Goal: Task Accomplishment & Management: Complete application form

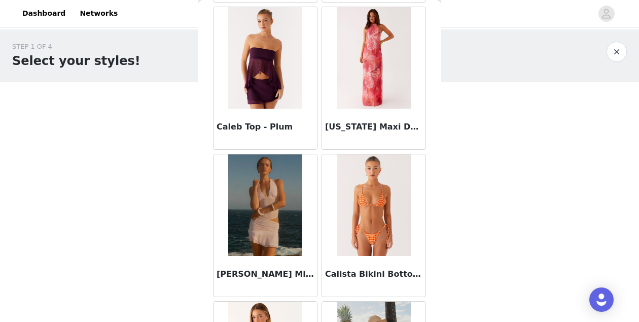
scroll to position [10061, 0]
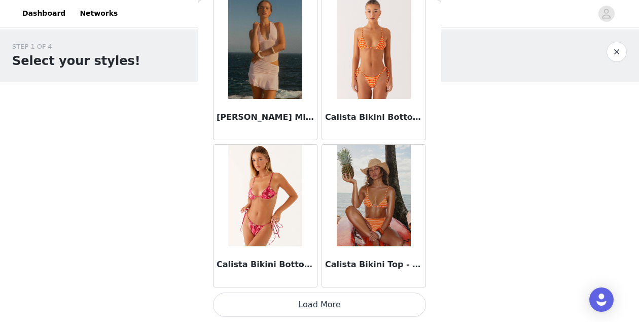
click at [331, 304] on button "Load More" at bounding box center [319, 304] width 213 height 24
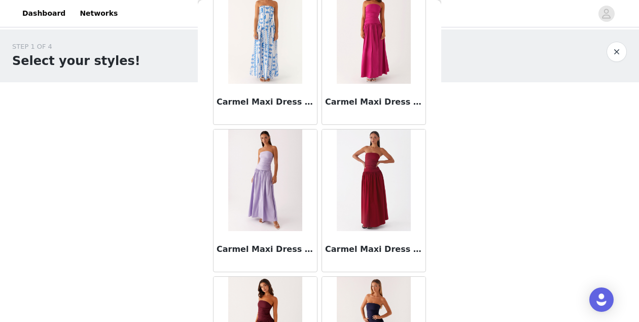
scroll to position [11533, 0]
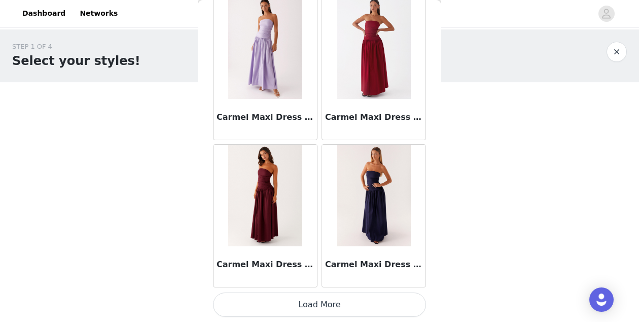
click at [331, 314] on button "Load More" at bounding box center [319, 304] width 213 height 24
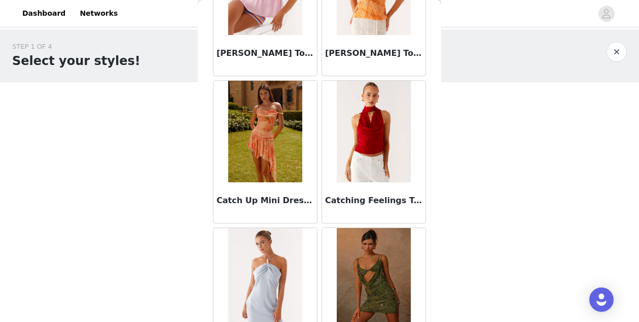
scroll to position [13005, 0]
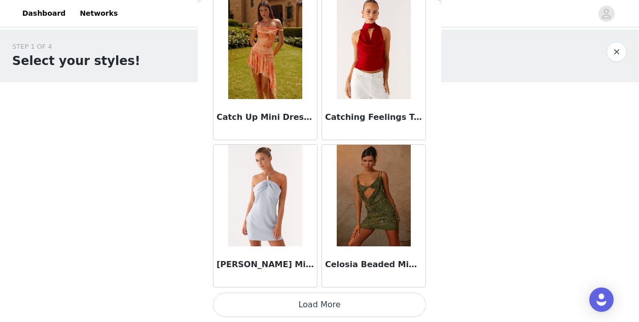
click at [346, 303] on button "Load More" at bounding box center [319, 304] width 213 height 24
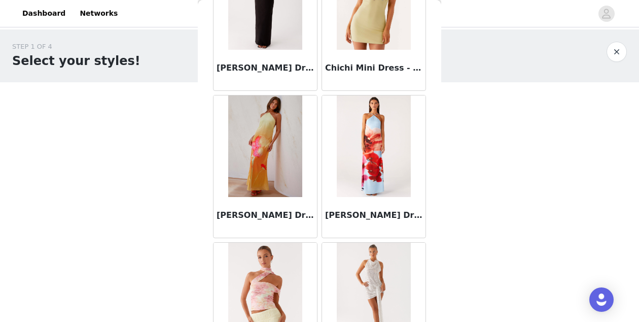
scroll to position [14476, 0]
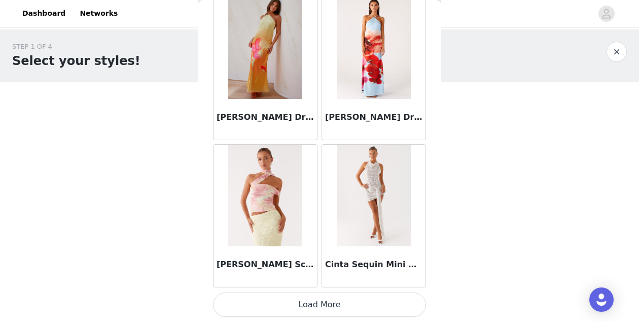
click at [333, 311] on button "Load More" at bounding box center [319, 304] width 213 height 24
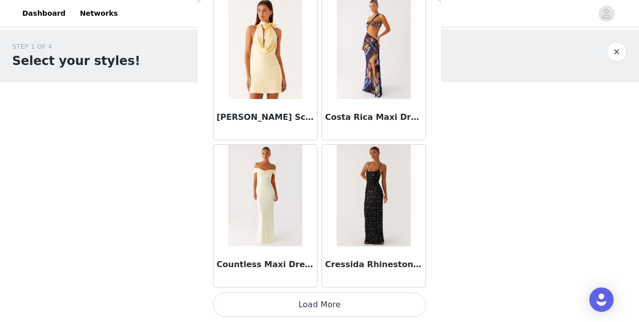
scroll to position [15946, 0]
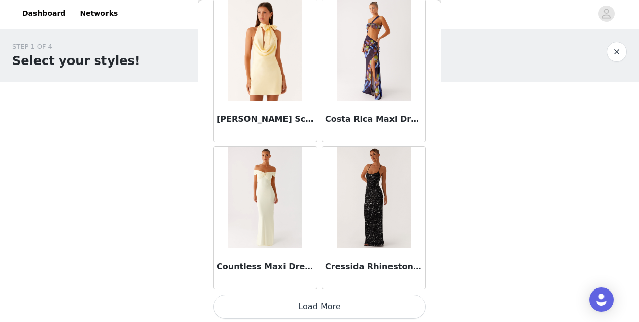
click at [335, 306] on button "Load More" at bounding box center [319, 306] width 213 height 24
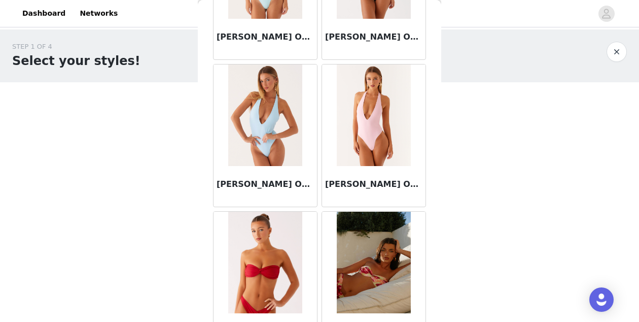
scroll to position [17420, 0]
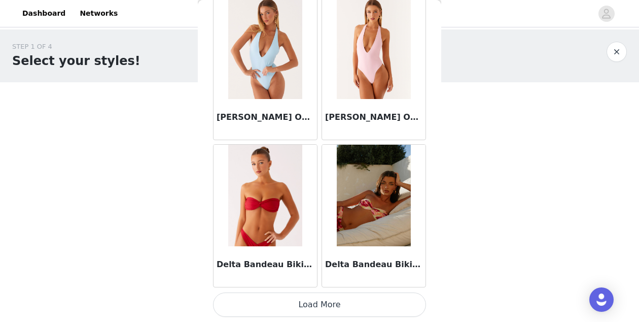
click at [348, 306] on button "Load More" at bounding box center [319, 304] width 213 height 24
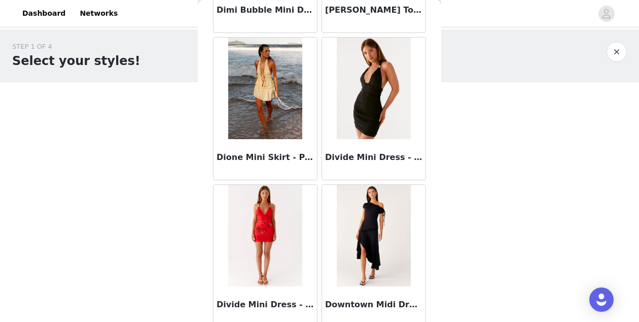
scroll to position [18891, 0]
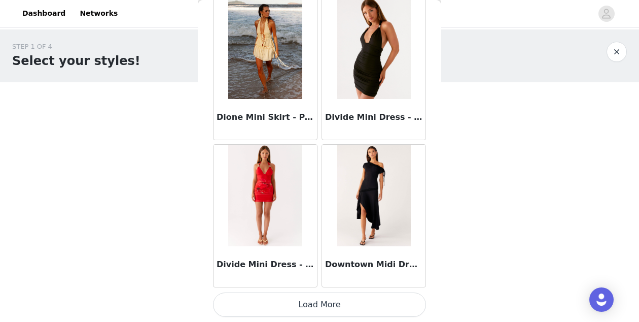
click at [364, 302] on button "Load More" at bounding box center [319, 304] width 213 height 24
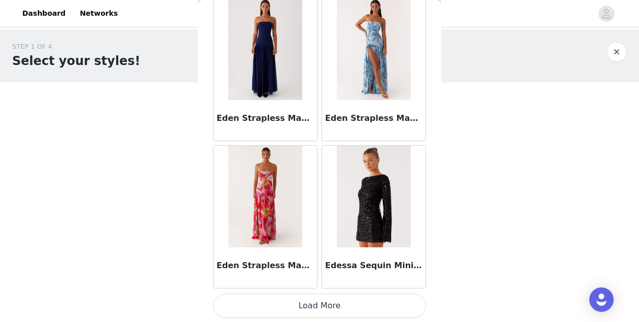
scroll to position [20363, 0]
click at [347, 308] on button "Load More" at bounding box center [319, 304] width 213 height 24
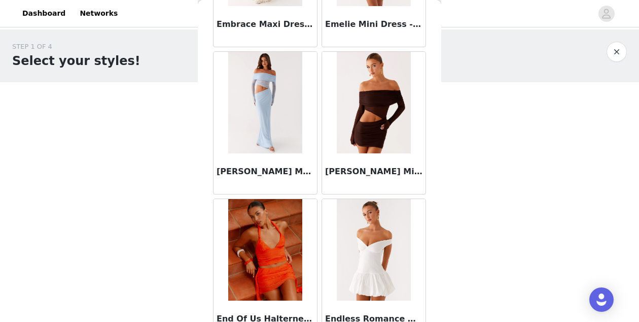
scroll to position [21835, 0]
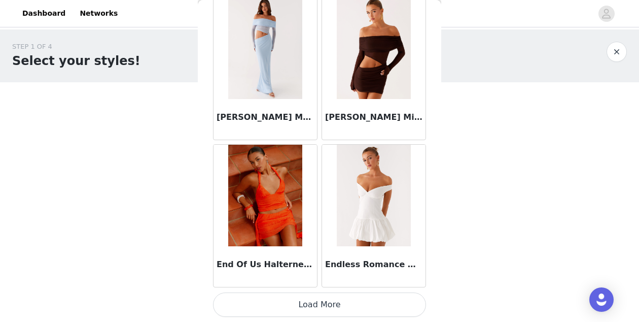
click at [349, 302] on button "Load More" at bounding box center [319, 304] width 213 height 24
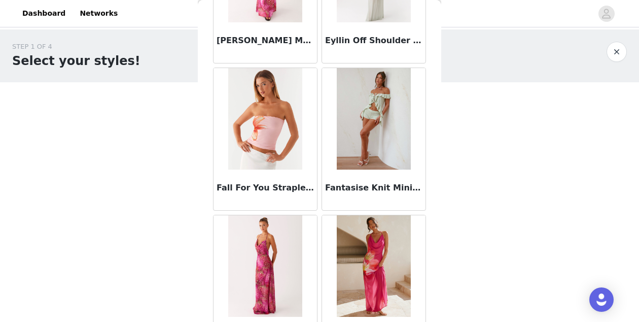
scroll to position [23306, 0]
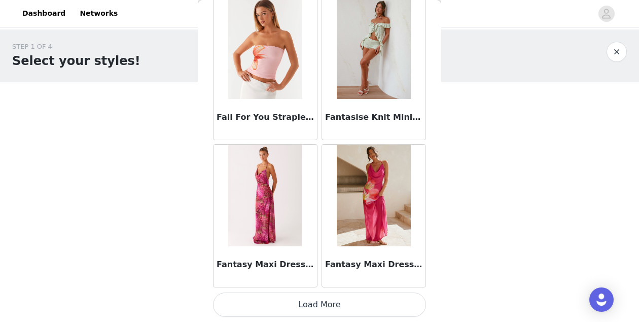
click at [359, 300] on button "Load More" at bounding box center [319, 304] width 213 height 24
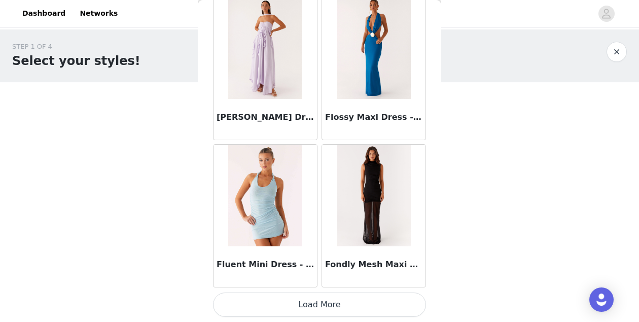
scroll to position [24777, 0]
click at [356, 308] on button "Load More" at bounding box center [319, 305] width 213 height 24
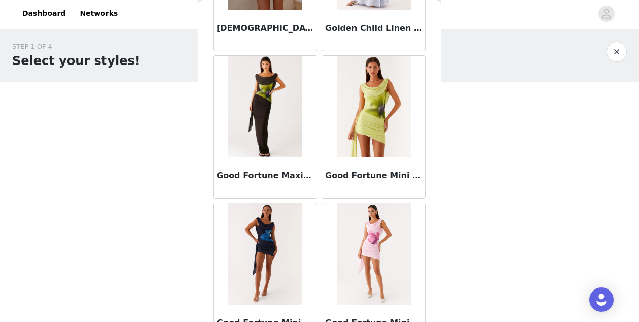
scroll to position [26250, 0]
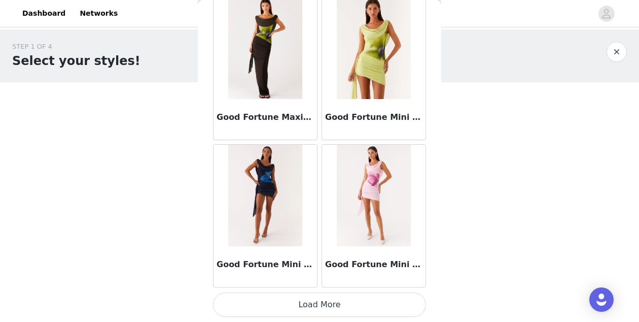
click at [370, 314] on button "Load More" at bounding box center [319, 304] width 213 height 24
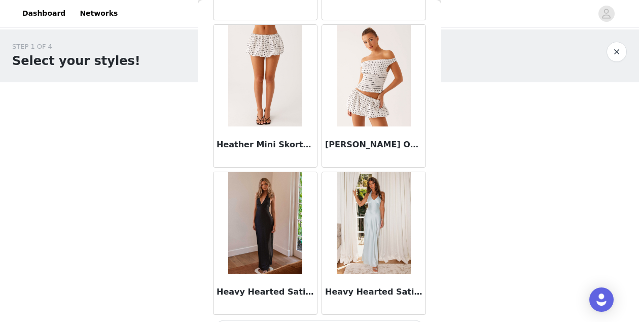
scroll to position [27721, 0]
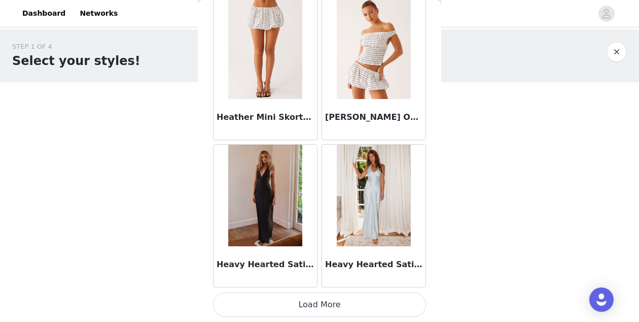
click at [360, 303] on button "Load More" at bounding box center [319, 304] width 213 height 24
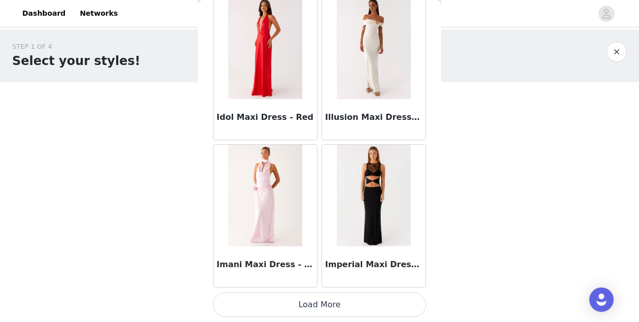
scroll to position [29192, 0]
click at [348, 304] on button "Load More" at bounding box center [319, 305] width 213 height 24
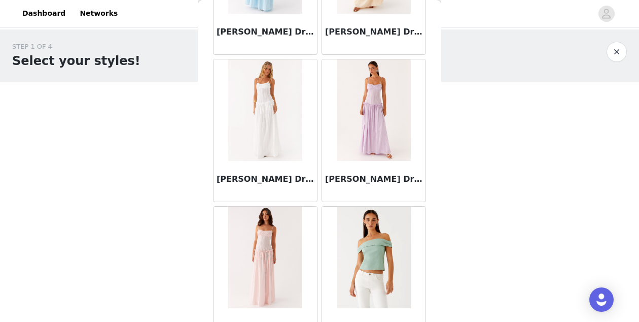
scroll to position [30599, 0]
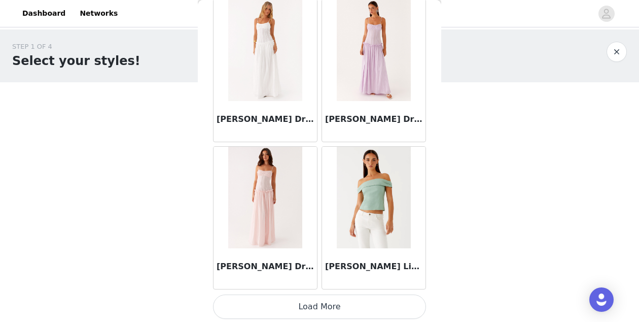
click at [352, 308] on button "Load More" at bounding box center [319, 306] width 213 height 24
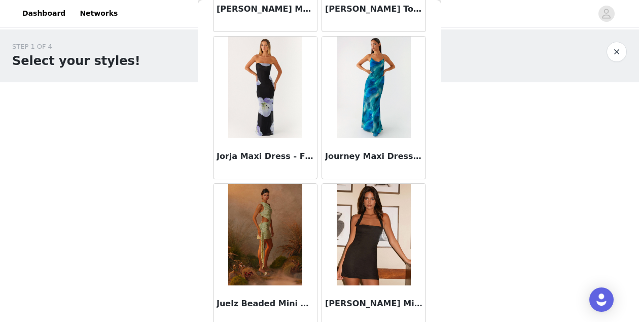
scroll to position [32137, 0]
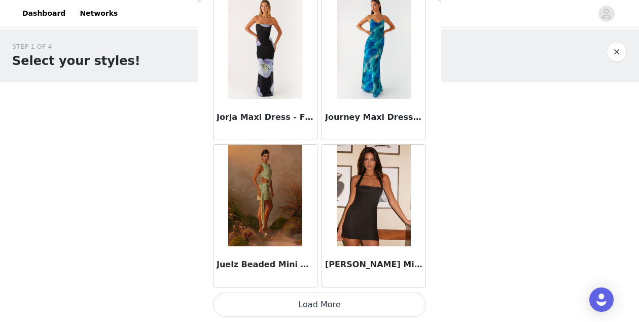
click at [303, 304] on button "Load More" at bounding box center [319, 304] width 213 height 24
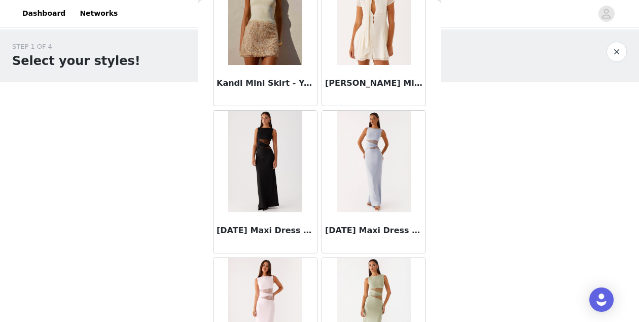
scroll to position [33608, 0]
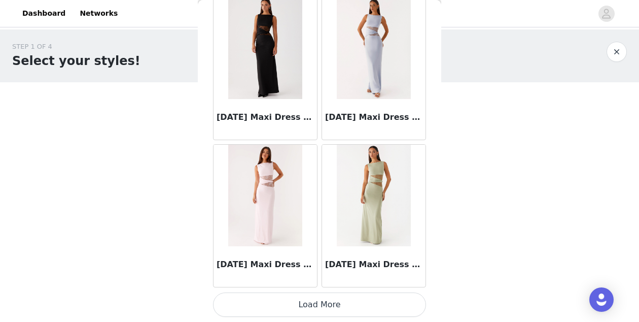
click at [346, 298] on button "Load More" at bounding box center [319, 304] width 213 height 24
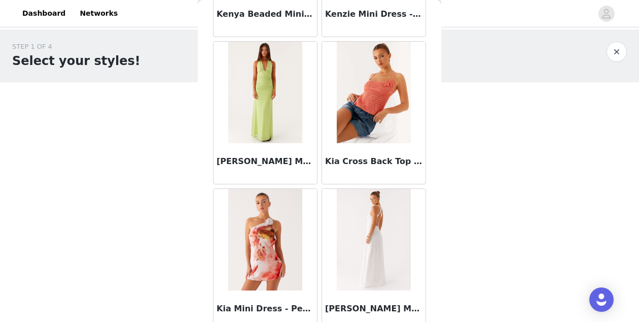
scroll to position [35080, 0]
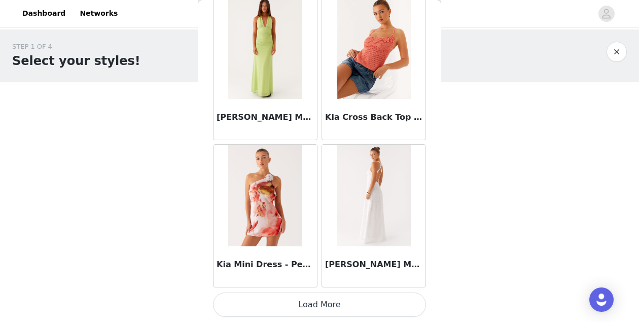
click at [308, 305] on button "Load More" at bounding box center [319, 304] width 213 height 24
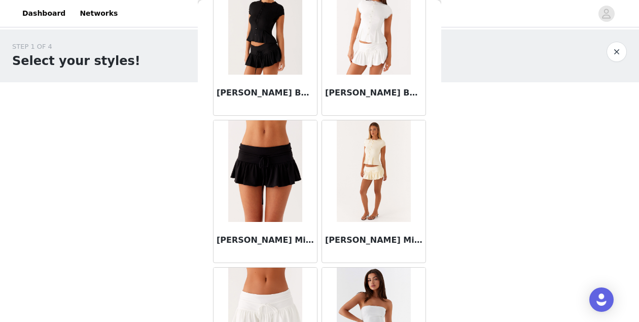
scroll to position [36552, 0]
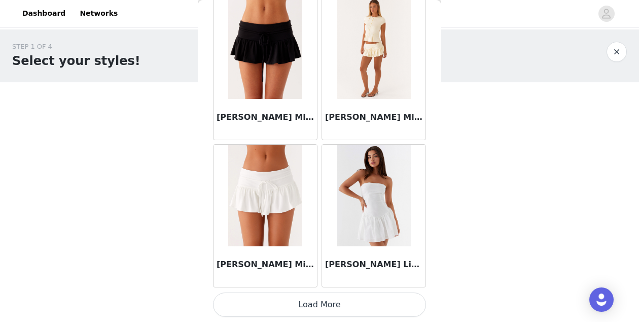
click at [358, 308] on button "Load More" at bounding box center [319, 304] width 213 height 24
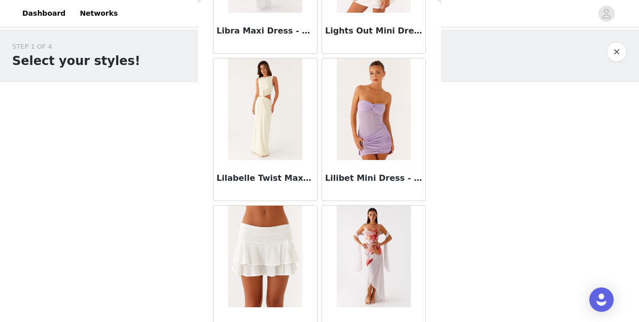
scroll to position [38023, 0]
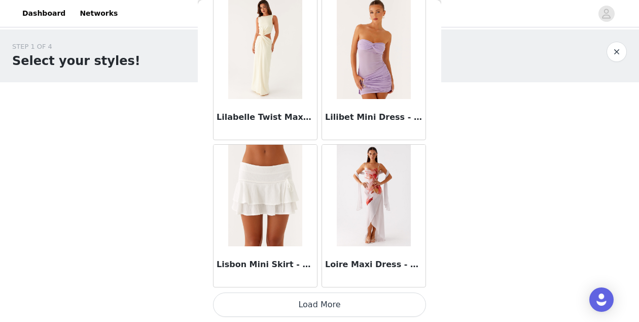
click at [356, 310] on button "Load More" at bounding box center [319, 304] width 213 height 24
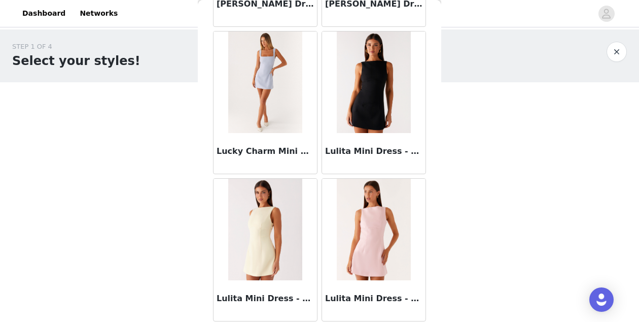
scroll to position [39495, 0]
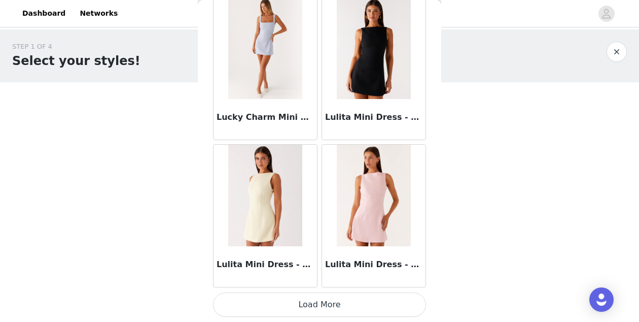
click at [307, 295] on button "Load More" at bounding box center [319, 304] width 213 height 24
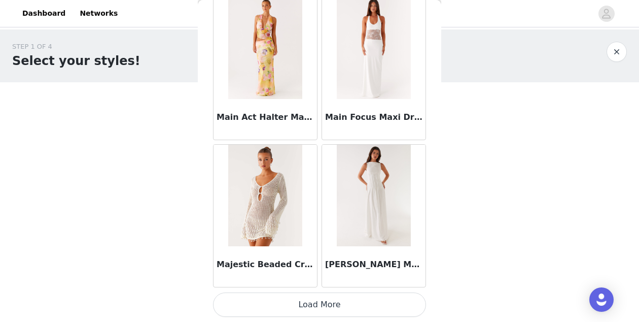
scroll to position [40966, 0]
click at [332, 306] on button "Load More" at bounding box center [319, 305] width 213 height 24
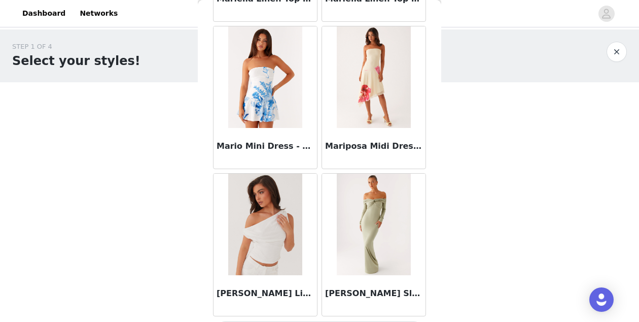
scroll to position [42438, 0]
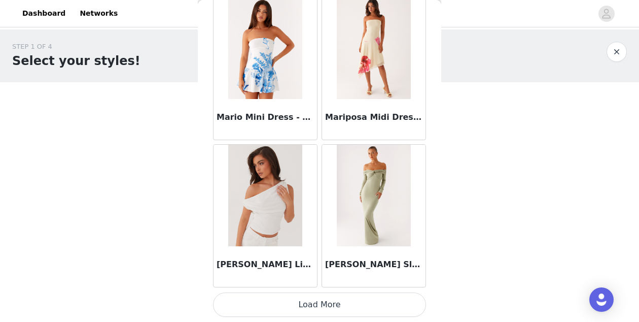
click at [350, 304] on button "Load More" at bounding box center [319, 304] width 213 height 24
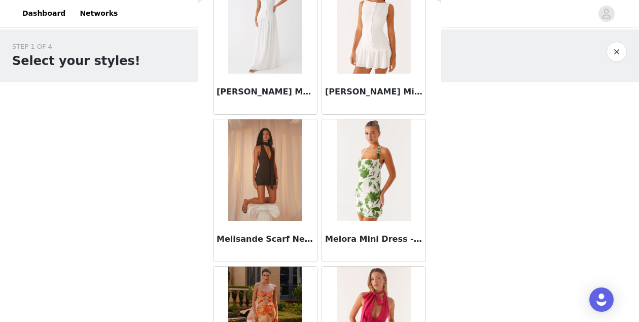
scroll to position [43910, 0]
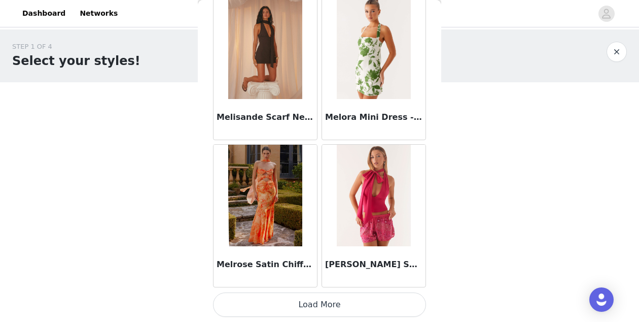
click at [367, 311] on button "Load More" at bounding box center [319, 304] width 213 height 24
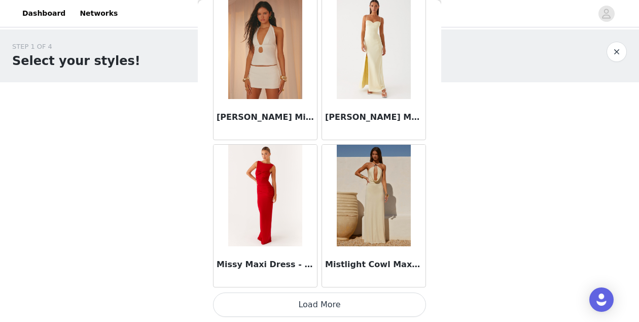
scroll to position [45379, 0]
click at [360, 296] on button "Load More" at bounding box center [319, 304] width 213 height 24
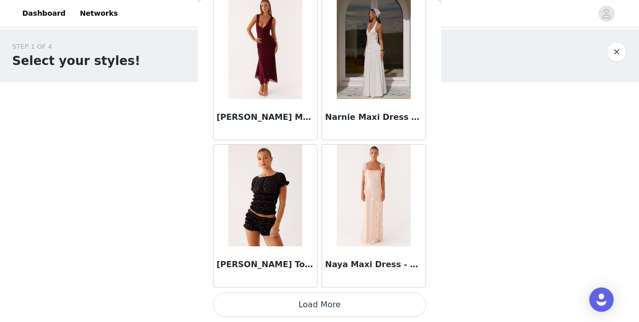
scroll to position [46850, 0]
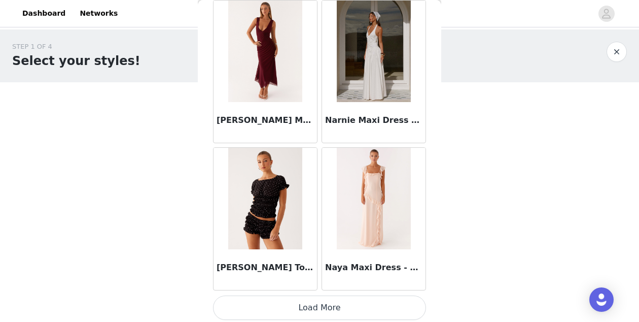
click at [358, 300] on button "Load More" at bounding box center [319, 307] width 213 height 24
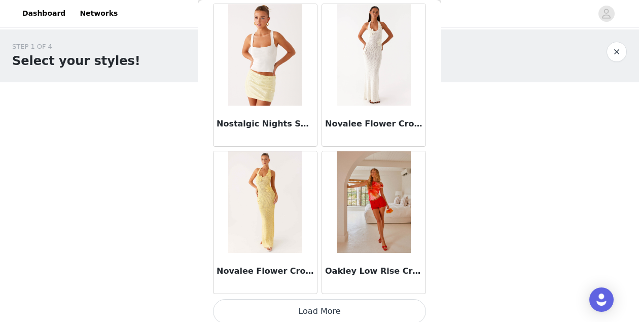
scroll to position [48325, 0]
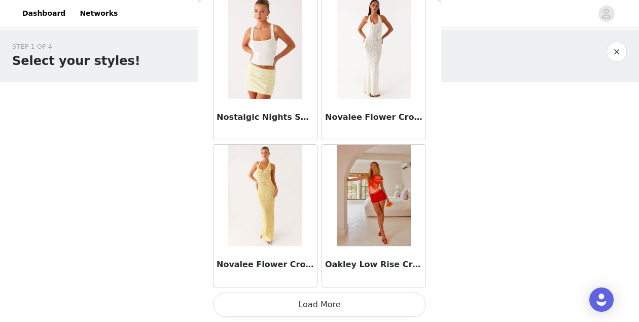
click at [362, 306] on button "Load More" at bounding box center [319, 304] width 213 height 24
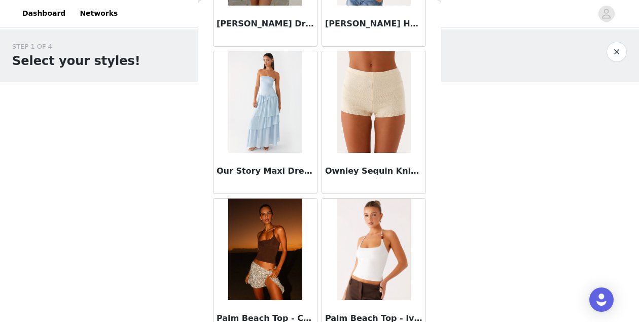
scroll to position [49742, 0]
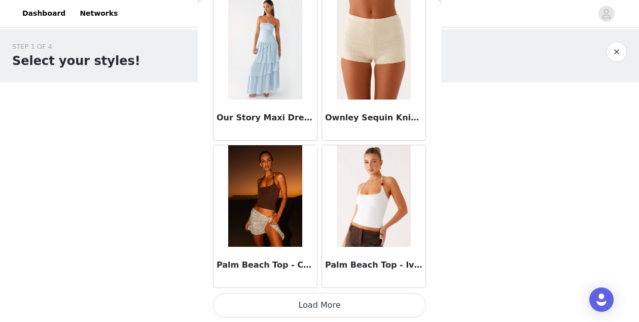
click at [340, 306] on button "Load More" at bounding box center [319, 305] width 213 height 24
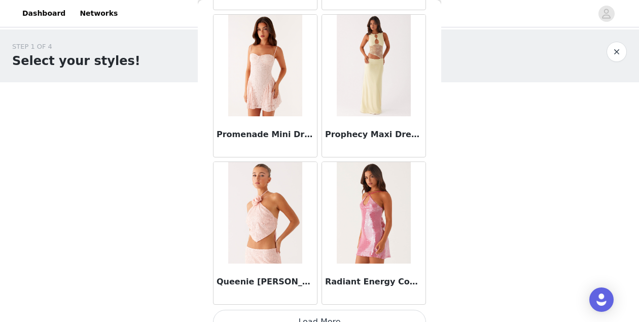
scroll to position [51268, 0]
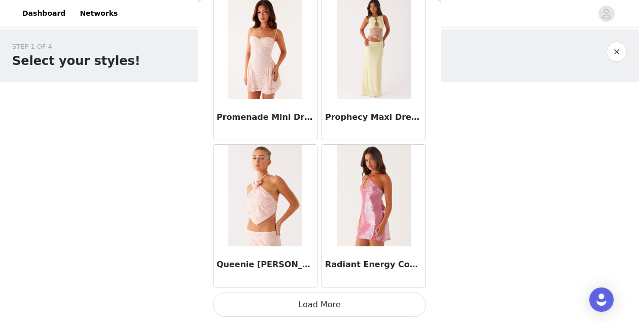
click at [380, 312] on button "Load More" at bounding box center [319, 304] width 213 height 24
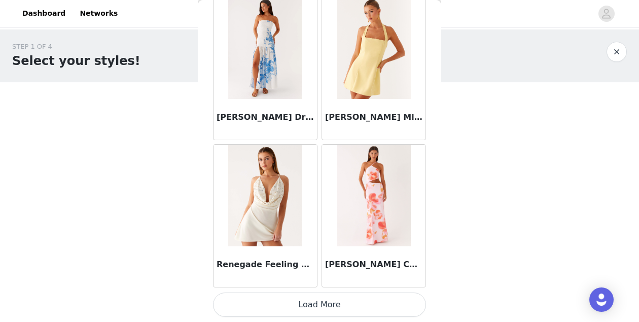
scroll to position [52740, 0]
click at [362, 303] on button "Load More" at bounding box center [319, 305] width 213 height 24
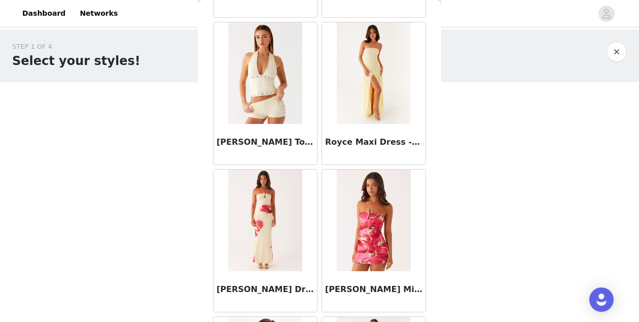
scroll to position [54212, 0]
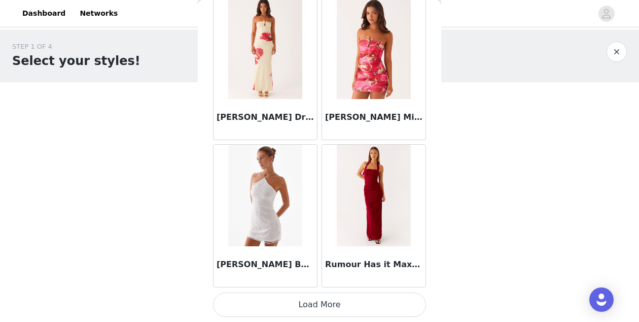
click at [362, 300] on button "Load More" at bounding box center [319, 304] width 213 height 24
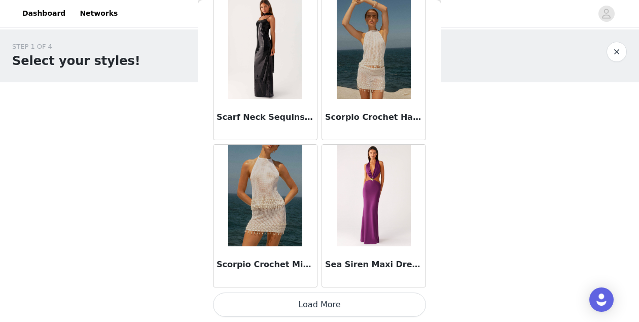
scroll to position [55679, 0]
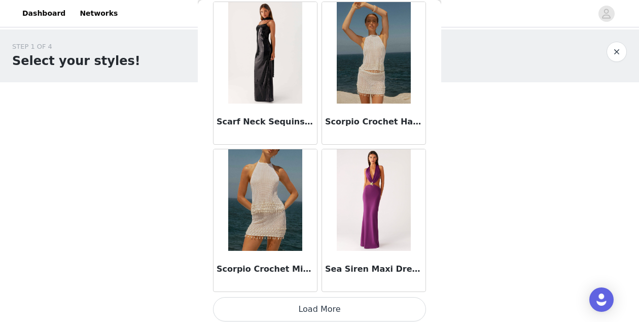
click at [316, 307] on button "Load More" at bounding box center [319, 309] width 213 height 24
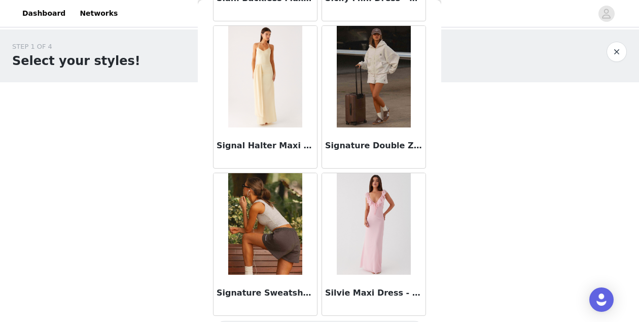
scroll to position [57155, 0]
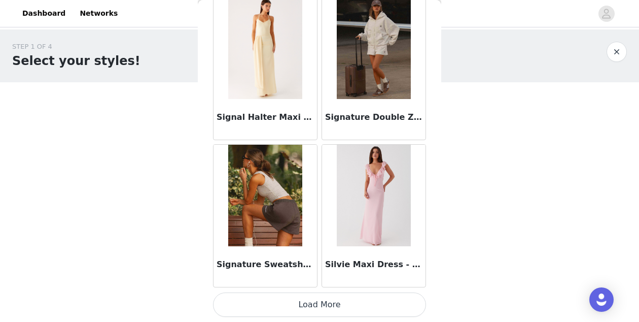
click at [350, 297] on button "Load More" at bounding box center [319, 304] width 213 height 24
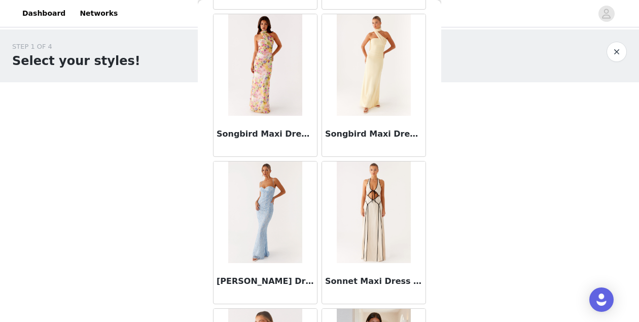
scroll to position [58627, 0]
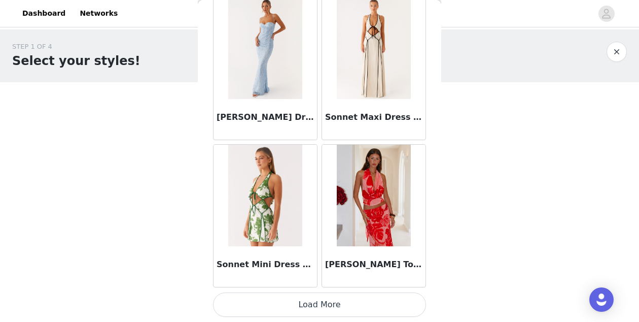
click at [347, 297] on button "Load More" at bounding box center [319, 304] width 213 height 24
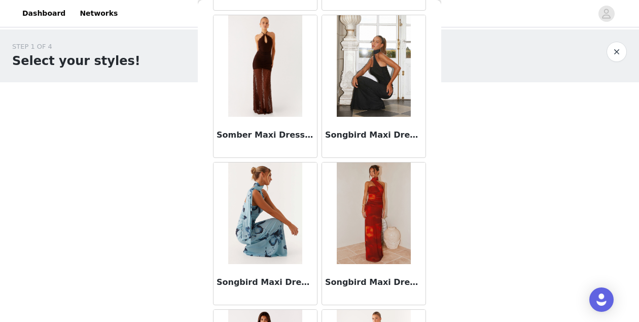
scroll to position [58164, 0]
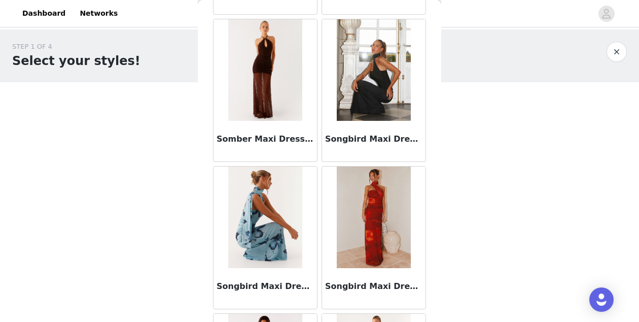
click at [387, 117] on img at bounding box center [374, 69] width 74 height 101
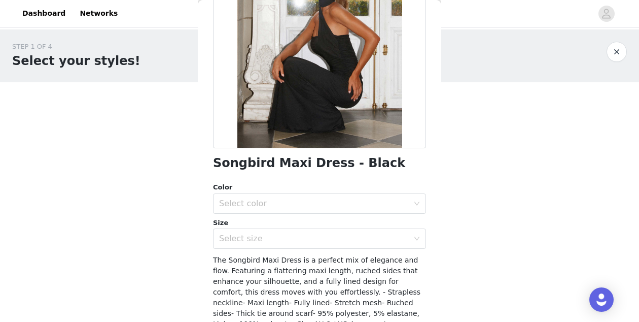
scroll to position [199, 0]
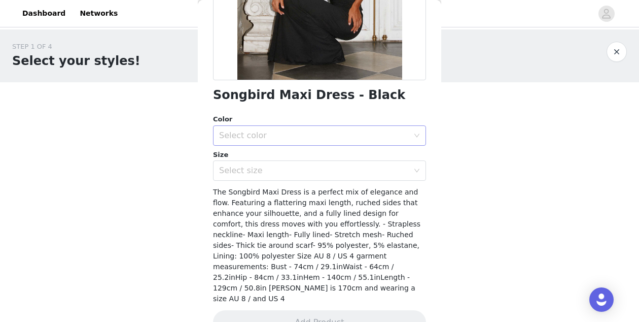
click at [328, 137] on div "Select color" at bounding box center [314, 135] width 190 height 10
click at [322, 160] on li "Black" at bounding box center [319, 158] width 213 height 16
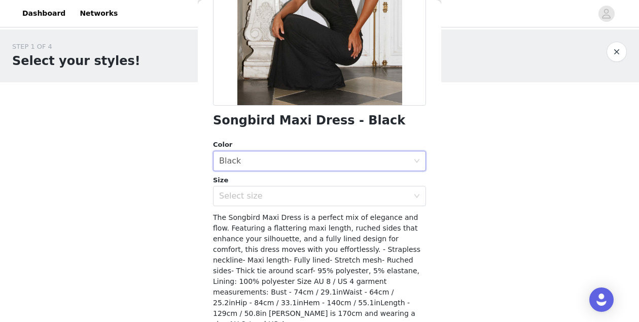
scroll to position [213, 0]
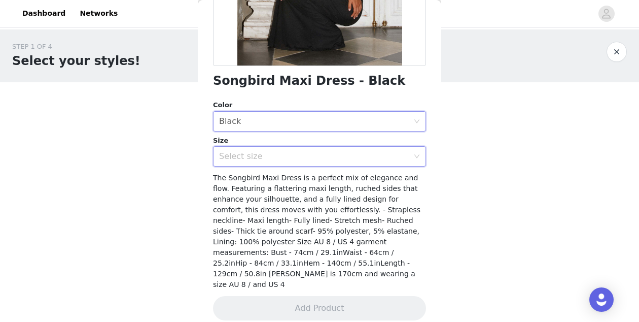
click at [345, 163] on div "Select size" at bounding box center [316, 156] width 194 height 19
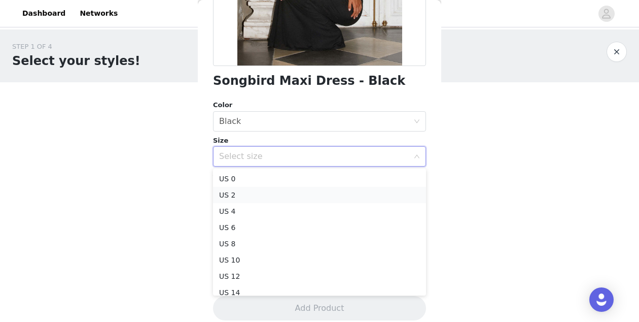
click at [333, 196] on li "US 2" at bounding box center [319, 195] width 213 height 16
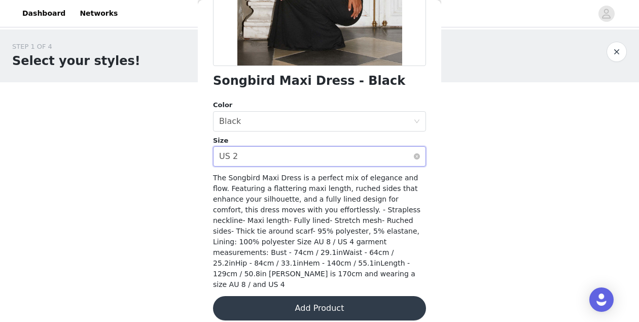
click at [365, 157] on div "Select size US 2" at bounding box center [316, 156] width 194 height 19
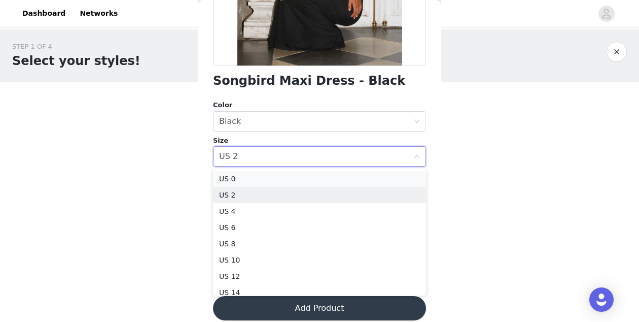
click at [354, 179] on li "US 0" at bounding box center [319, 179] width 213 height 16
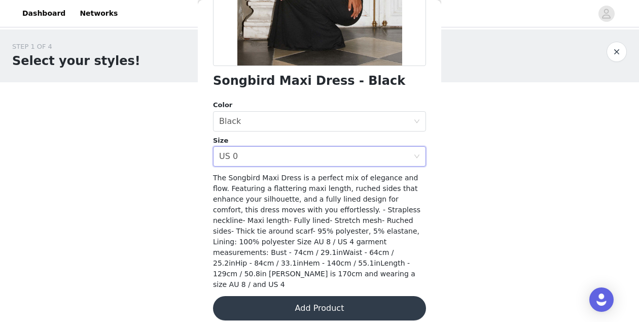
click at [330, 296] on button "Add Product" at bounding box center [319, 308] width 213 height 24
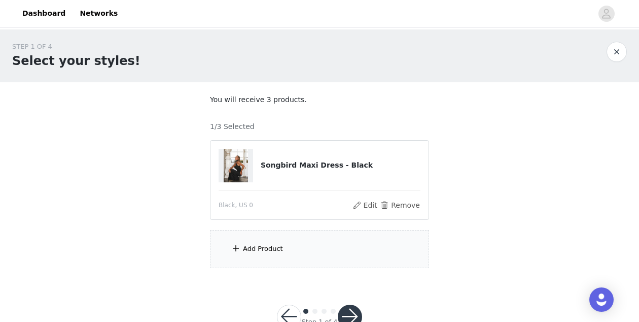
click at [272, 249] on div "Add Product" at bounding box center [263, 249] width 40 height 10
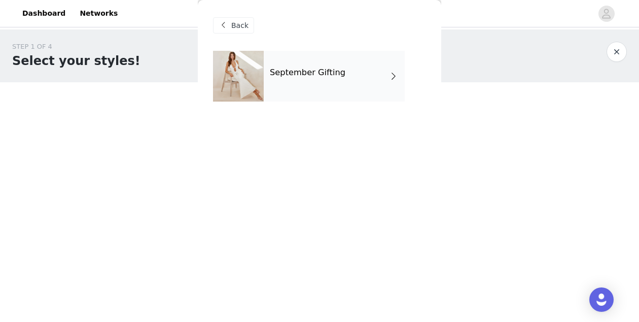
click at [328, 71] on h4 "September Gifting" at bounding box center [308, 72] width 76 height 9
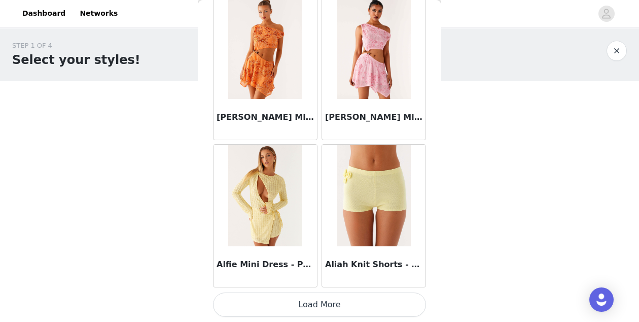
scroll to position [31, 0]
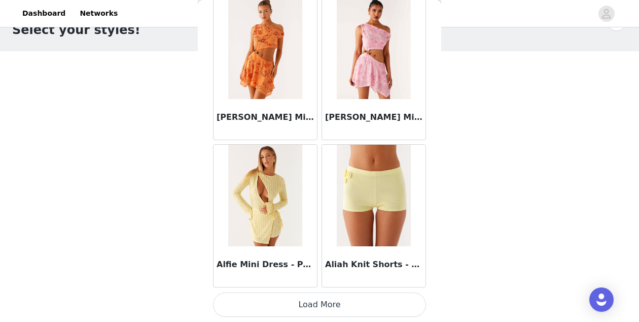
click at [303, 304] on button "Load More" at bounding box center [319, 304] width 213 height 24
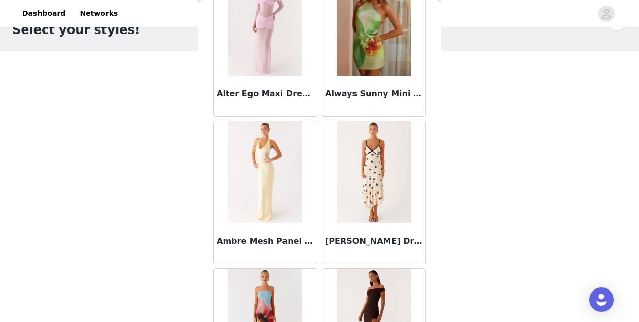
scroll to position [2703, 0]
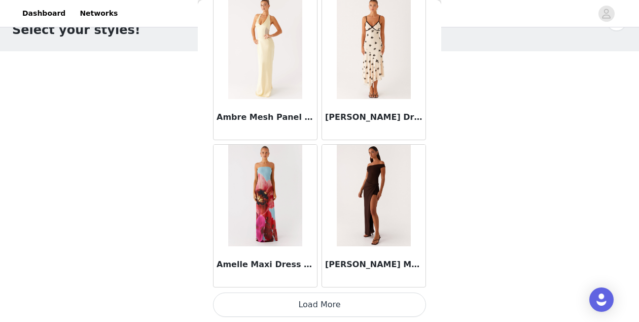
click at [318, 295] on button "Load More" at bounding box center [319, 304] width 213 height 24
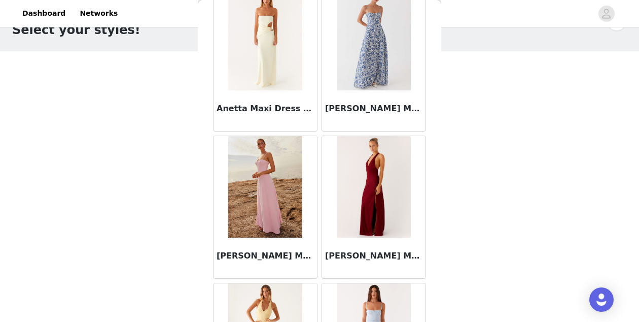
scroll to position [4175, 0]
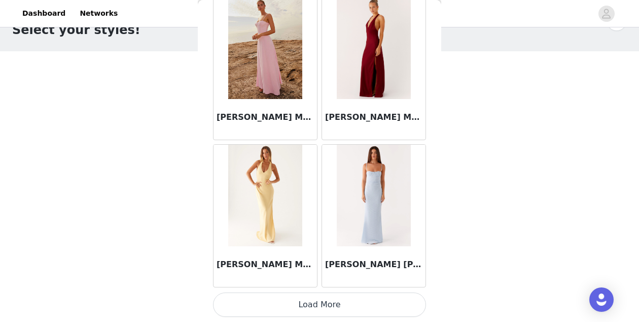
click at [313, 301] on button "Load More" at bounding box center [319, 304] width 213 height 24
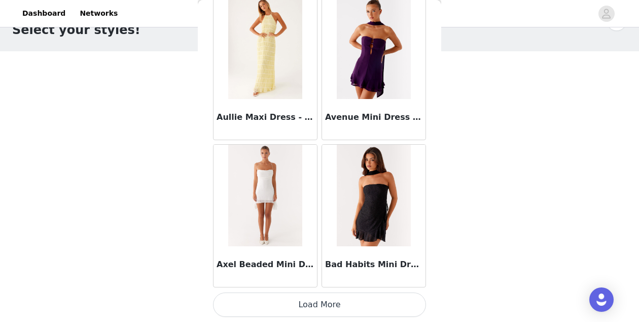
click at [298, 305] on button "Load More" at bounding box center [319, 304] width 213 height 24
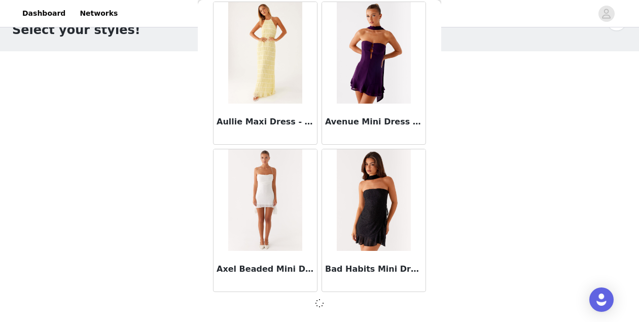
scroll to position [5642, 0]
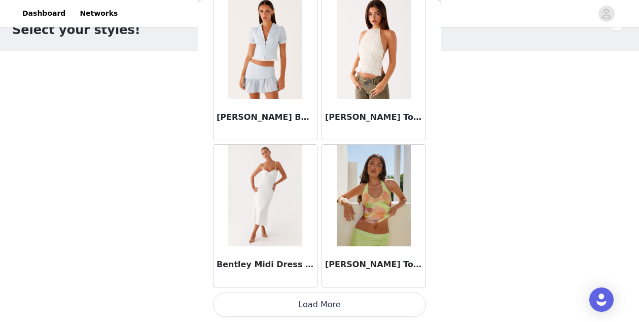
click at [294, 304] on button "Load More" at bounding box center [319, 304] width 213 height 24
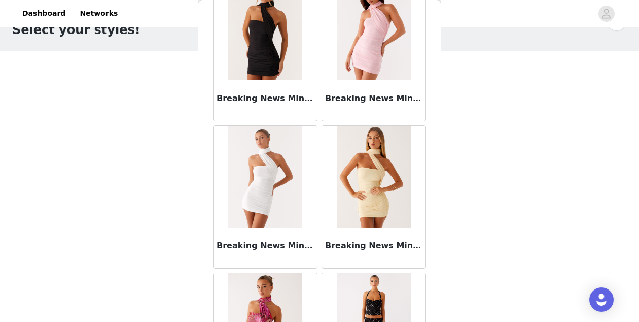
scroll to position [8590, 0]
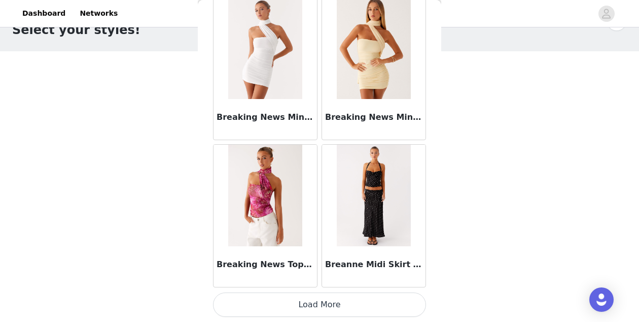
click at [295, 312] on button "Load More" at bounding box center [319, 304] width 213 height 24
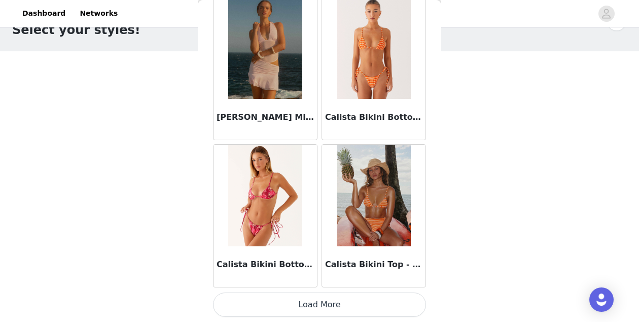
click at [293, 308] on button "Load More" at bounding box center [319, 304] width 213 height 24
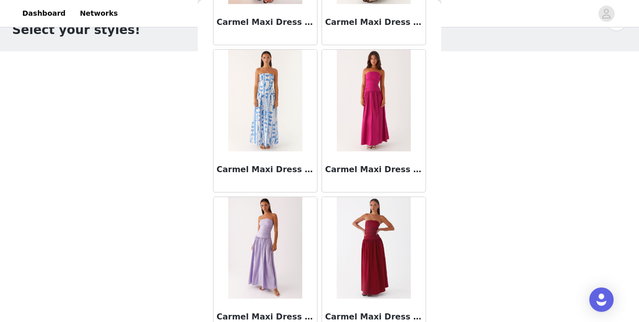
scroll to position [11533, 0]
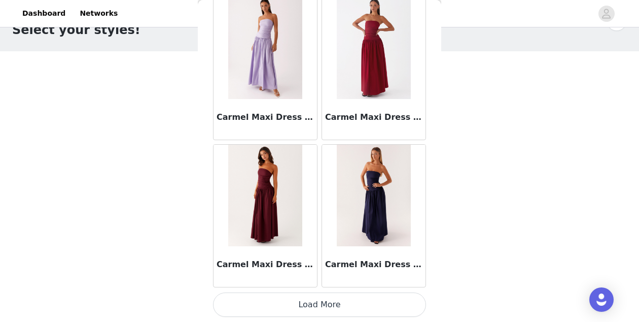
click at [288, 299] on button "Load More" at bounding box center [319, 304] width 213 height 24
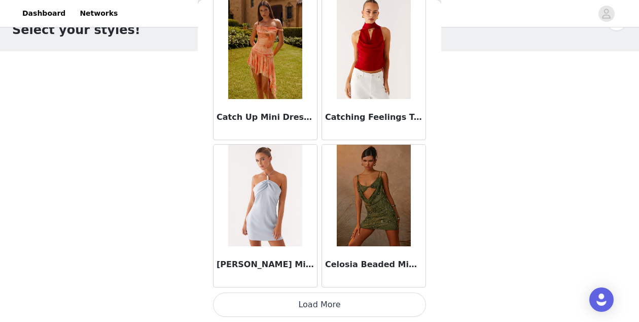
click at [283, 307] on button "Load More" at bounding box center [319, 304] width 213 height 24
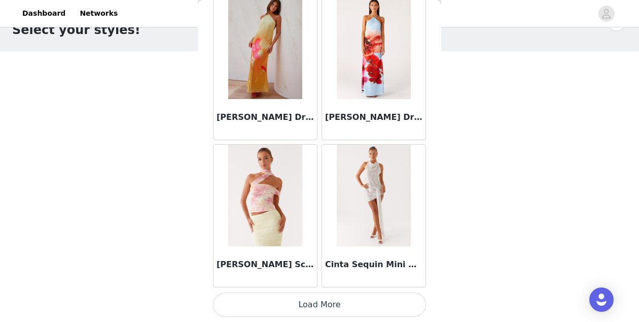
click at [289, 308] on button "Load More" at bounding box center [319, 304] width 213 height 24
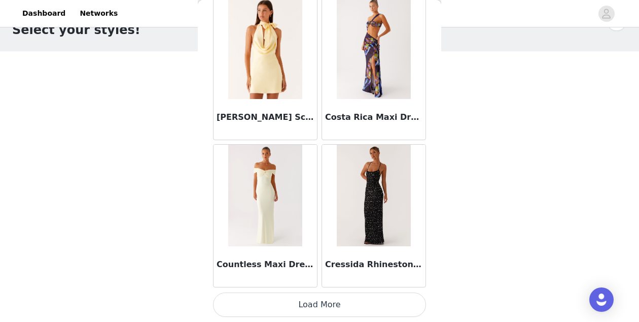
click at [309, 299] on button "Load More" at bounding box center [319, 304] width 213 height 24
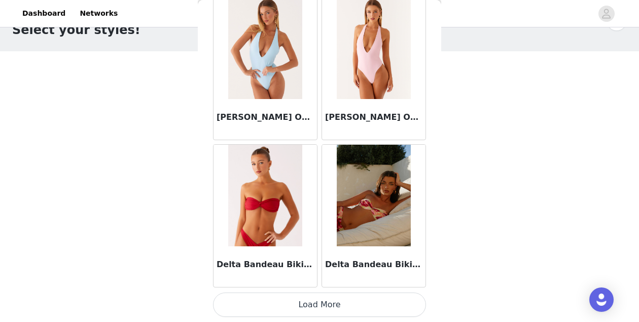
click at [295, 304] on button "Load More" at bounding box center [319, 304] width 213 height 24
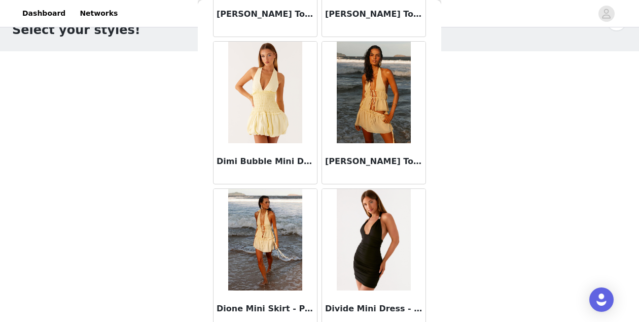
scroll to position [18891, 0]
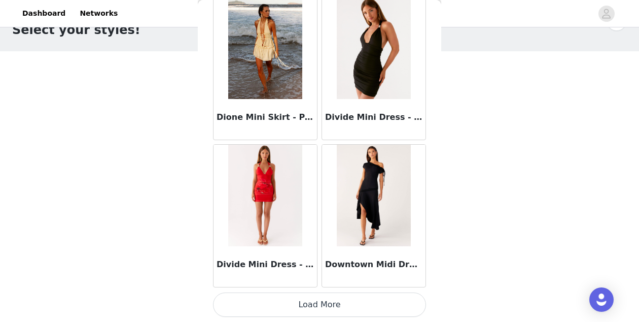
click at [290, 300] on button "Load More" at bounding box center [319, 304] width 213 height 24
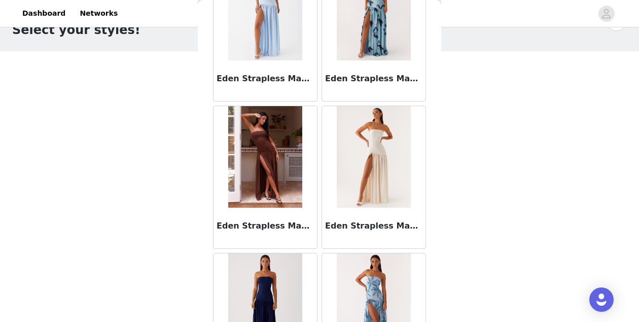
scroll to position [20363, 0]
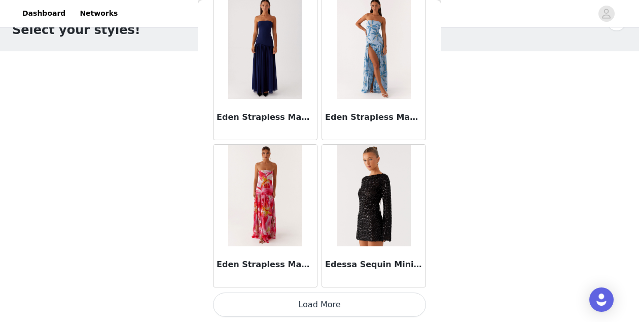
click at [289, 310] on button "Load More" at bounding box center [319, 304] width 213 height 24
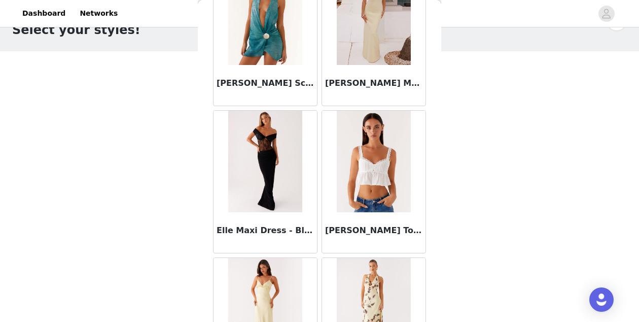
scroll to position [21835, 0]
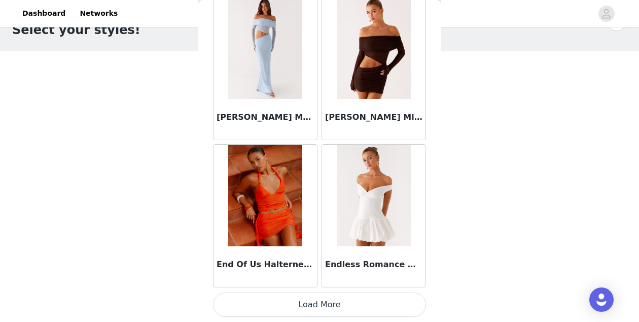
click at [294, 305] on button "Load More" at bounding box center [319, 304] width 213 height 24
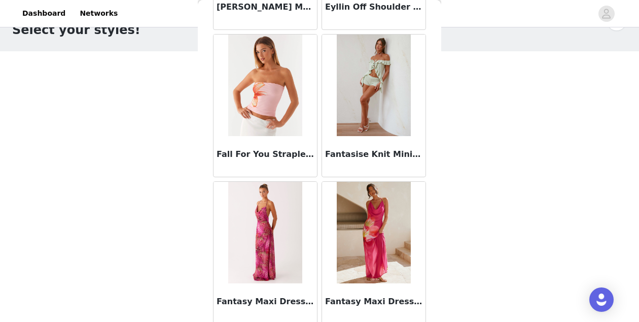
scroll to position [23306, 0]
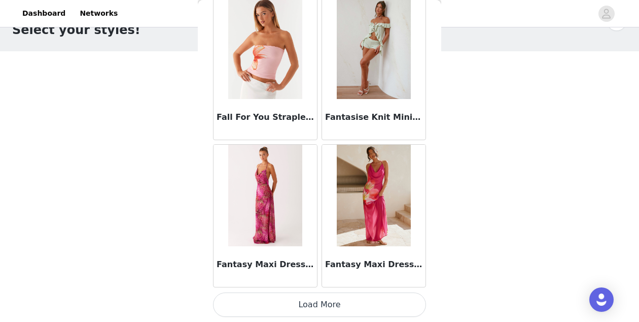
click at [279, 312] on button "Load More" at bounding box center [319, 304] width 213 height 24
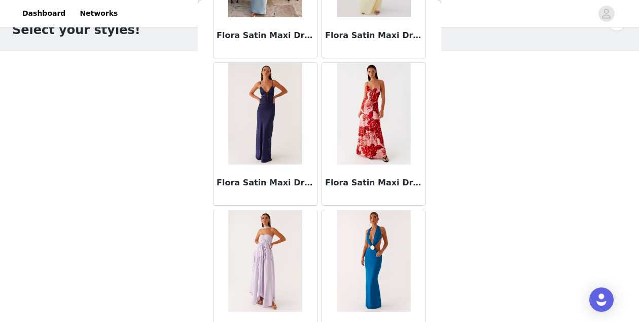
scroll to position [24778, 0]
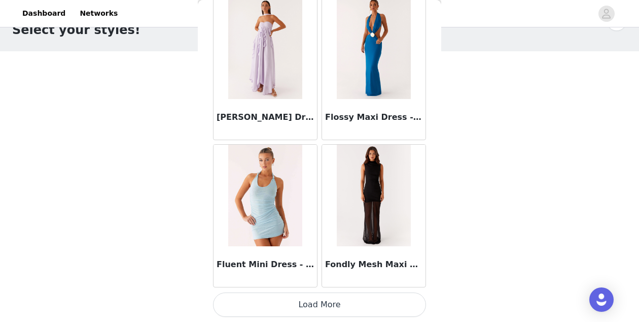
click at [324, 304] on button "Load More" at bounding box center [319, 304] width 213 height 24
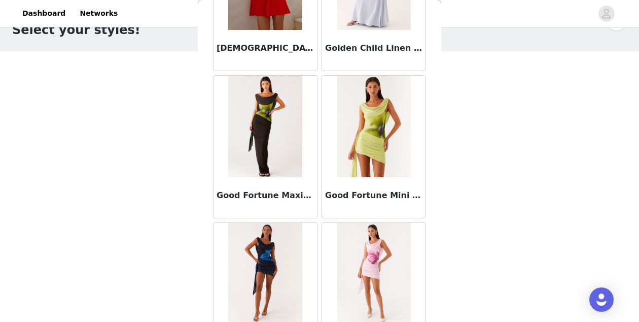
scroll to position [26250, 0]
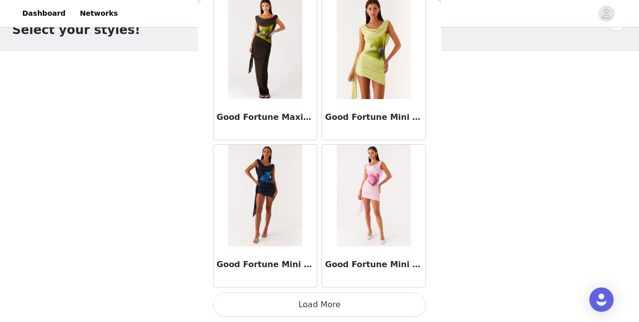
click at [321, 315] on button "Load More" at bounding box center [319, 304] width 213 height 24
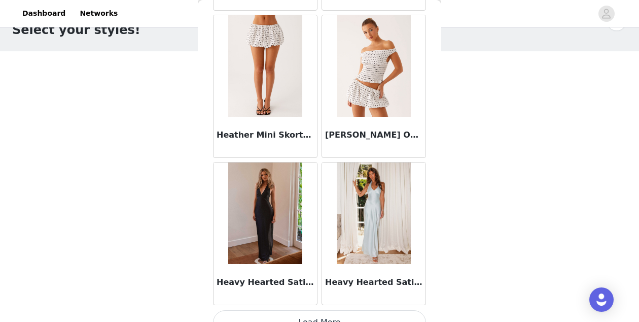
scroll to position [27721, 0]
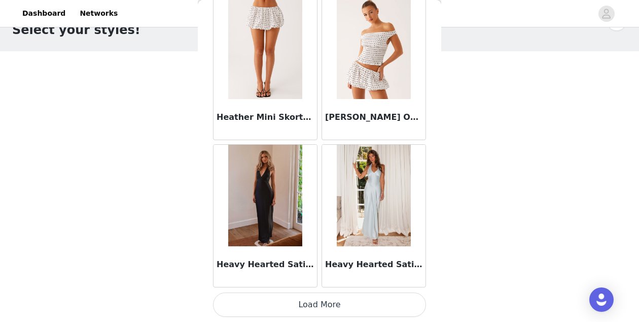
click at [330, 304] on button "Load More" at bounding box center [319, 304] width 213 height 24
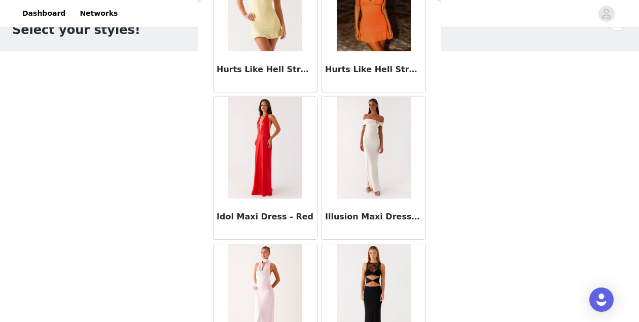
scroll to position [29193, 0]
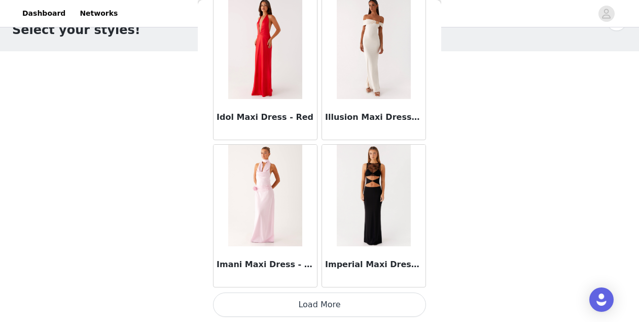
click at [316, 311] on button "Load More" at bounding box center [319, 304] width 213 height 24
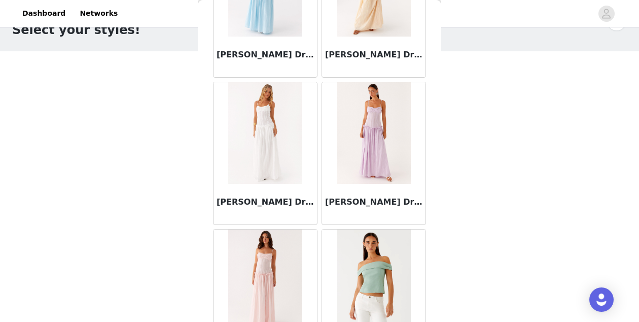
scroll to position [30665, 0]
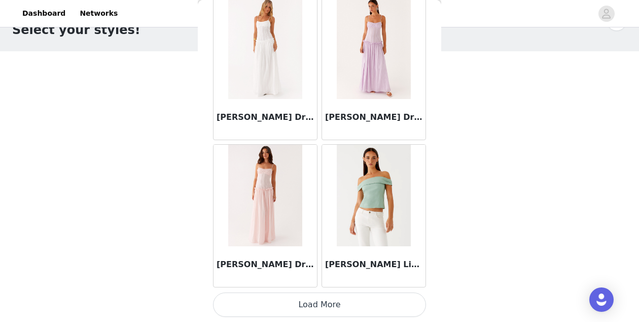
click at [316, 311] on button "Load More" at bounding box center [319, 304] width 213 height 24
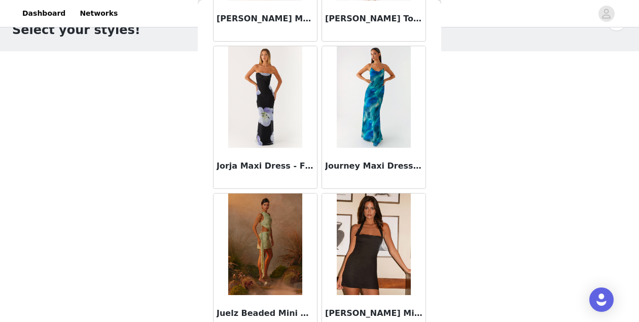
scroll to position [32137, 0]
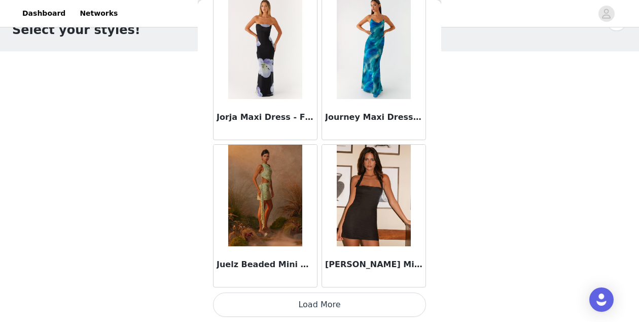
click at [312, 305] on button "Load More" at bounding box center [319, 304] width 213 height 24
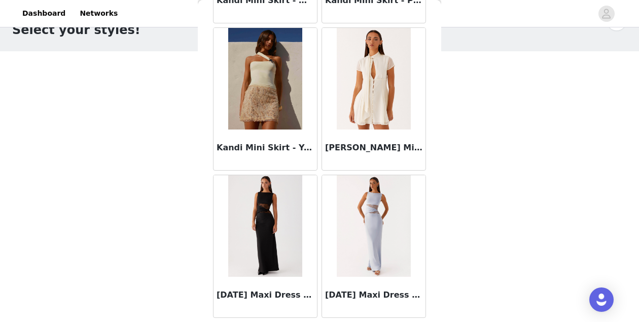
scroll to position [33608, 0]
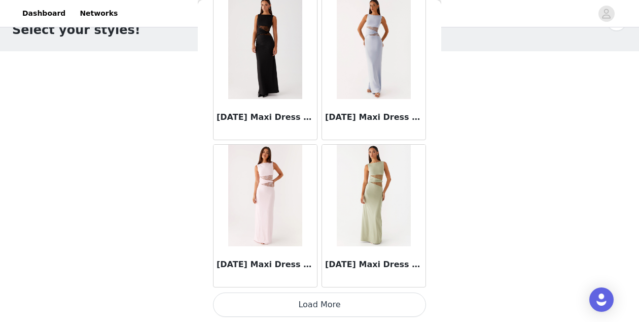
click at [332, 299] on button "Load More" at bounding box center [319, 304] width 213 height 24
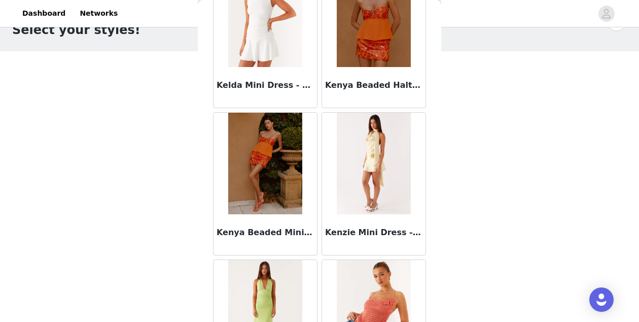
scroll to position [35080, 0]
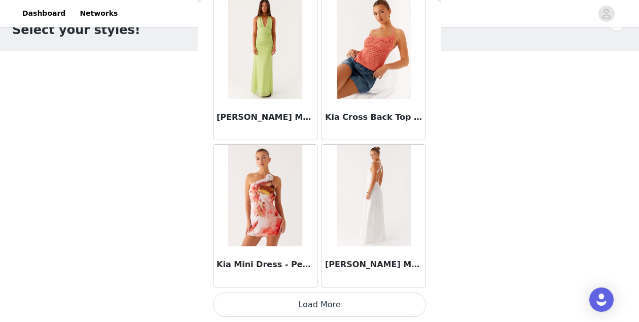
click at [333, 302] on button "Load More" at bounding box center [319, 304] width 213 height 24
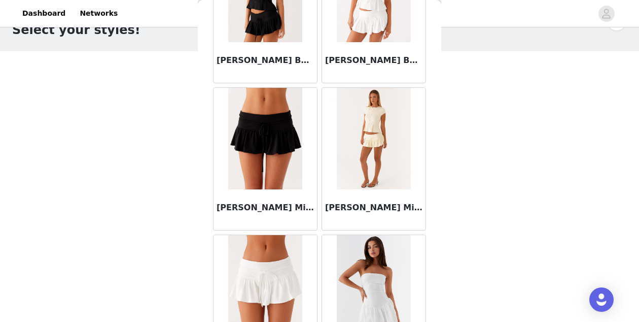
scroll to position [36552, 0]
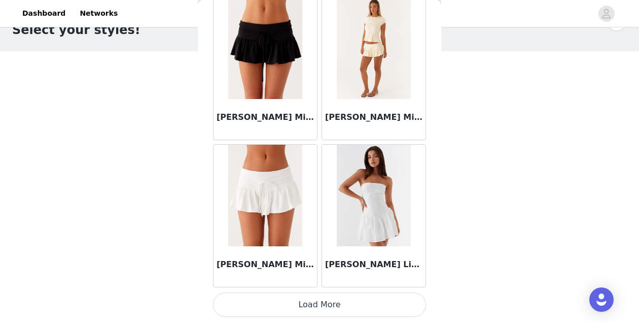
click at [329, 298] on button "Load More" at bounding box center [319, 304] width 213 height 24
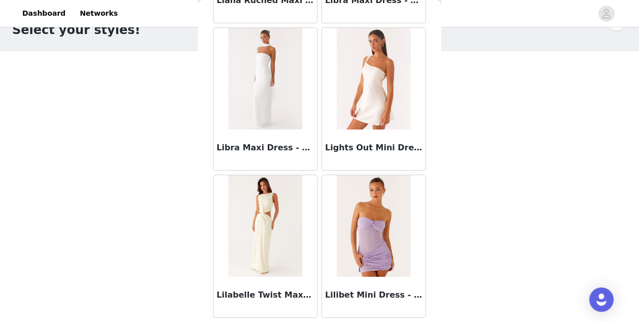
scroll to position [38023, 0]
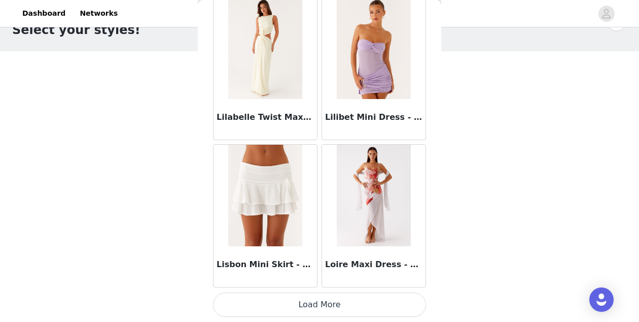
click at [336, 301] on button "Load More" at bounding box center [319, 304] width 213 height 24
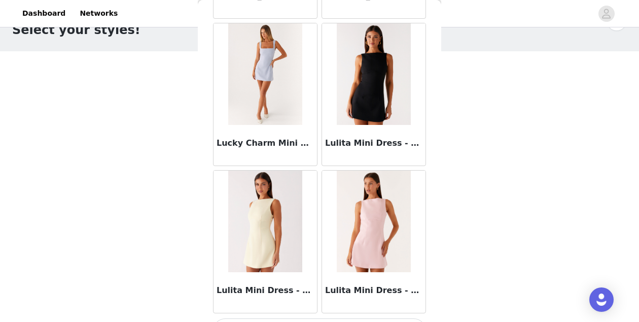
scroll to position [39495, 0]
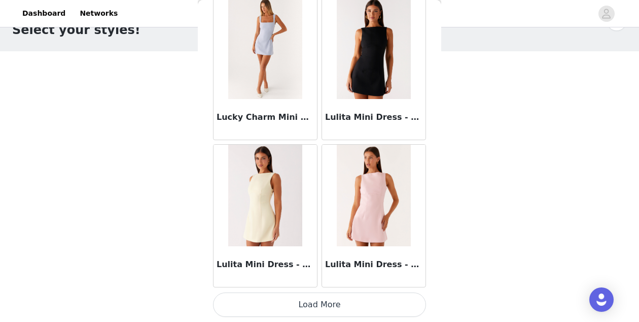
click at [316, 305] on button "Load More" at bounding box center [319, 304] width 213 height 24
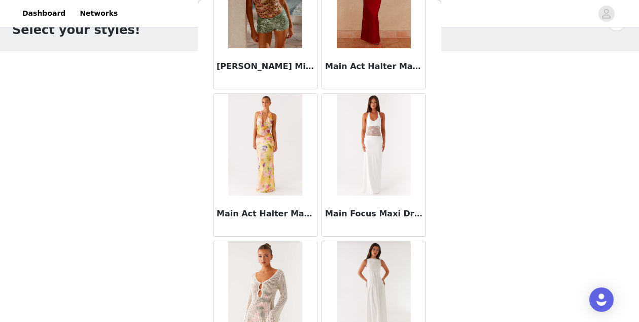
scroll to position [40967, 0]
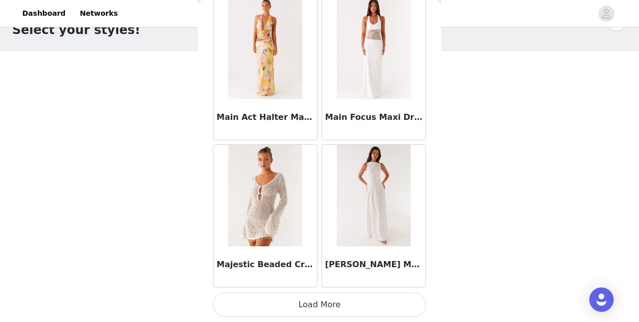
click at [313, 300] on button "Load More" at bounding box center [319, 304] width 213 height 24
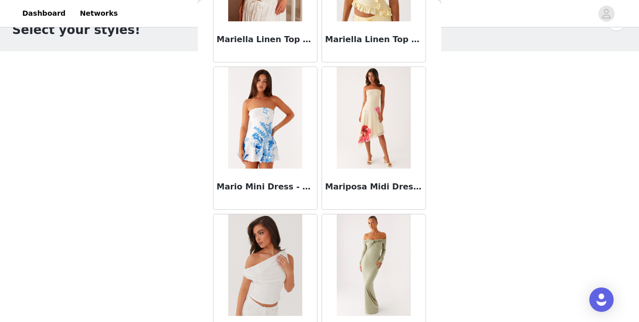
scroll to position [42438, 0]
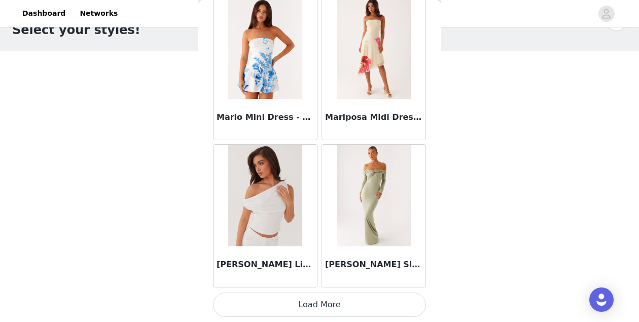
click at [300, 309] on button "Load More" at bounding box center [319, 304] width 213 height 24
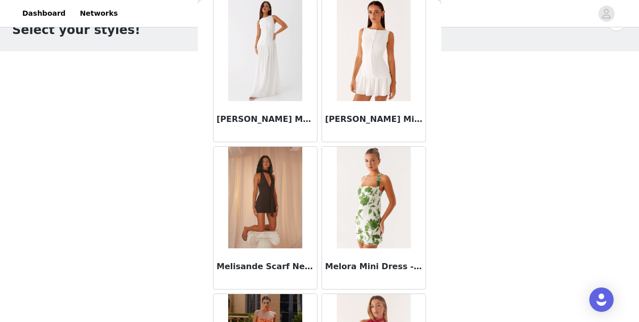
scroll to position [43910, 0]
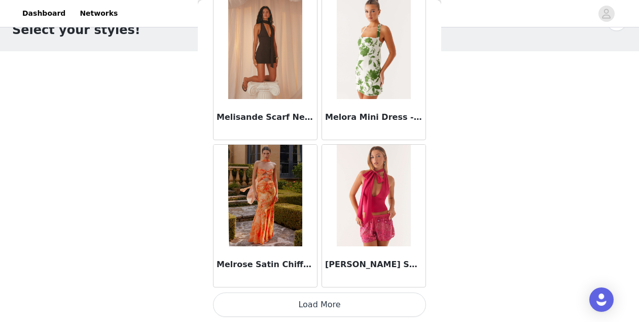
click at [344, 301] on button "Load More" at bounding box center [319, 304] width 213 height 24
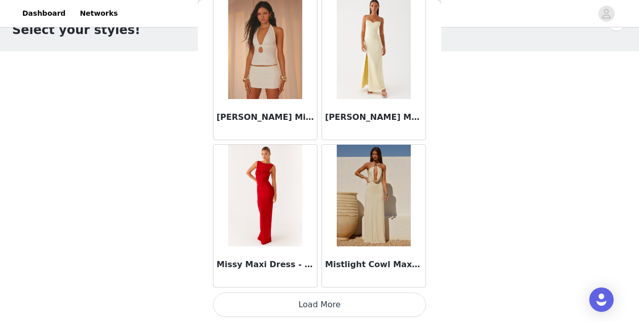
click at [323, 307] on button "Load More" at bounding box center [319, 304] width 213 height 24
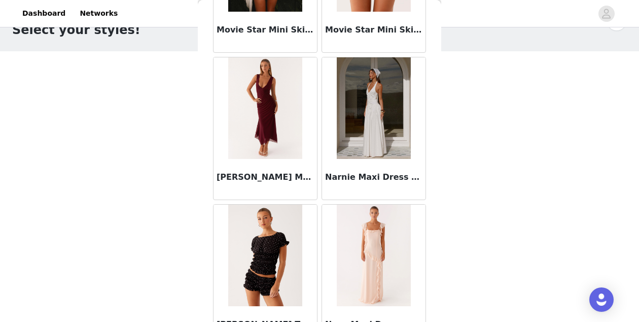
scroll to position [46853, 0]
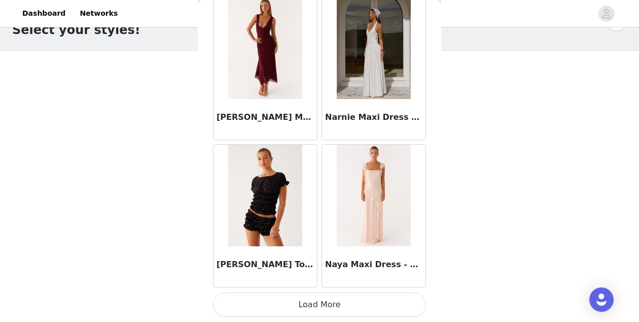
click at [315, 303] on button "Load More" at bounding box center [319, 304] width 213 height 24
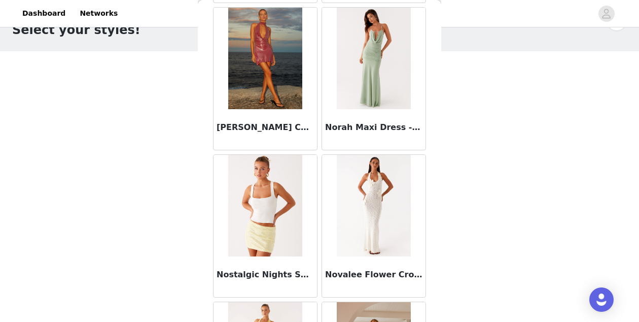
scroll to position [48325, 0]
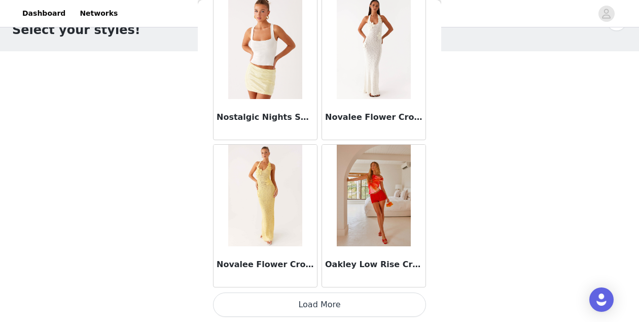
click at [316, 303] on button "Load More" at bounding box center [319, 304] width 213 height 24
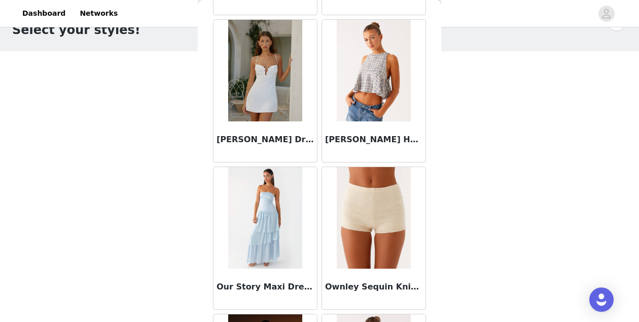
scroll to position [49797, 0]
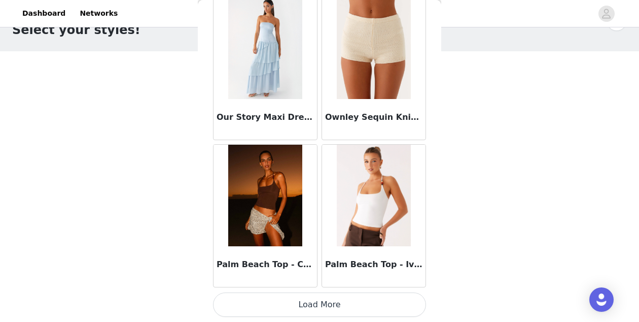
click at [322, 300] on button "Load More" at bounding box center [319, 304] width 213 height 24
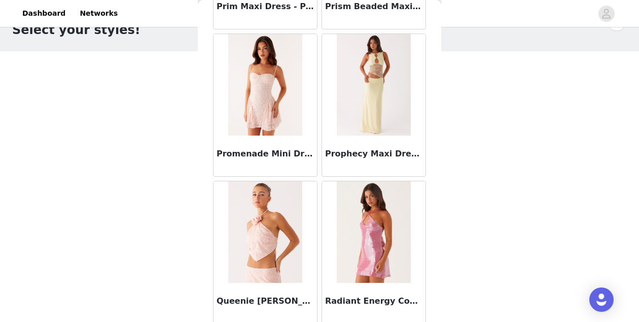
scroll to position [51268, 0]
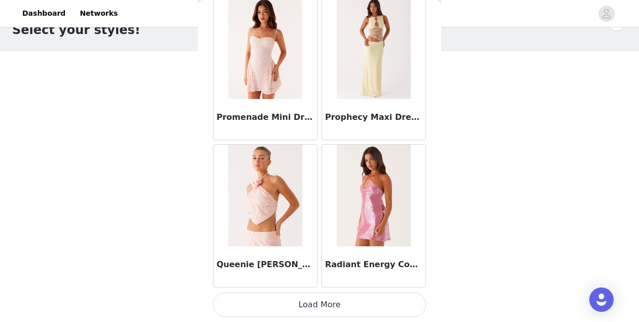
click at [329, 310] on button "Load More" at bounding box center [319, 304] width 213 height 24
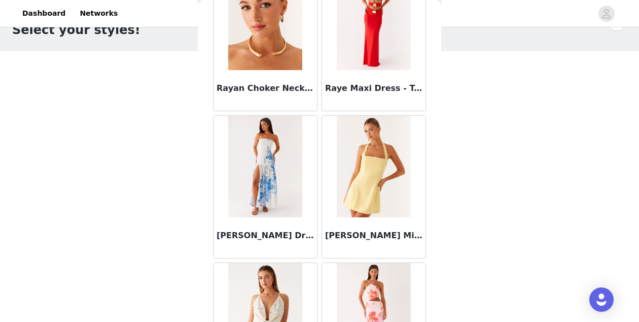
scroll to position [52740, 0]
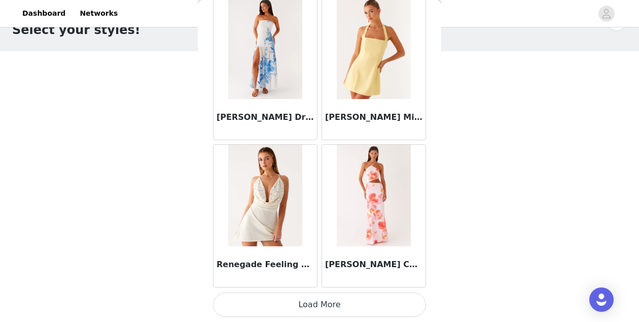
click at [340, 309] on button "Load More" at bounding box center [319, 304] width 213 height 24
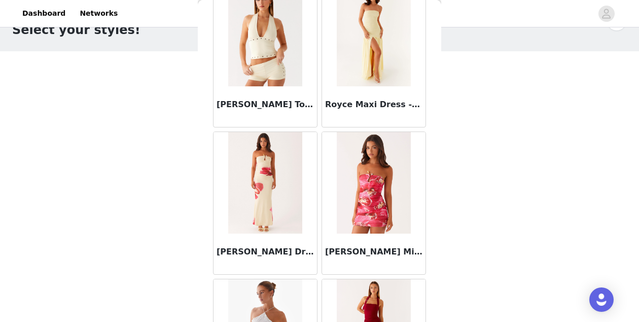
scroll to position [54212, 0]
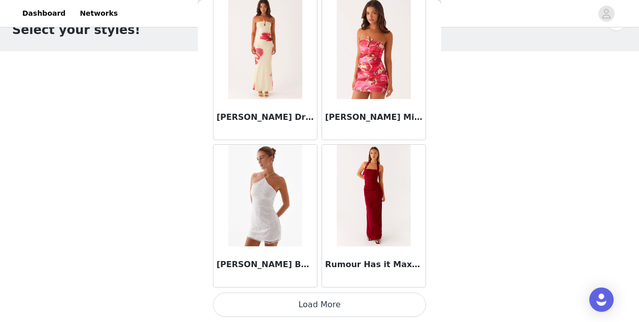
click at [313, 305] on button "Load More" at bounding box center [319, 304] width 213 height 24
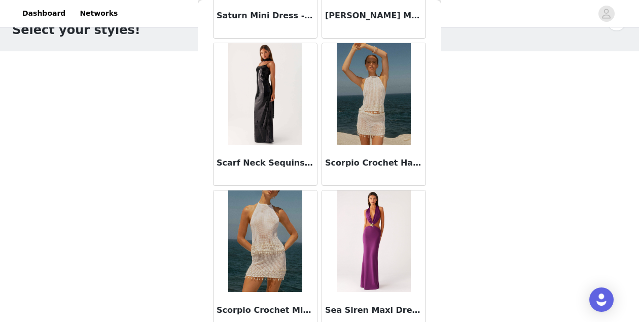
scroll to position [55683, 0]
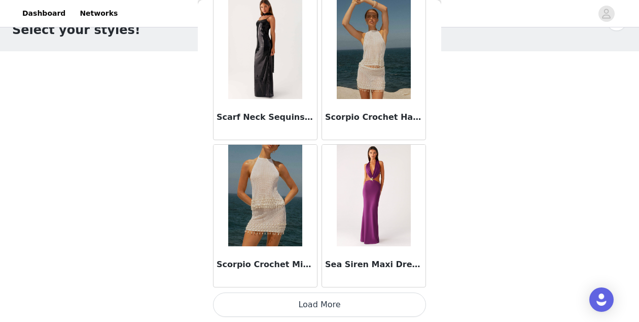
click at [315, 307] on button "Load More" at bounding box center [319, 304] width 213 height 24
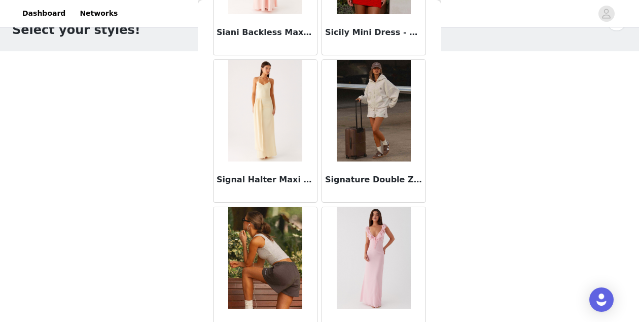
scroll to position [57142, 0]
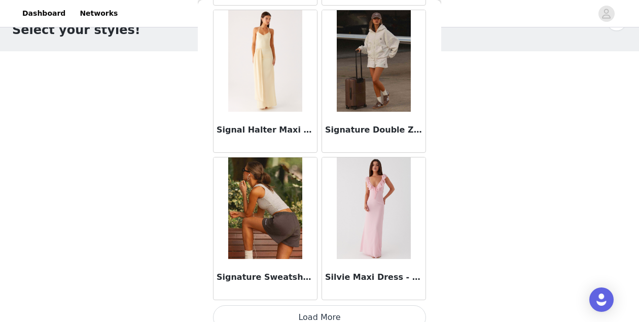
click at [315, 315] on button "Load More" at bounding box center [319, 317] width 213 height 24
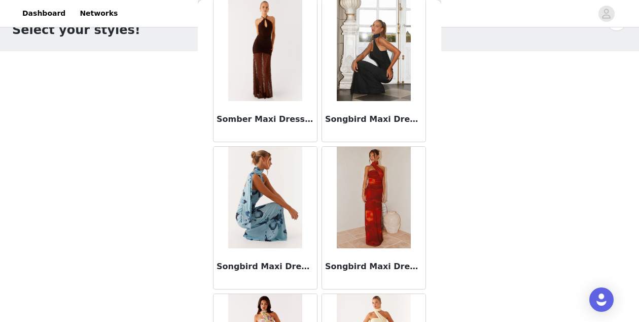
scroll to position [58627, 0]
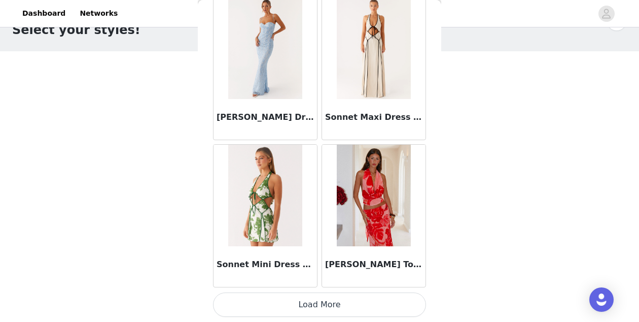
click at [328, 301] on button "Load More" at bounding box center [319, 304] width 213 height 24
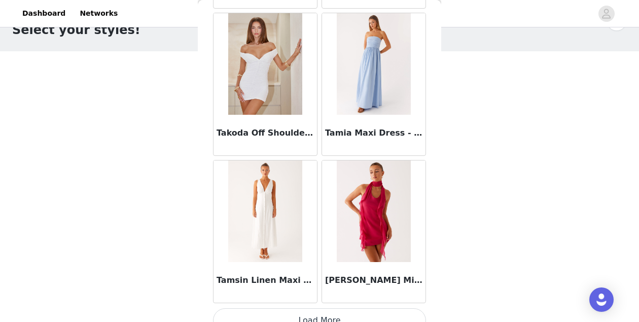
scroll to position [60099, 0]
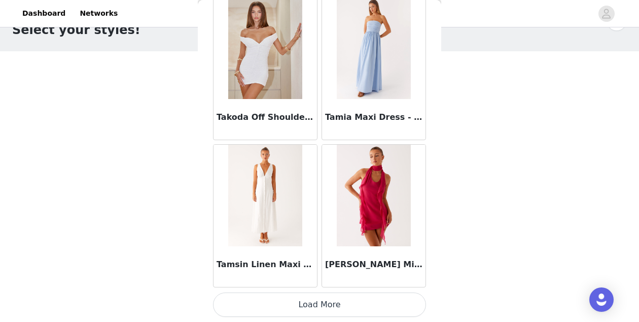
click at [308, 303] on button "Load More" at bounding box center [319, 304] width 213 height 24
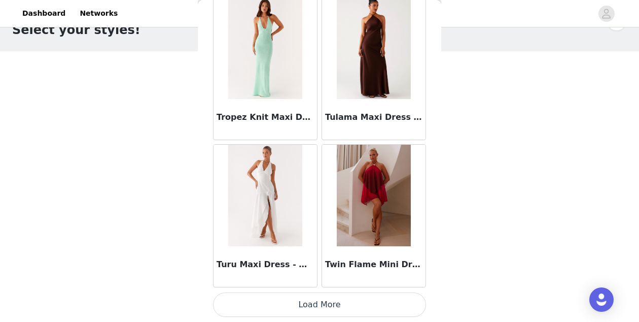
scroll to position [61569, 0]
click at [323, 305] on button "Load More" at bounding box center [319, 305] width 213 height 24
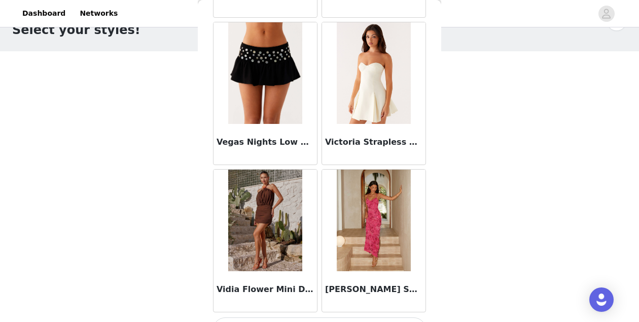
scroll to position [63042, 0]
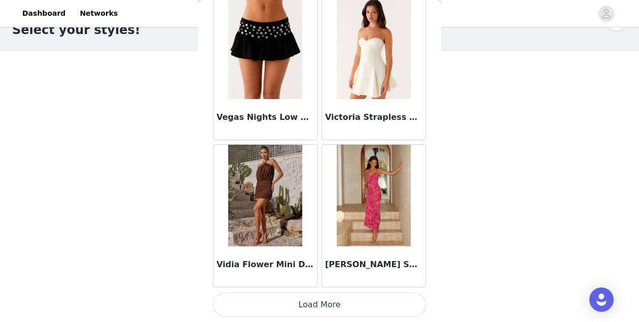
click at [301, 307] on button "Load More" at bounding box center [319, 304] width 213 height 24
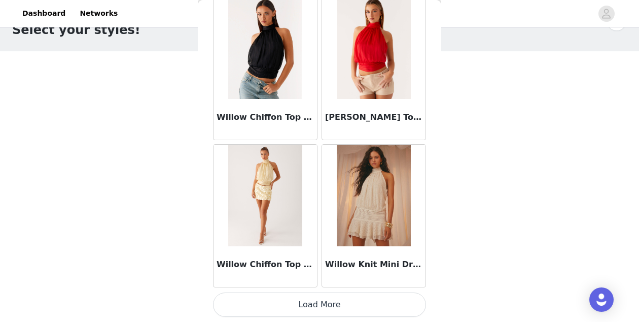
scroll to position [64513, 0]
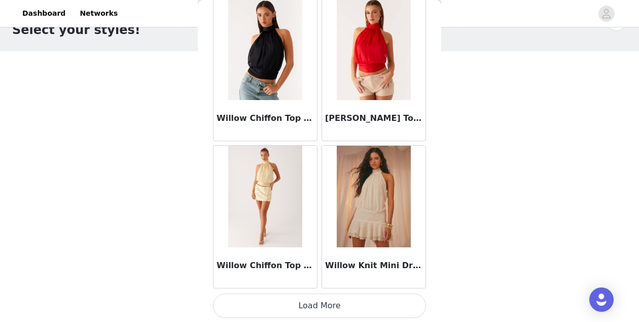
click at [337, 307] on button "Load More" at bounding box center [319, 305] width 213 height 24
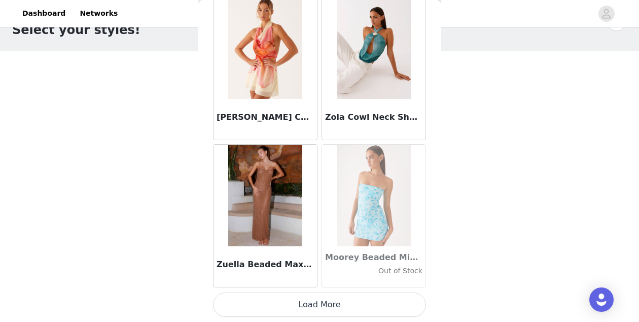
scroll to position [65985, 0]
click at [357, 300] on button "Load More" at bounding box center [319, 305] width 213 height 24
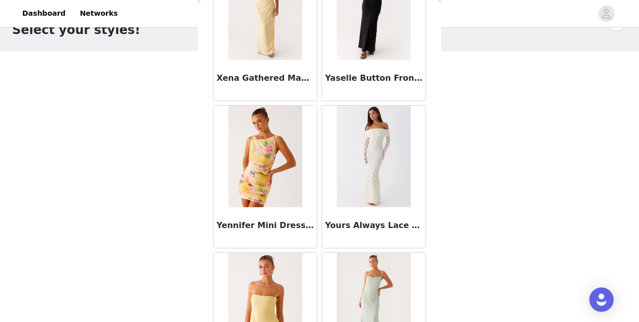
scroll to position [65289, 0]
click at [371, 184] on img at bounding box center [374, 155] width 74 height 101
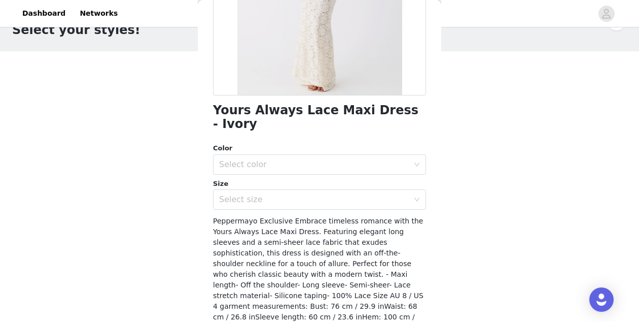
scroll to position [184, 0]
click at [304, 156] on div "Select color" at bounding box center [316, 163] width 194 height 19
click at [304, 176] on li "Ivory" at bounding box center [319, 172] width 213 height 16
click at [304, 194] on div "Select size" at bounding box center [314, 199] width 190 height 10
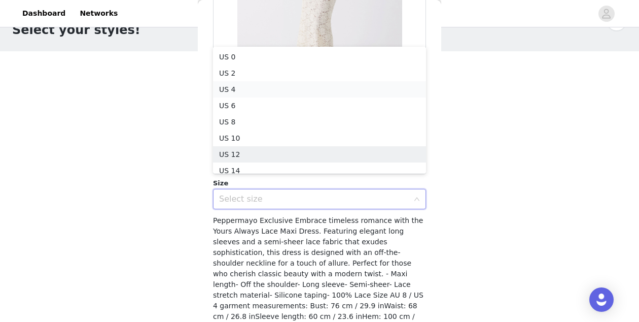
scroll to position [5, 0]
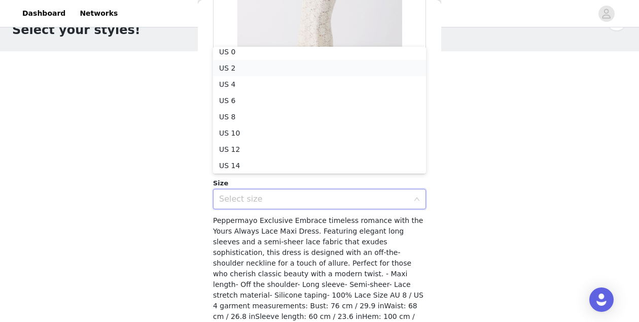
click at [291, 72] on li "US 2" at bounding box center [319, 68] width 213 height 16
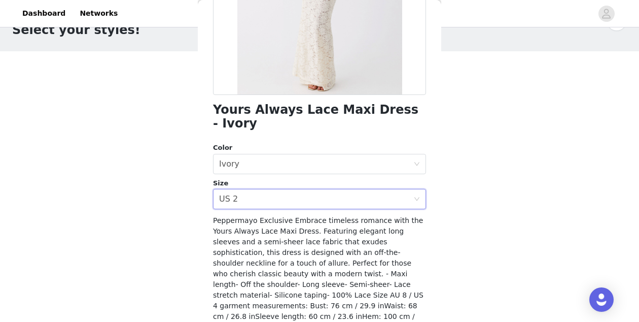
scroll to position [224, 0]
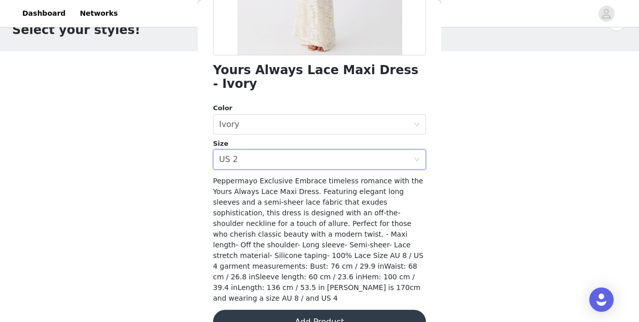
click at [353, 310] on button "Add Product" at bounding box center [319, 322] width 213 height 24
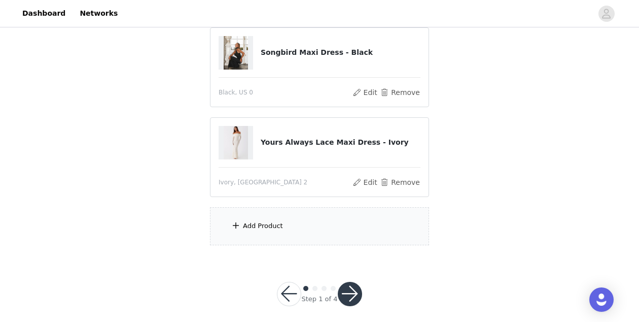
scroll to position [116, 0]
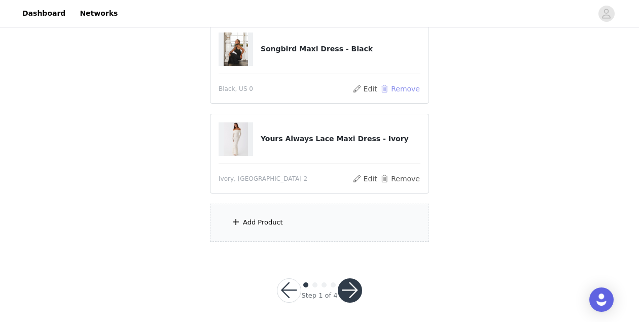
click at [405, 88] on button "Remove" at bounding box center [400, 89] width 41 height 12
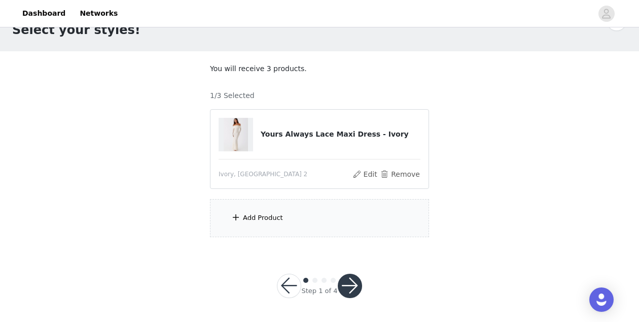
click at [316, 201] on div "Add Product" at bounding box center [319, 218] width 219 height 38
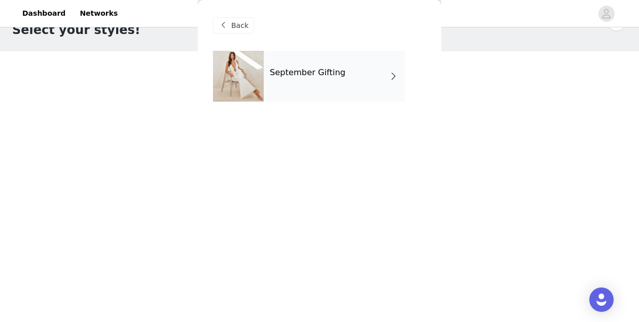
click at [351, 71] on div "September Gifting" at bounding box center [334, 76] width 141 height 51
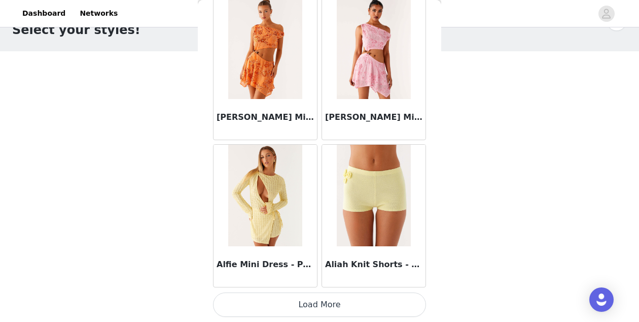
click at [303, 310] on button "Load More" at bounding box center [319, 304] width 213 height 24
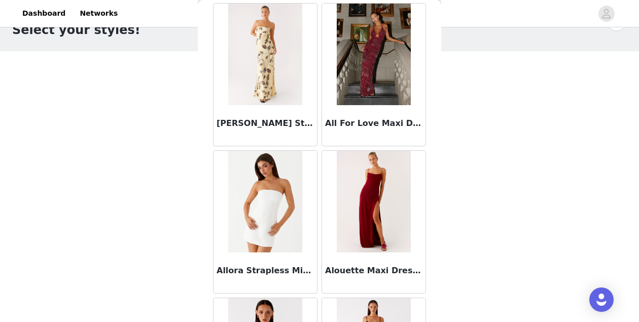
scroll to position [2703, 0]
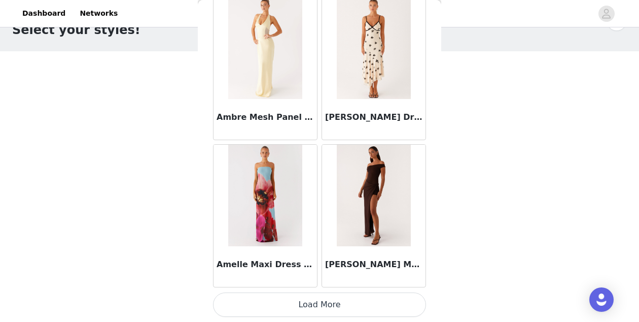
click at [310, 299] on button "Load More" at bounding box center [319, 304] width 213 height 24
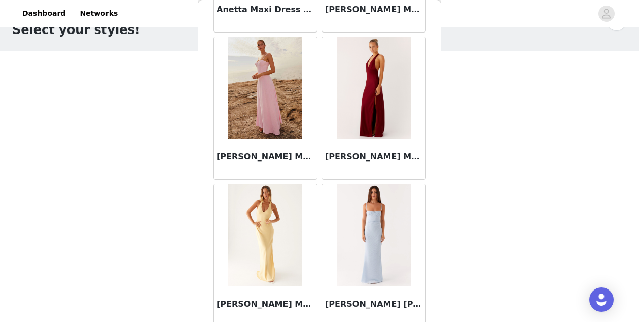
scroll to position [4175, 0]
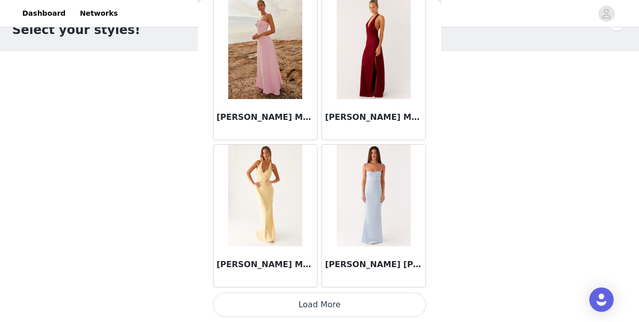
click at [314, 300] on button "Load More" at bounding box center [319, 304] width 213 height 24
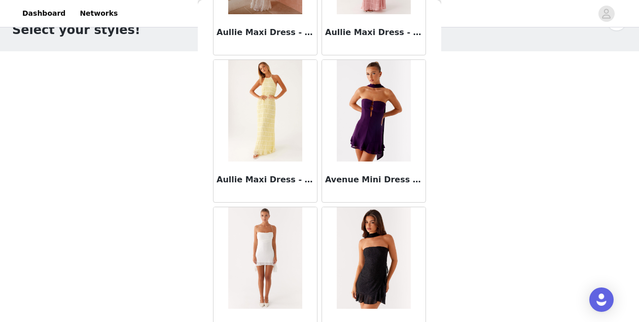
scroll to position [5646, 0]
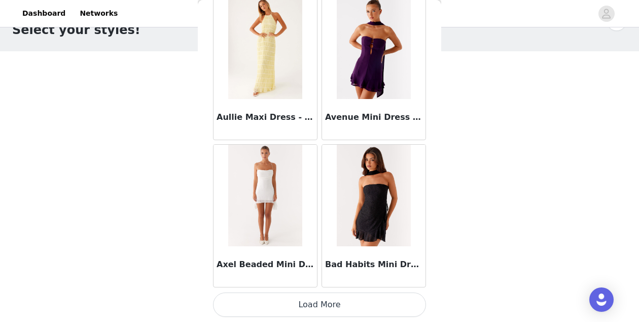
click at [324, 301] on button "Load More" at bounding box center [319, 304] width 213 height 24
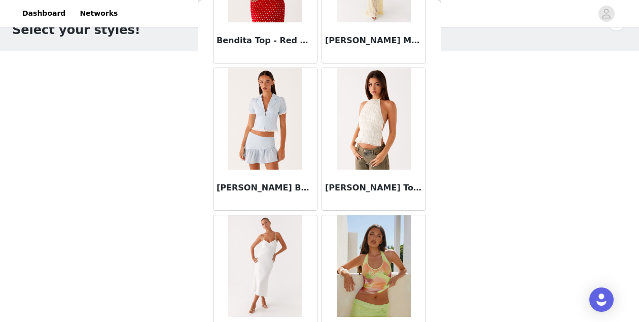
scroll to position [7118, 0]
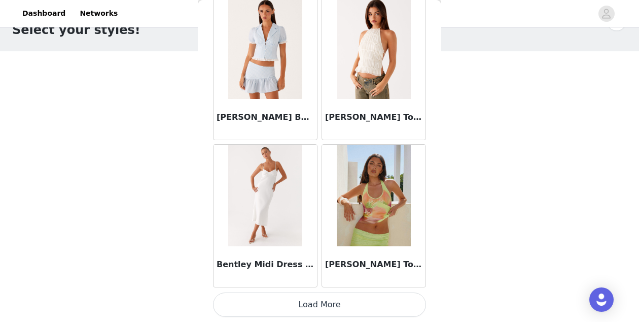
click at [323, 310] on button "Load More" at bounding box center [319, 304] width 213 height 24
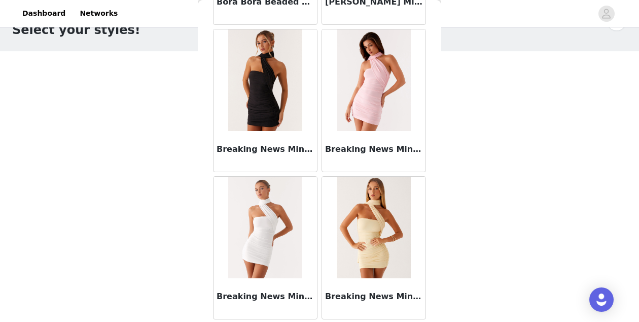
scroll to position [8590, 0]
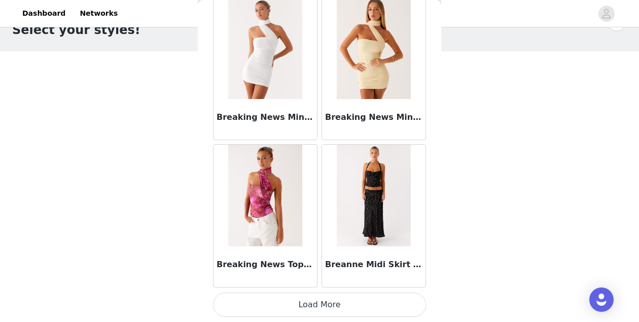
click at [301, 309] on button "Load More" at bounding box center [319, 304] width 213 height 24
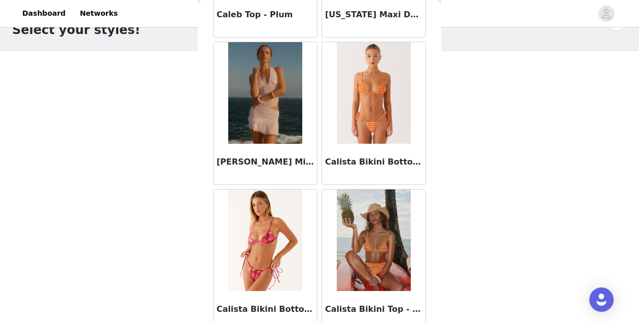
scroll to position [10061, 0]
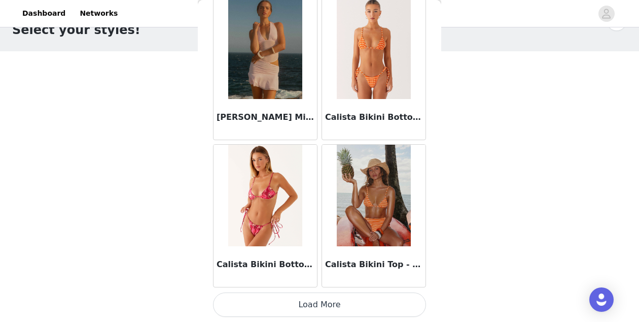
click at [303, 309] on button "Load More" at bounding box center [319, 304] width 213 height 24
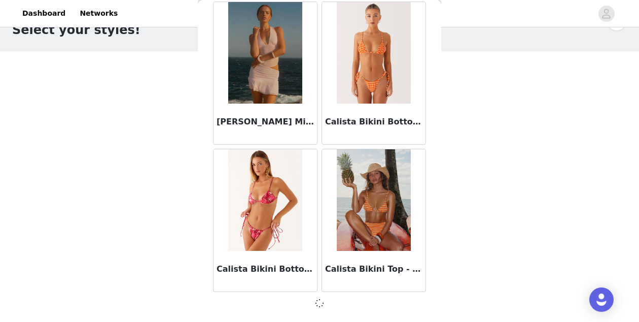
scroll to position [10057, 0]
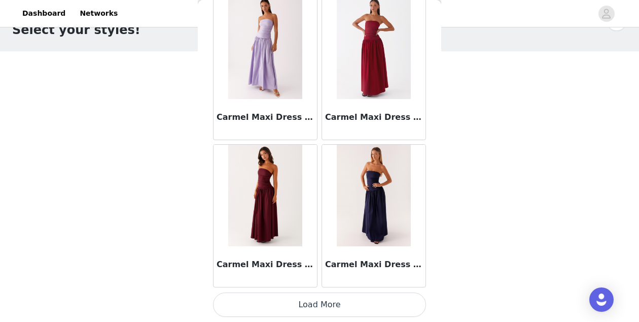
click at [301, 304] on button "Load More" at bounding box center [319, 304] width 213 height 24
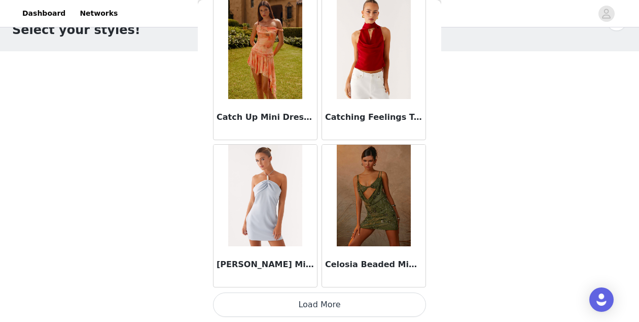
click at [302, 303] on button "Load More" at bounding box center [319, 304] width 213 height 24
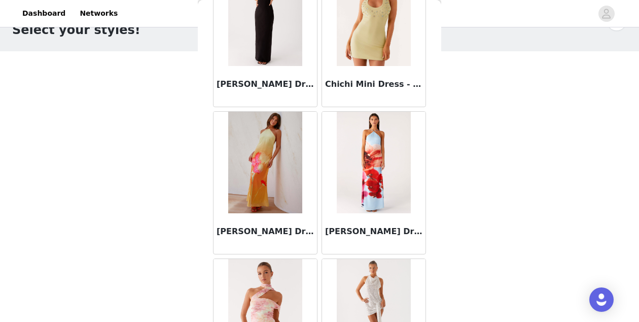
scroll to position [14476, 0]
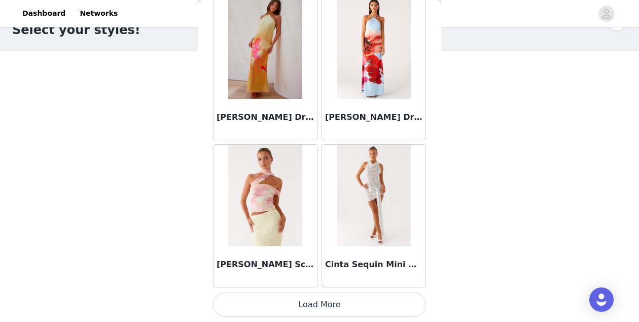
click at [320, 301] on button "Load More" at bounding box center [319, 304] width 213 height 24
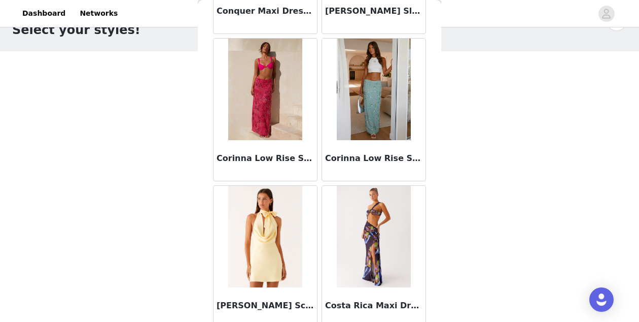
scroll to position [15948, 0]
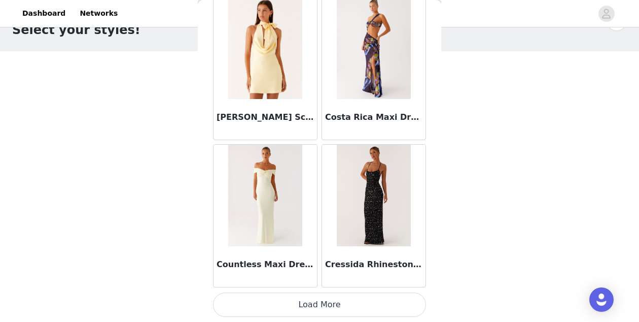
click at [332, 298] on button "Load More" at bounding box center [319, 304] width 213 height 24
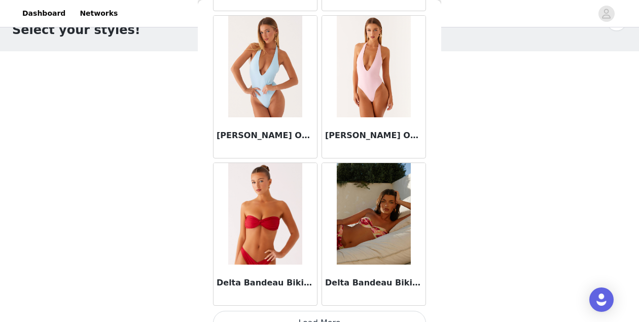
scroll to position [17420, 0]
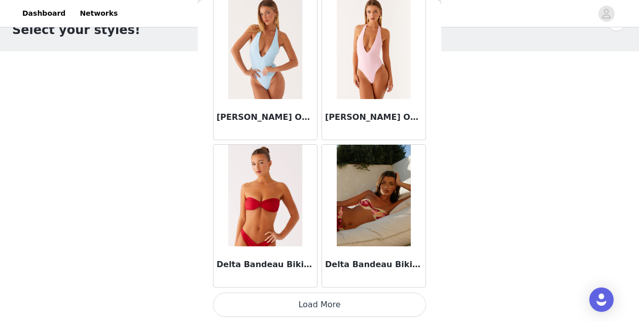
click at [325, 306] on button "Load More" at bounding box center [319, 304] width 213 height 24
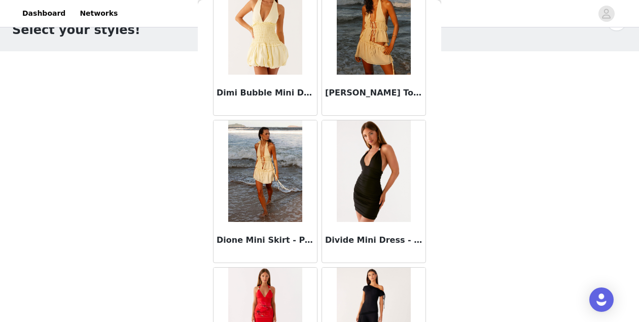
scroll to position [18891, 0]
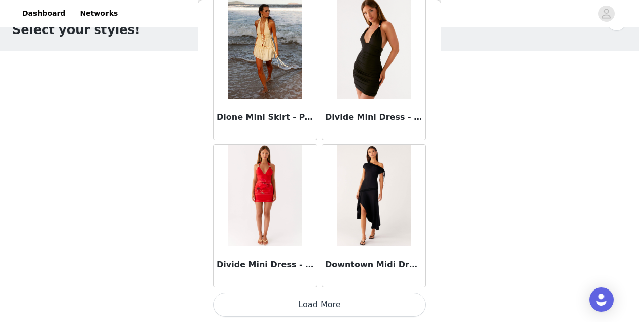
click at [336, 306] on button "Load More" at bounding box center [319, 304] width 213 height 24
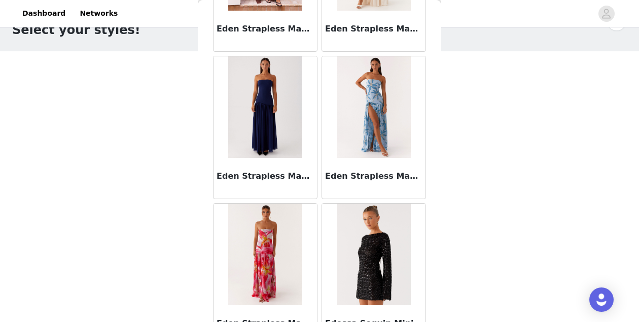
scroll to position [20363, 0]
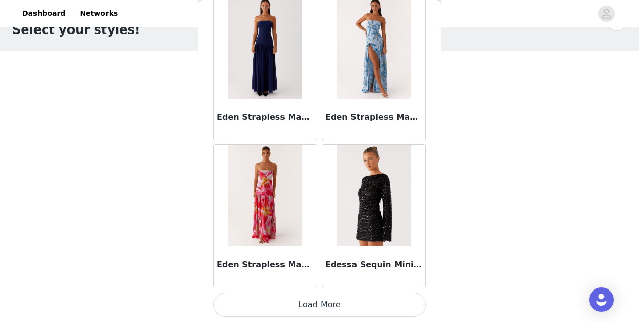
click at [341, 310] on button "Load More" at bounding box center [319, 304] width 213 height 24
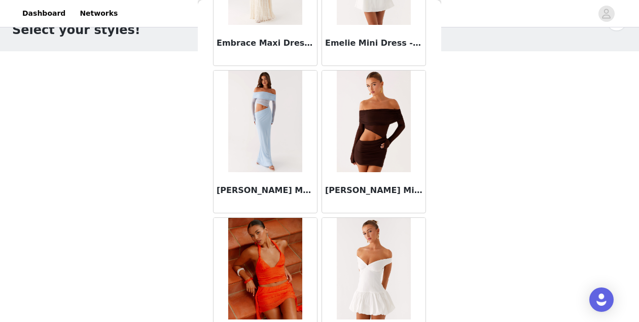
scroll to position [21835, 0]
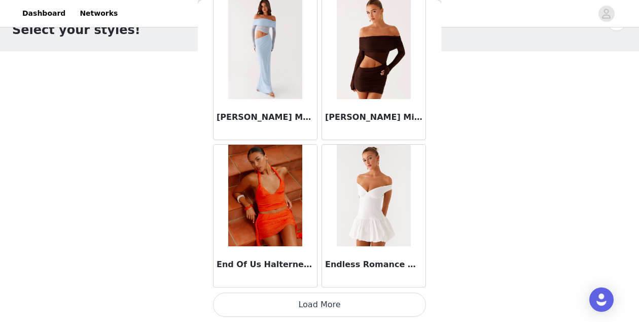
click at [322, 303] on button "Load More" at bounding box center [319, 304] width 213 height 24
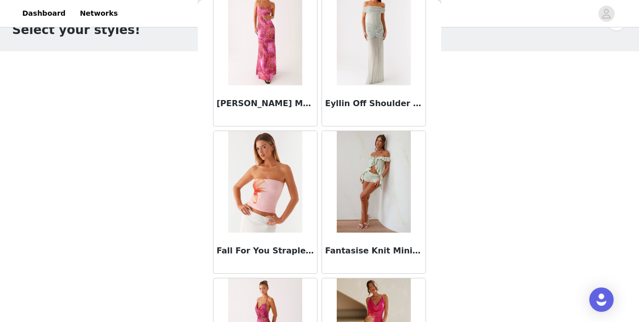
scroll to position [23306, 0]
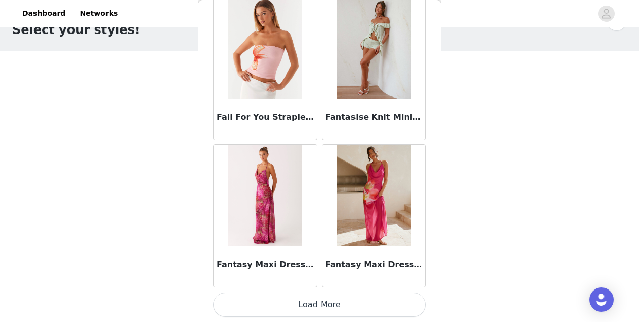
click at [324, 310] on button "Load More" at bounding box center [319, 304] width 213 height 24
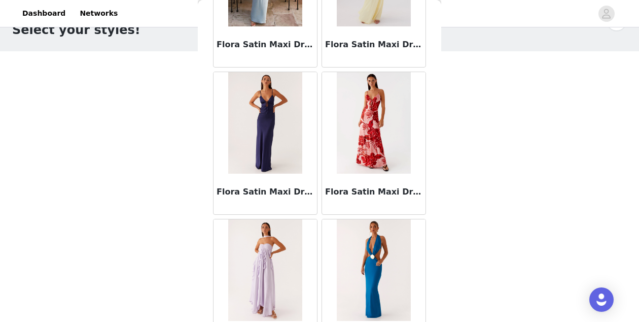
scroll to position [24778, 0]
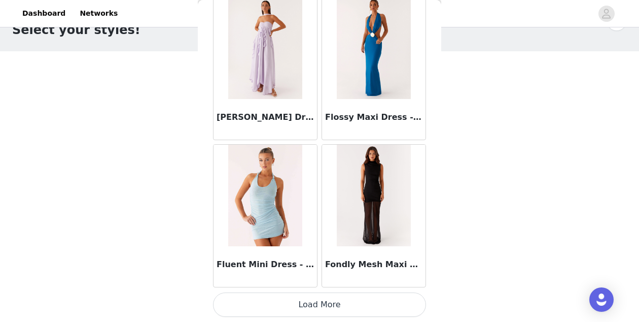
click at [306, 307] on button "Load More" at bounding box center [319, 304] width 213 height 24
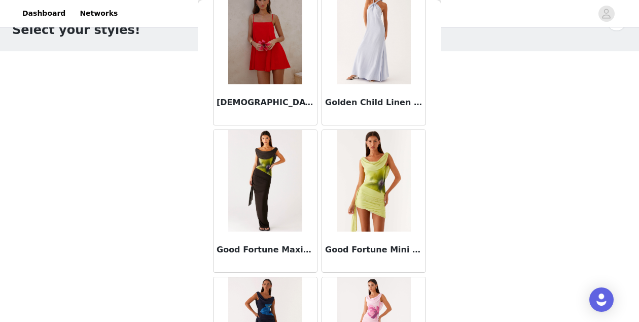
scroll to position [26250, 0]
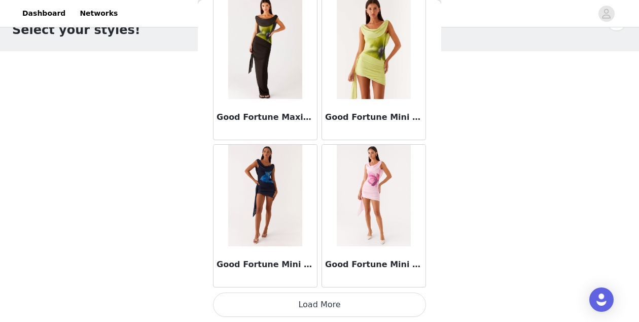
click at [302, 299] on button "Load More" at bounding box center [319, 304] width 213 height 24
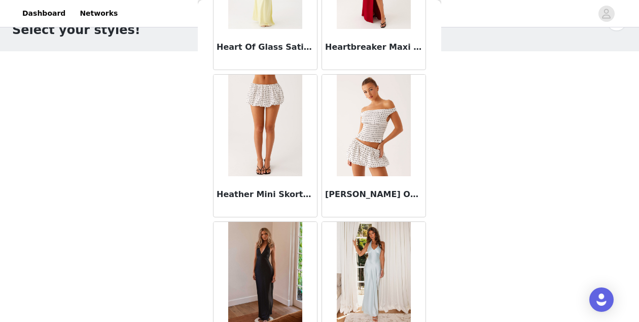
scroll to position [27721, 0]
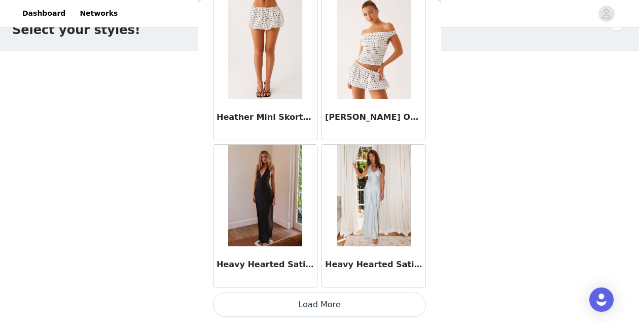
click at [318, 299] on button "Load More" at bounding box center [319, 304] width 213 height 24
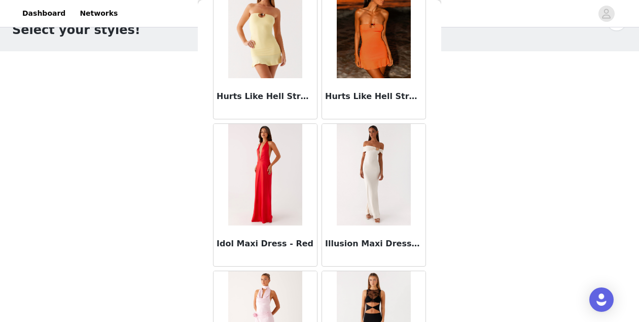
scroll to position [29193, 0]
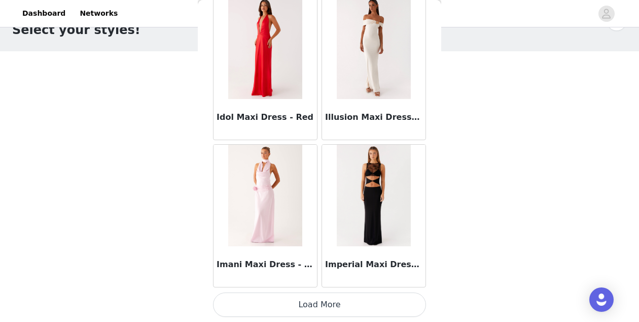
click at [319, 305] on button "Load More" at bounding box center [319, 304] width 213 height 24
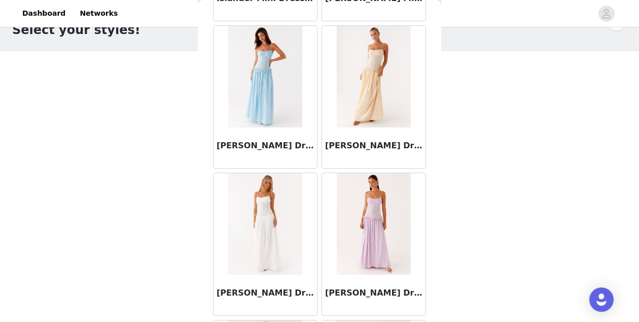
scroll to position [30665, 0]
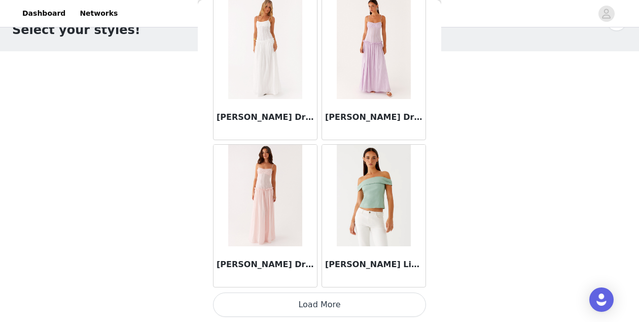
click at [331, 299] on button "Load More" at bounding box center [319, 304] width 213 height 24
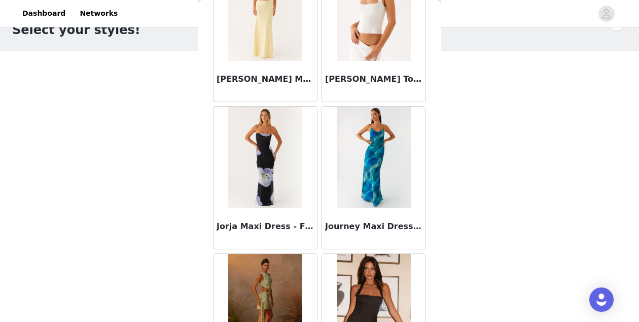
scroll to position [32137, 0]
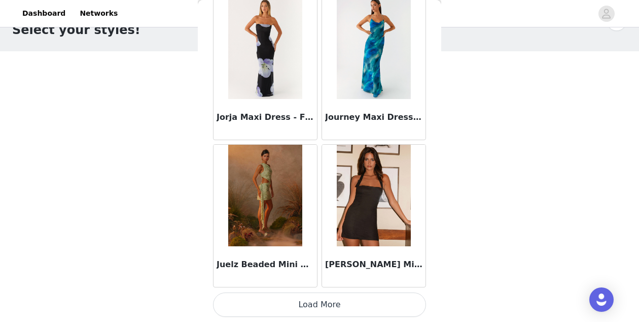
click at [293, 308] on button "Load More" at bounding box center [319, 304] width 213 height 24
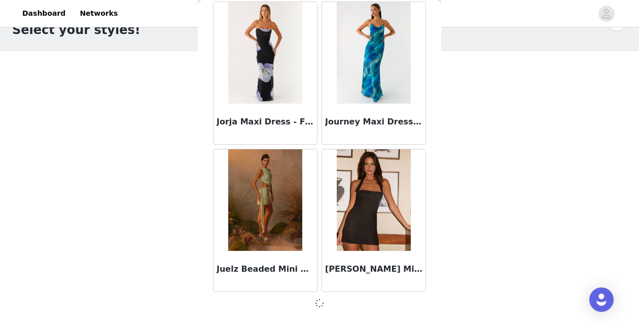
scroll to position [32132, 0]
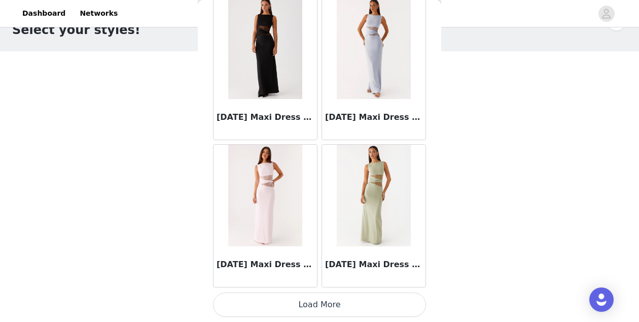
click at [293, 303] on button "Load More" at bounding box center [319, 304] width 213 height 24
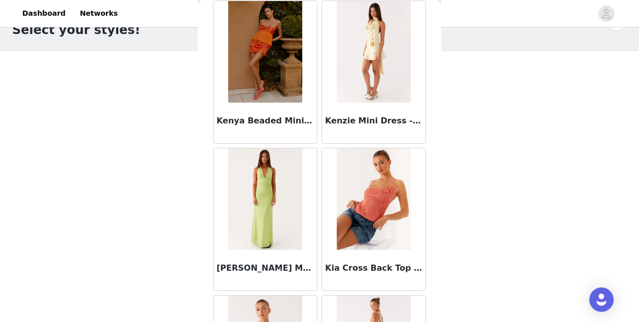
scroll to position [35080, 0]
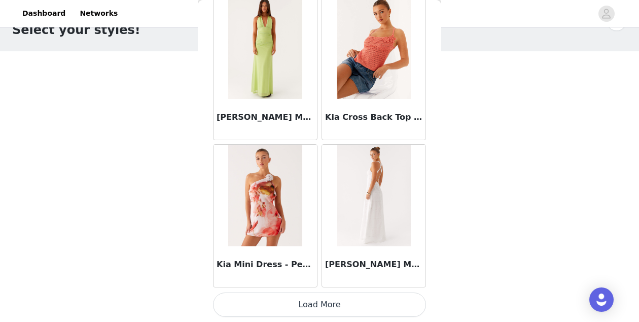
click at [297, 301] on button "Load More" at bounding box center [319, 304] width 213 height 24
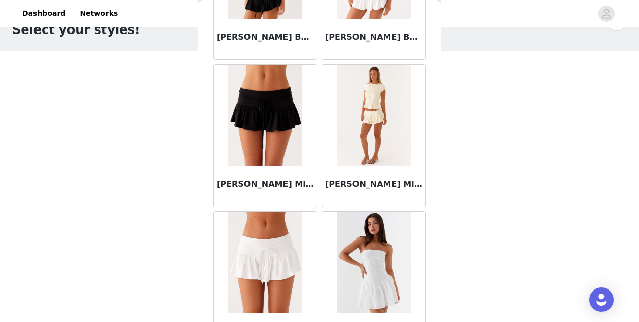
scroll to position [36552, 0]
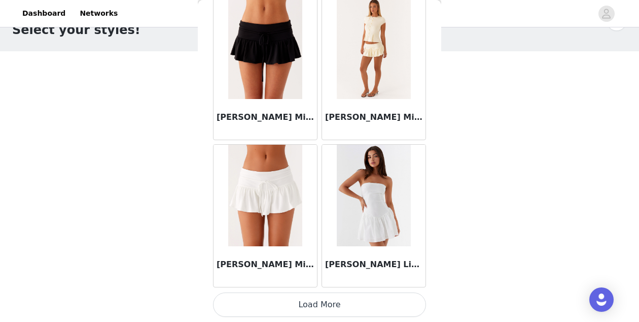
click at [296, 303] on button "Load More" at bounding box center [319, 304] width 213 height 24
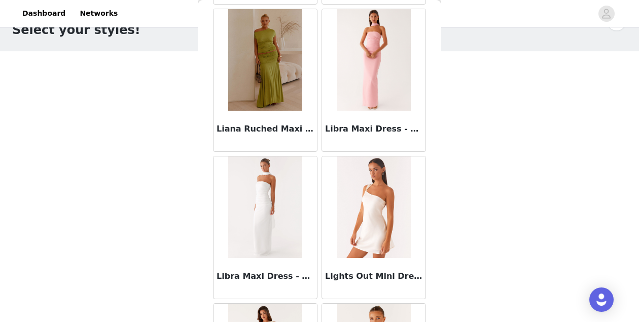
scroll to position [38023, 0]
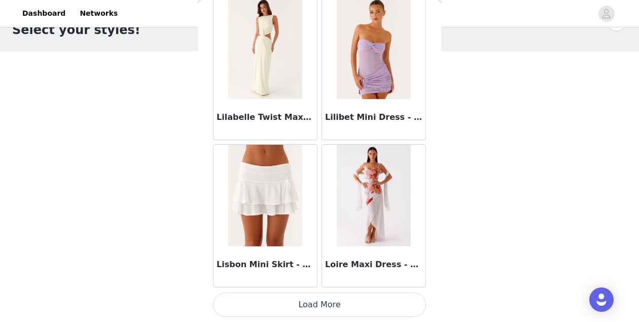
click at [292, 303] on button "Load More" at bounding box center [319, 304] width 213 height 24
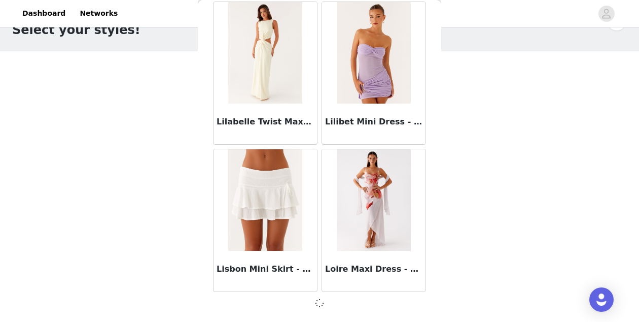
scroll to position [38019, 0]
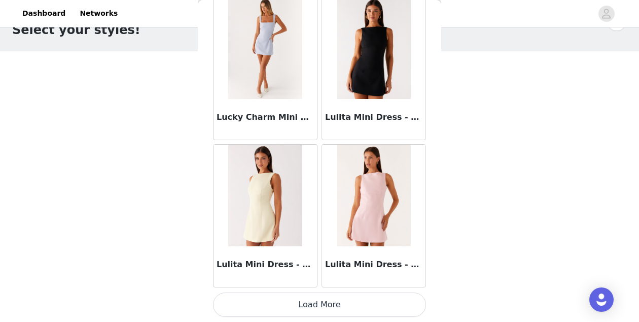
click at [293, 309] on button "Load More" at bounding box center [319, 304] width 213 height 24
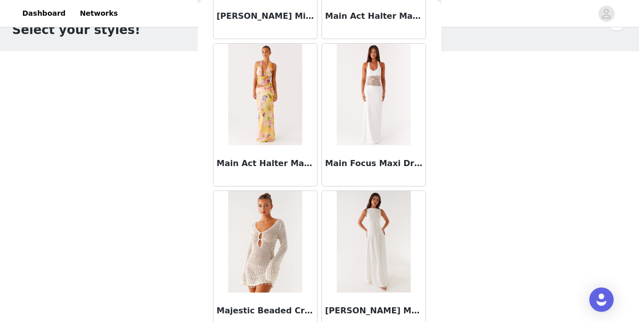
scroll to position [40967, 0]
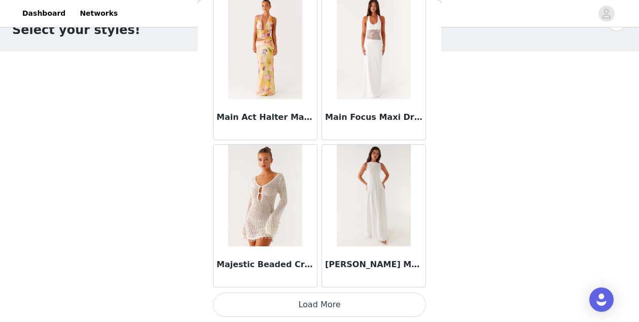
click at [306, 301] on button "Load More" at bounding box center [319, 304] width 213 height 24
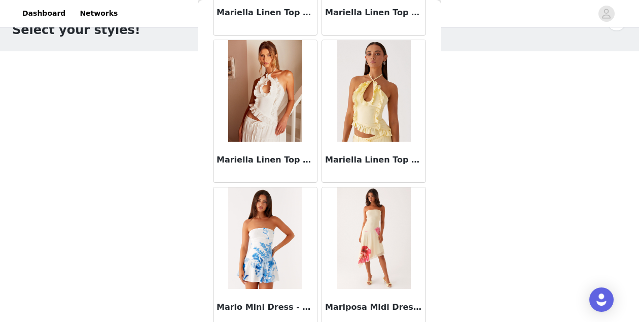
scroll to position [42438, 0]
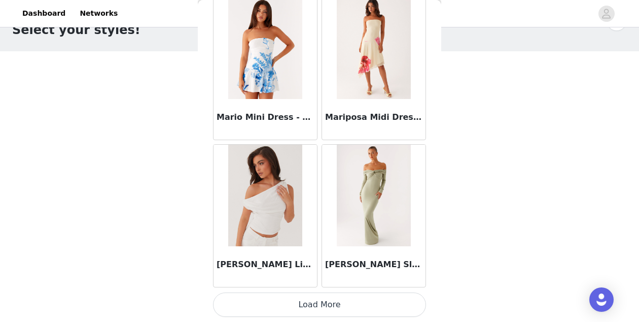
click at [315, 298] on button "Load More" at bounding box center [319, 304] width 213 height 24
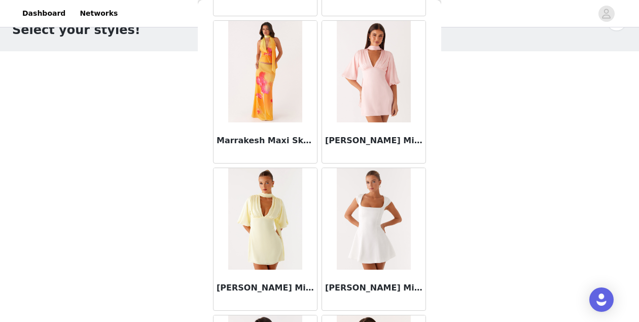
scroll to position [42693, 0]
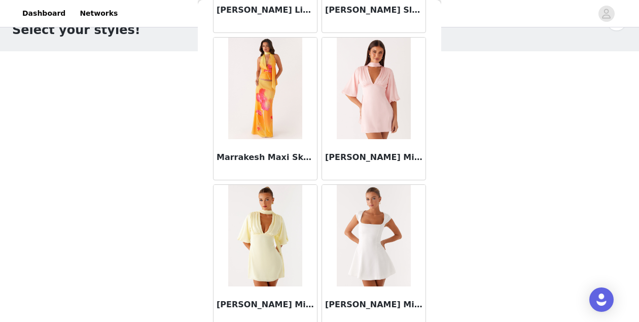
click at [376, 152] on h3 "[PERSON_NAME] Mini Dress - Pink" at bounding box center [373, 157] width 97 height 12
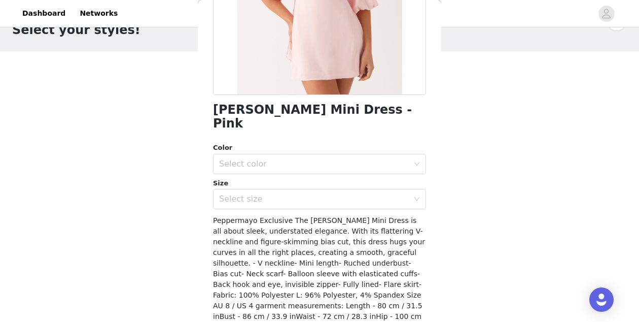
scroll to position [197, 0]
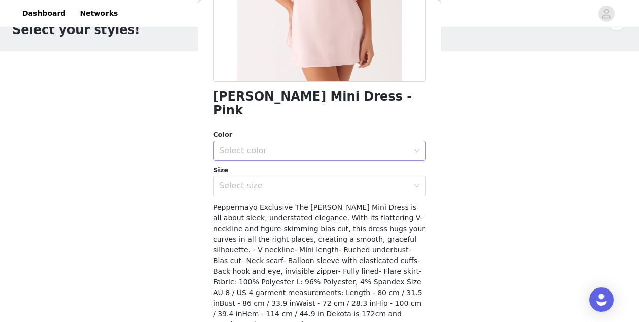
click at [363, 146] on div "Select color" at bounding box center [314, 151] width 190 height 10
click at [357, 157] on li "Pink" at bounding box center [319, 159] width 213 height 16
click at [355, 181] on div "Select size" at bounding box center [314, 186] width 190 height 10
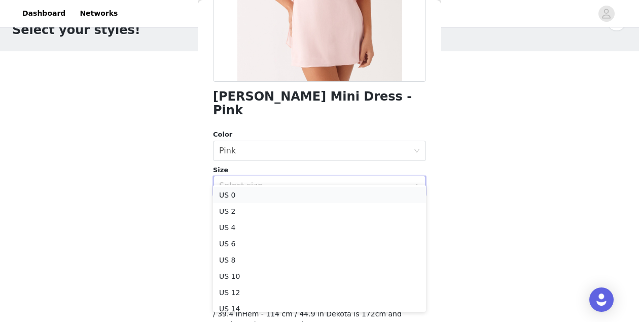
click at [344, 199] on li "US 0" at bounding box center [319, 195] width 213 height 16
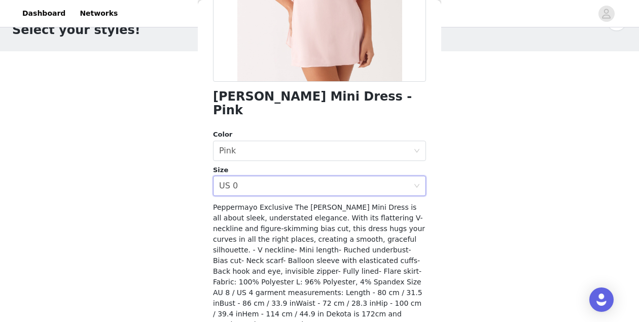
scroll to position [224, 0]
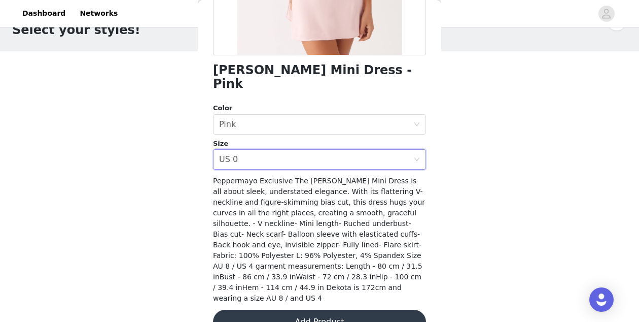
click at [382, 310] on button "Add Product" at bounding box center [319, 322] width 213 height 24
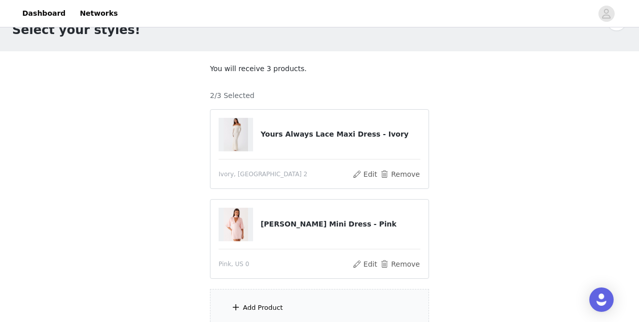
scroll to position [60, 0]
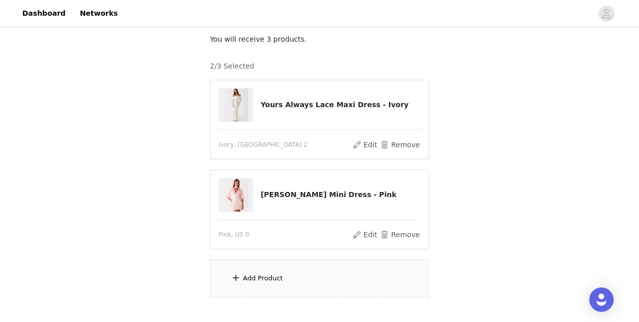
click at [347, 277] on div "Add Product" at bounding box center [319, 278] width 219 height 38
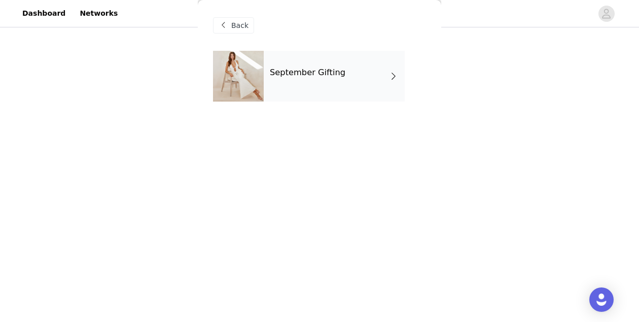
click at [369, 66] on div "September Gifting" at bounding box center [334, 76] width 141 height 51
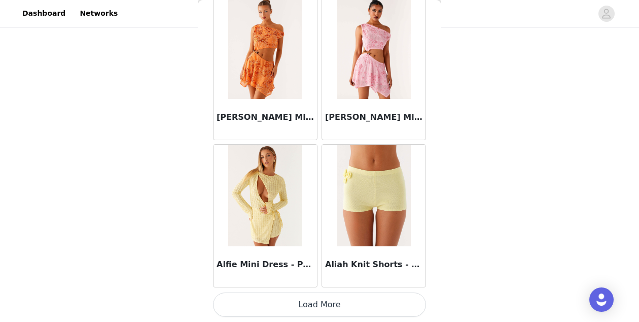
click at [333, 307] on button "Load More" at bounding box center [319, 304] width 213 height 24
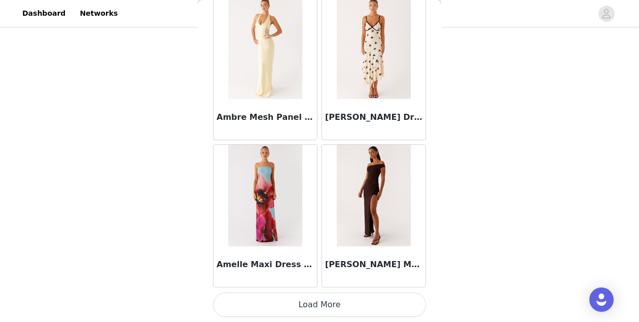
click at [327, 314] on button "Load More" at bounding box center [319, 304] width 213 height 24
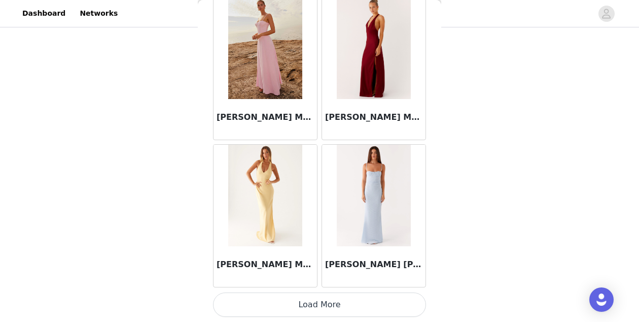
click at [335, 301] on button "Load More" at bounding box center [319, 304] width 213 height 24
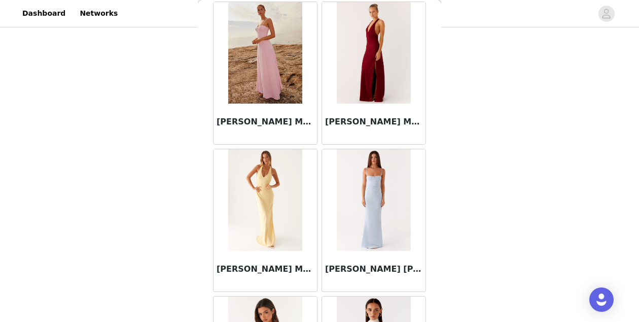
scroll to position [4175, 0]
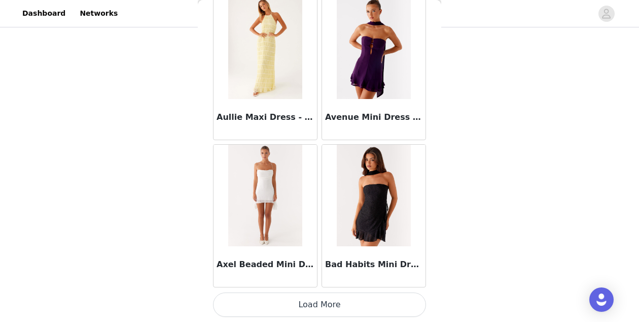
click at [341, 300] on button "Load More" at bounding box center [319, 304] width 213 height 24
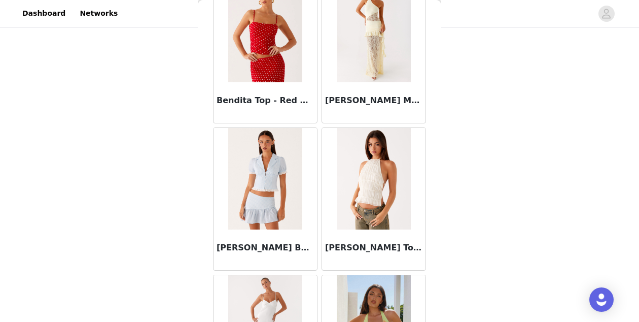
scroll to position [7118, 0]
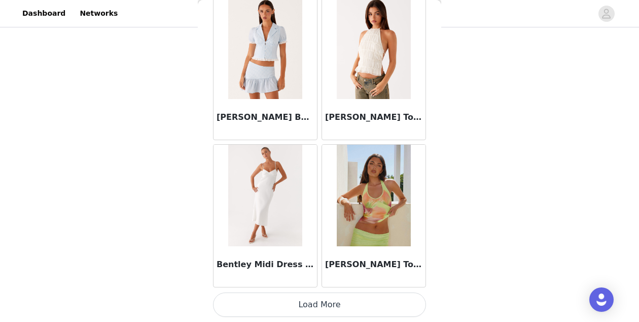
click at [313, 304] on button "Load More" at bounding box center [319, 304] width 213 height 24
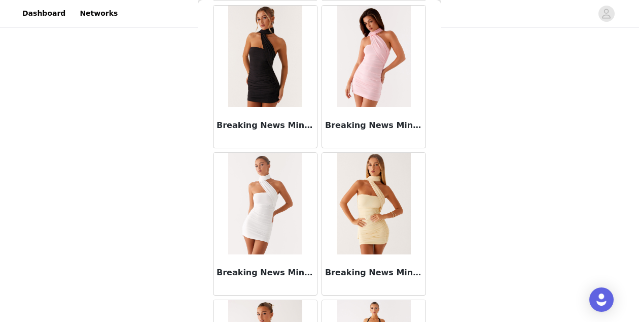
scroll to position [8590, 0]
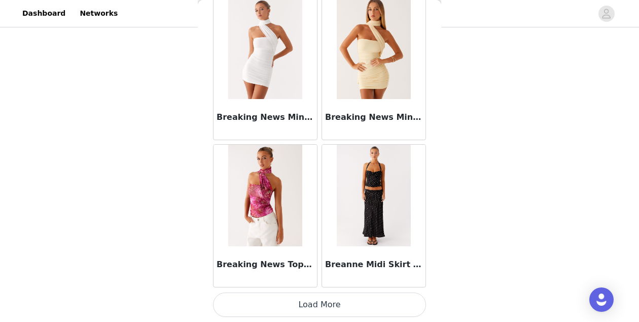
click at [324, 307] on button "Load More" at bounding box center [319, 304] width 213 height 24
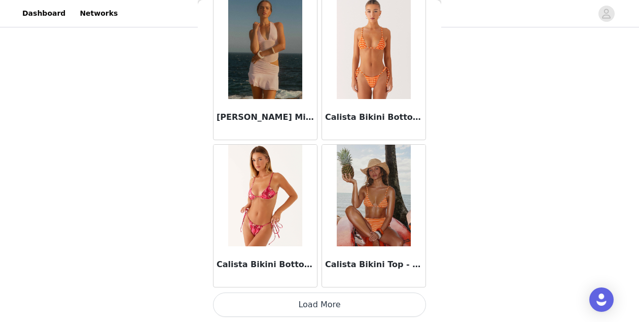
click at [311, 309] on button "Load More" at bounding box center [319, 304] width 213 height 24
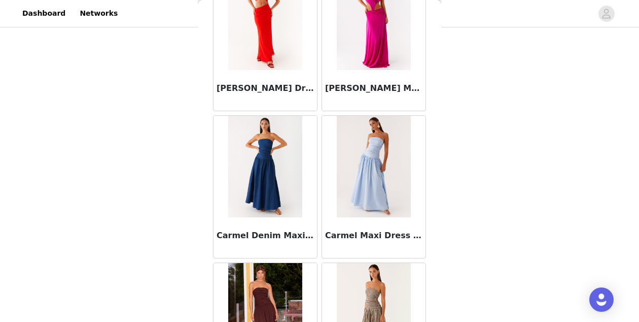
scroll to position [11533, 0]
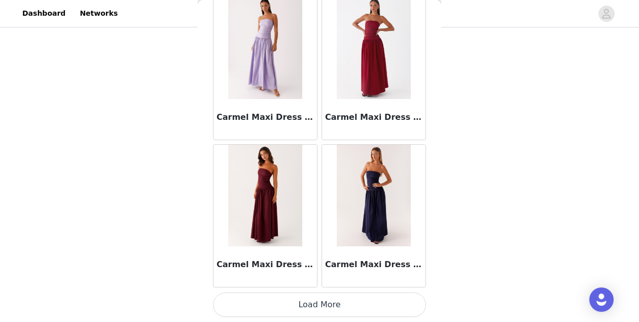
click at [302, 301] on button "Load More" at bounding box center [319, 304] width 213 height 24
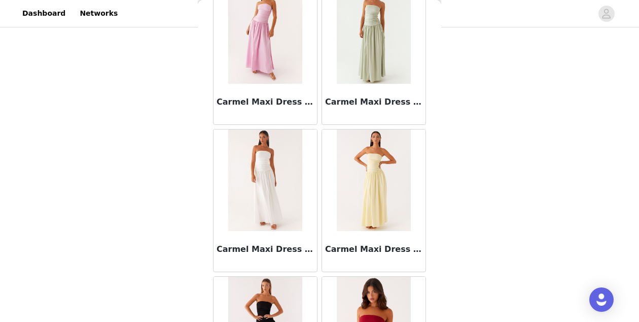
scroll to position [11840, 0]
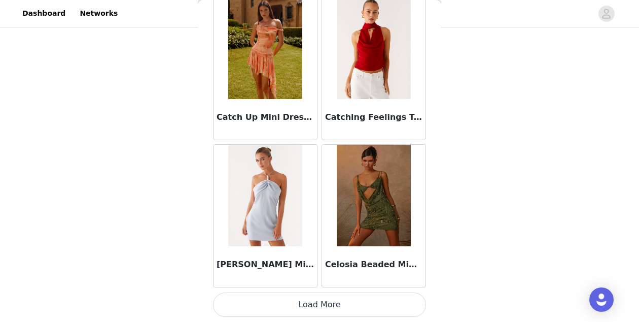
click at [314, 302] on button "Load More" at bounding box center [319, 304] width 213 height 24
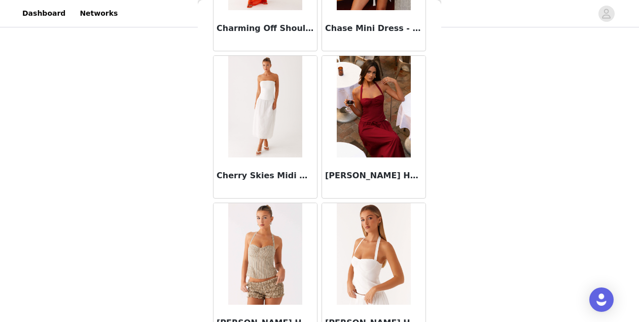
scroll to position [14476, 0]
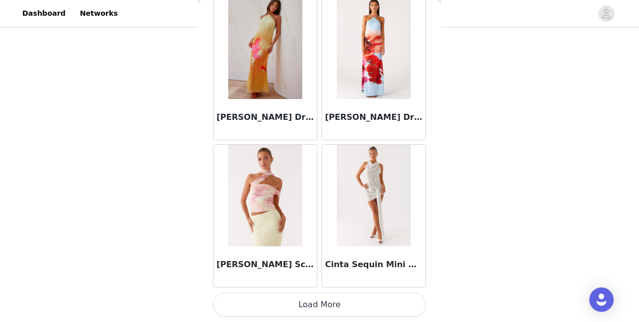
click at [345, 309] on button "Load More" at bounding box center [319, 304] width 213 height 24
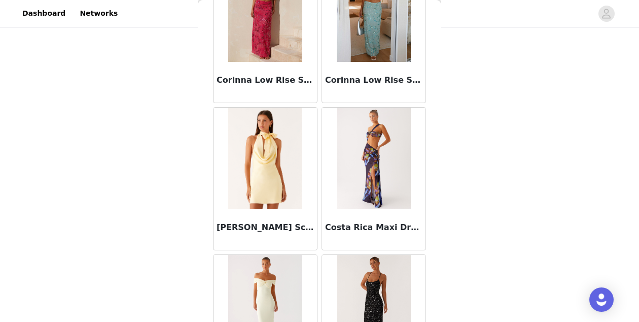
scroll to position [15948, 0]
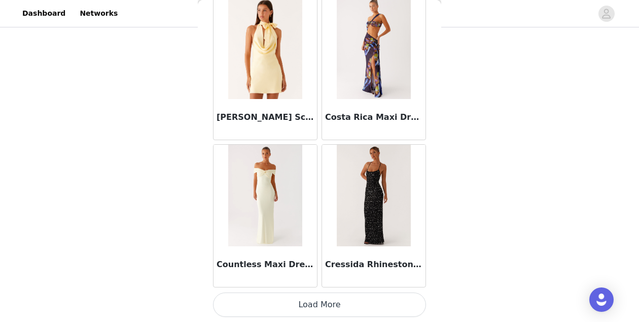
click at [311, 313] on button "Load More" at bounding box center [319, 304] width 213 height 24
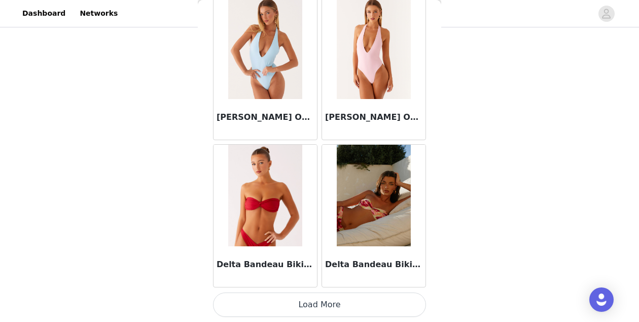
click at [319, 301] on button "Load More" at bounding box center [319, 304] width 213 height 24
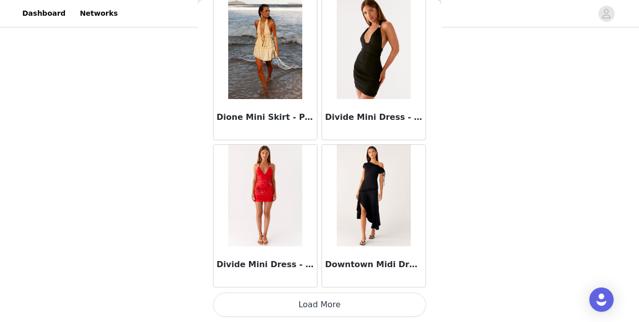
click at [310, 304] on button "Load More" at bounding box center [319, 304] width 213 height 24
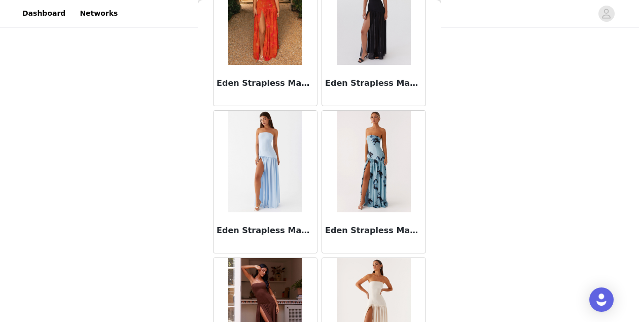
scroll to position [20363, 0]
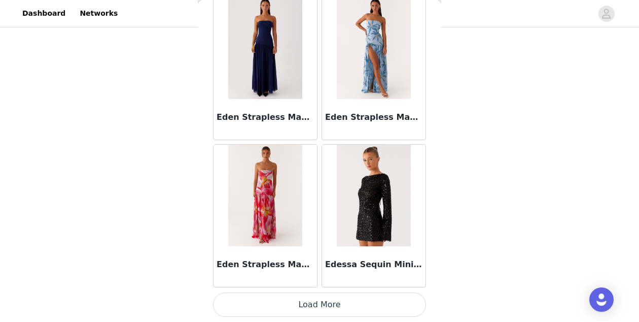
click at [307, 304] on button "Load More" at bounding box center [319, 304] width 213 height 24
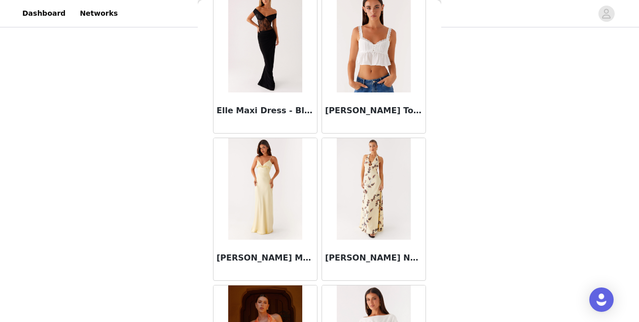
scroll to position [21835, 0]
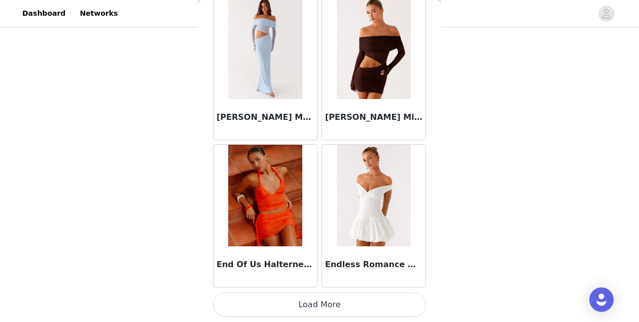
click at [299, 305] on button "Load More" at bounding box center [319, 304] width 213 height 24
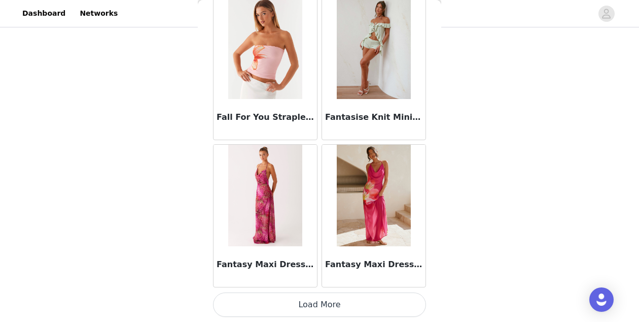
click at [306, 309] on button "Load More" at bounding box center [319, 304] width 213 height 24
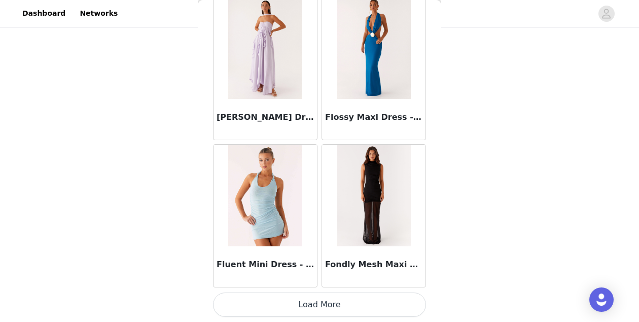
click at [320, 299] on button "Load More" at bounding box center [319, 304] width 213 height 24
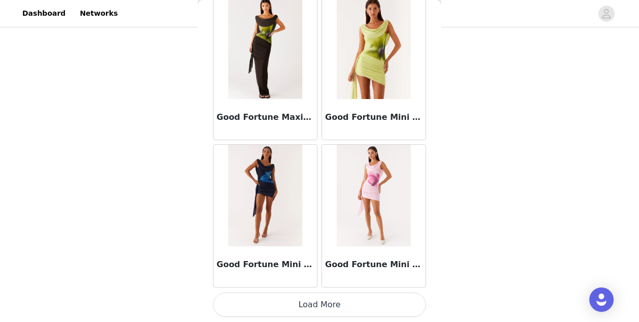
click at [321, 295] on button "Load More" at bounding box center [319, 304] width 213 height 24
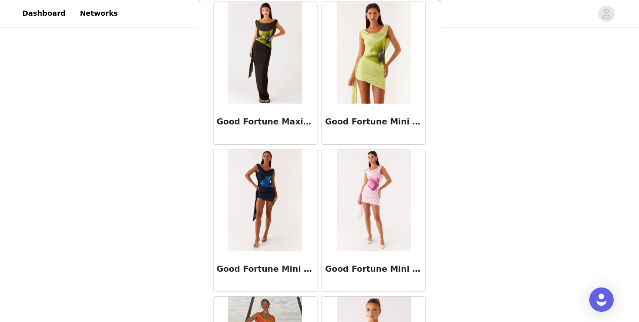
scroll to position [26250, 0]
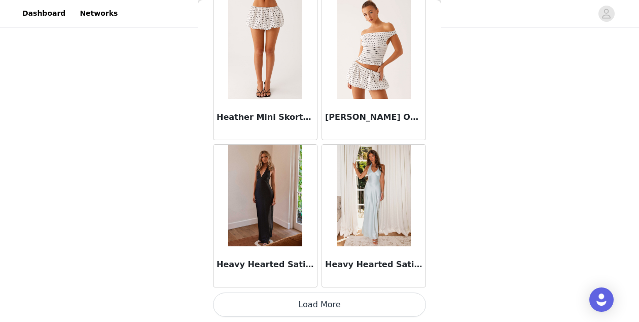
click at [330, 306] on button "Load More" at bounding box center [319, 304] width 213 height 24
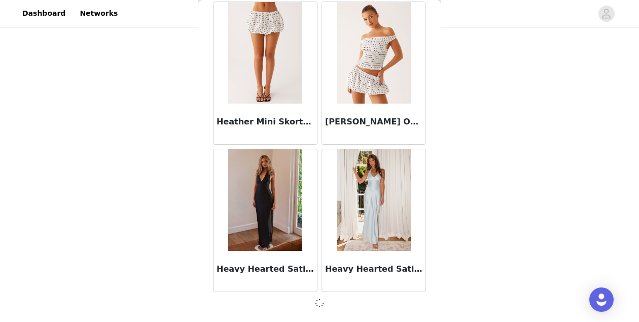
scroll to position [27717, 0]
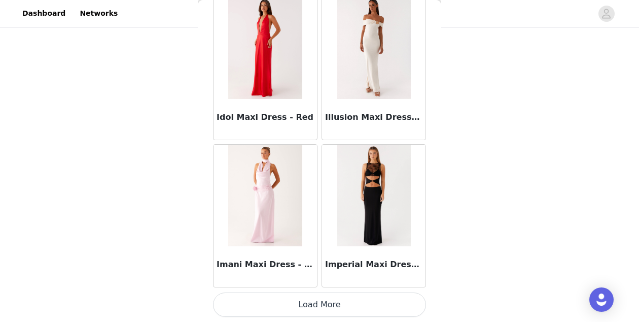
click at [330, 306] on button "Load More" at bounding box center [319, 304] width 213 height 24
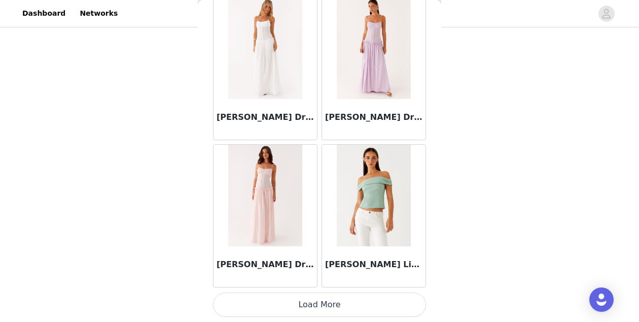
click at [330, 306] on button "Load More" at bounding box center [319, 304] width 213 height 24
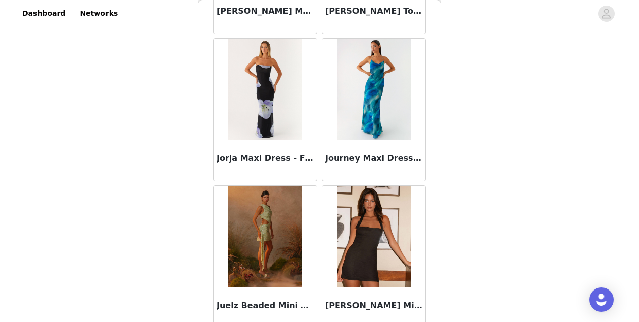
scroll to position [32137, 0]
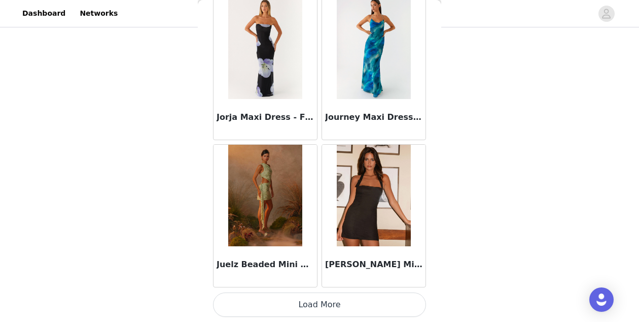
click at [331, 302] on button "Load More" at bounding box center [319, 304] width 213 height 24
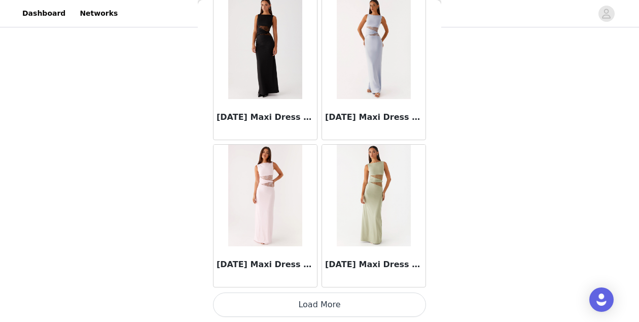
click at [331, 302] on button "Load More" at bounding box center [319, 304] width 213 height 24
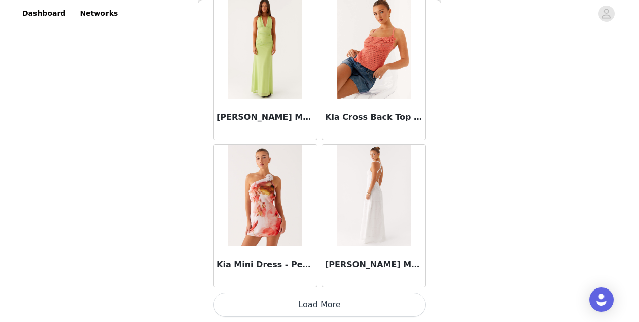
click at [333, 311] on button "Load More" at bounding box center [319, 304] width 213 height 24
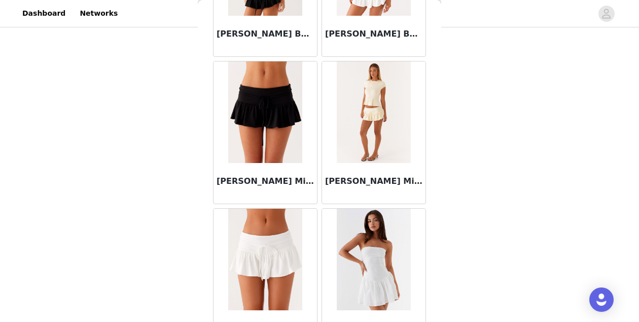
scroll to position [36552, 0]
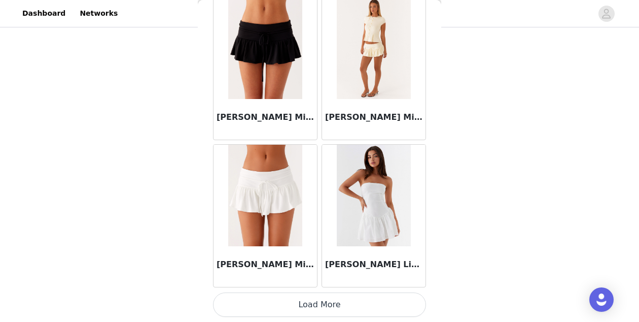
click at [344, 299] on button "Load More" at bounding box center [319, 304] width 213 height 24
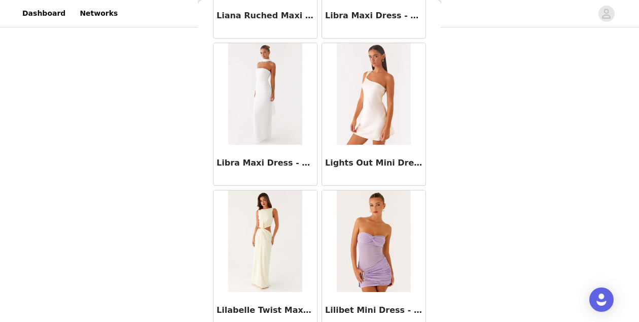
scroll to position [38023, 0]
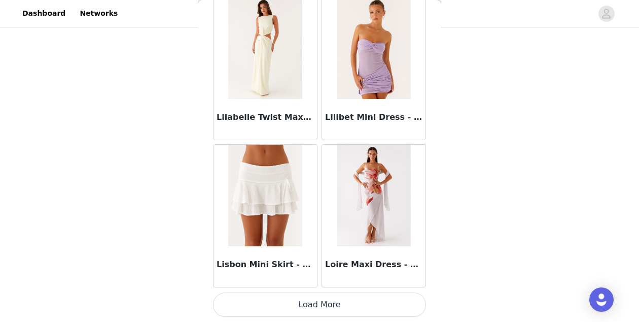
click at [322, 301] on button "Load More" at bounding box center [319, 304] width 213 height 24
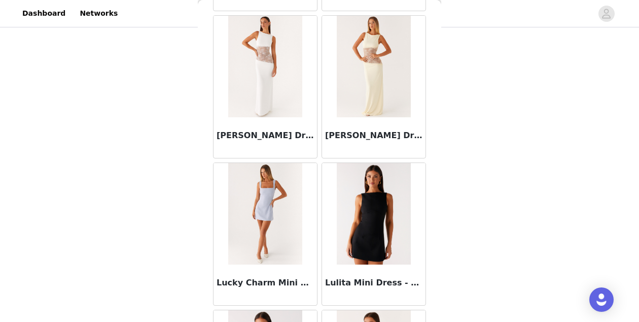
scroll to position [39495, 0]
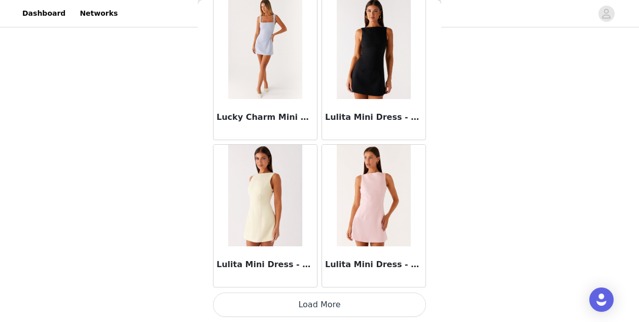
click at [338, 301] on button "Load More" at bounding box center [319, 304] width 213 height 24
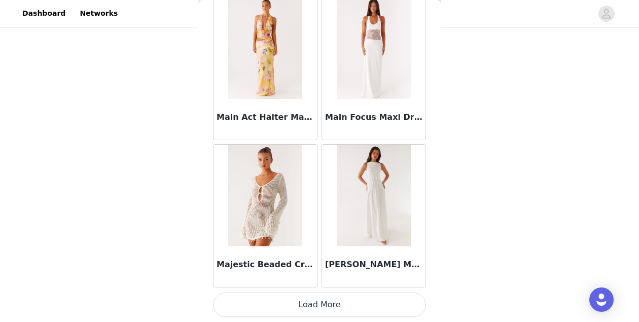
click at [337, 307] on button "Load More" at bounding box center [319, 304] width 213 height 24
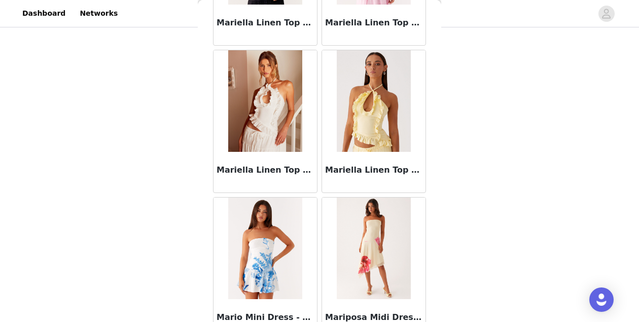
scroll to position [42438, 0]
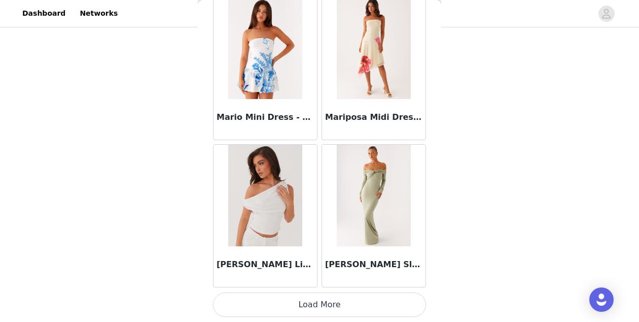
click at [308, 300] on button "Load More" at bounding box center [319, 304] width 213 height 24
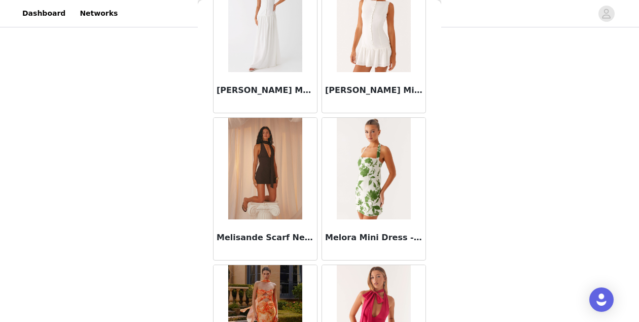
scroll to position [43910, 0]
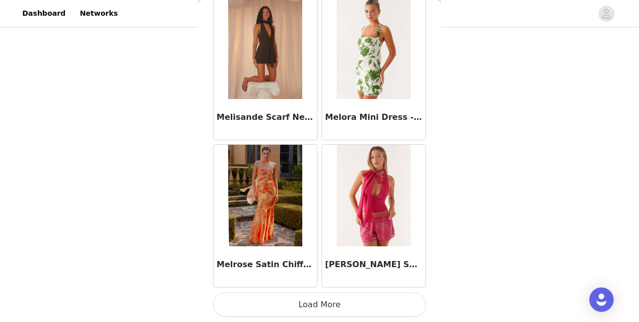
click at [319, 306] on button "Load More" at bounding box center [319, 304] width 213 height 24
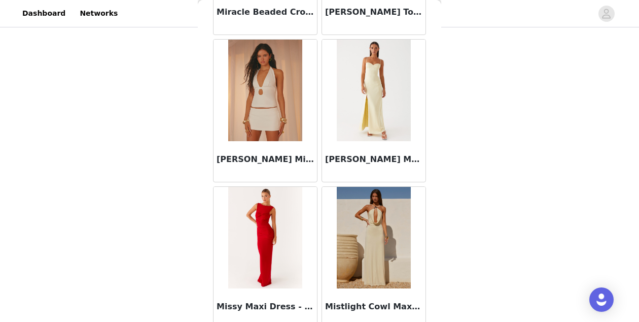
scroll to position [45382, 0]
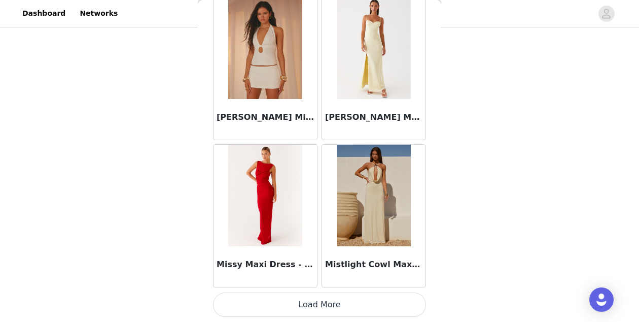
click at [323, 299] on button "Load More" at bounding box center [319, 304] width 213 height 24
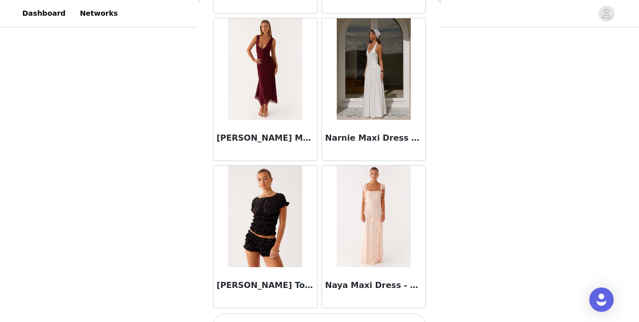
scroll to position [46853, 0]
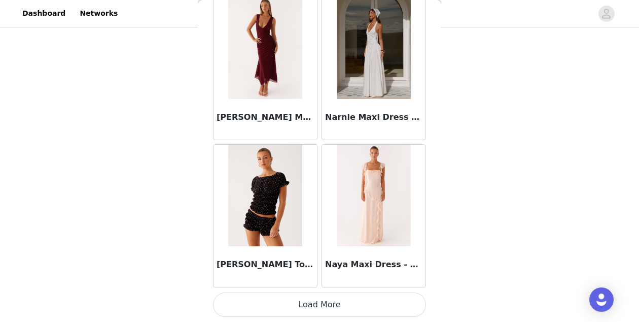
click at [314, 304] on button "Load More" at bounding box center [319, 304] width 213 height 24
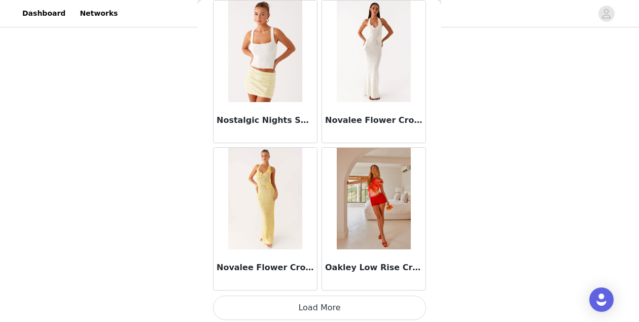
scroll to position [48325, 0]
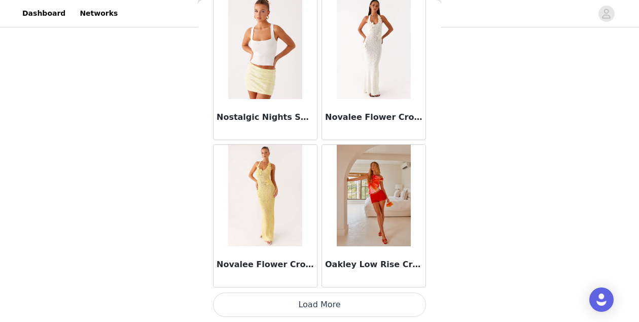
click at [316, 299] on button "Load More" at bounding box center [319, 304] width 213 height 24
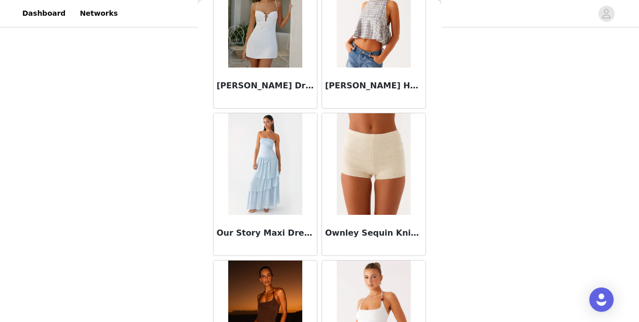
scroll to position [49797, 0]
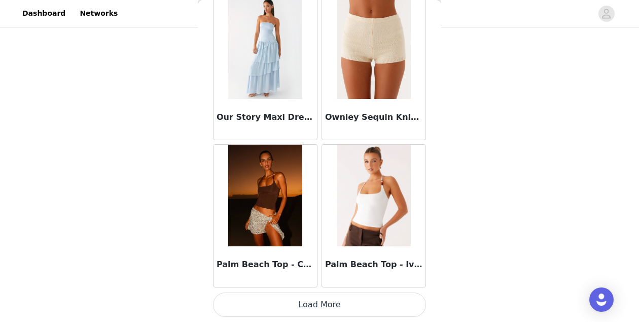
click at [322, 300] on button "Load More" at bounding box center [319, 304] width 213 height 24
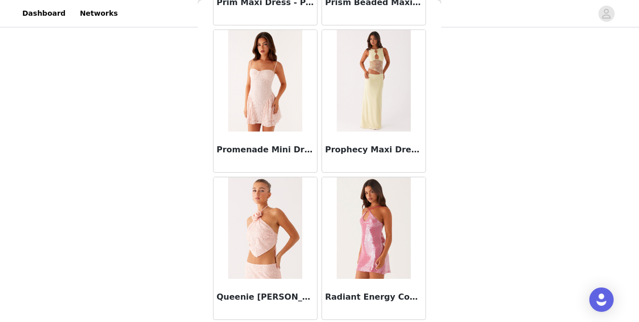
scroll to position [51268, 0]
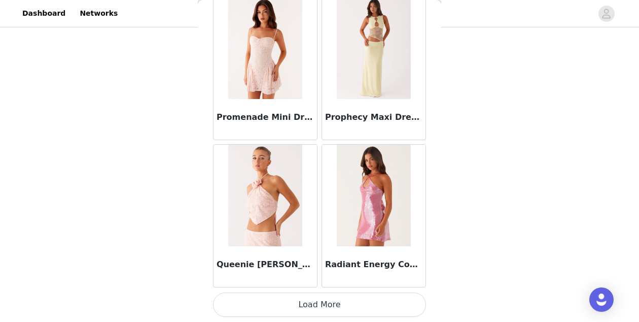
click at [326, 306] on button "Load More" at bounding box center [319, 304] width 213 height 24
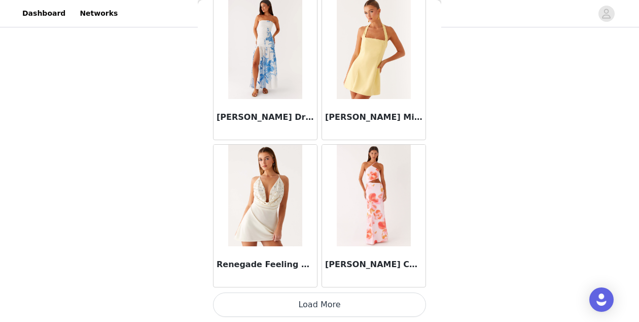
click at [342, 299] on button "Load More" at bounding box center [319, 304] width 213 height 24
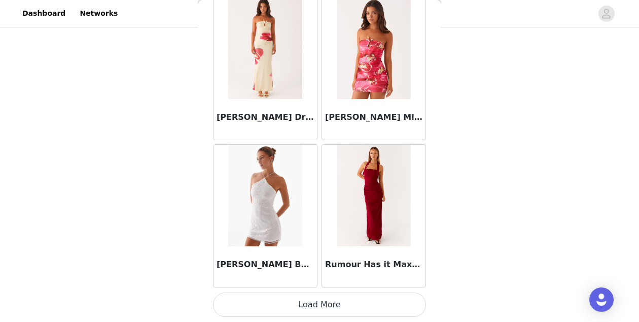
click at [345, 310] on button "Load More" at bounding box center [319, 304] width 213 height 24
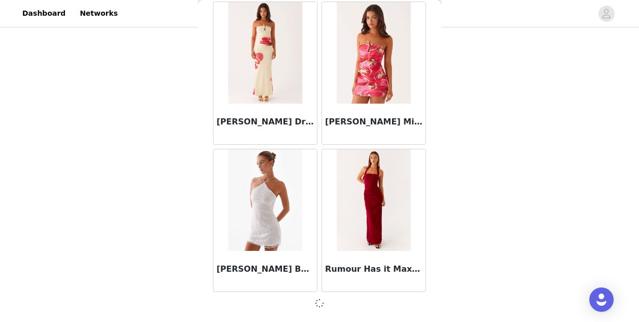
scroll to position [54207, 0]
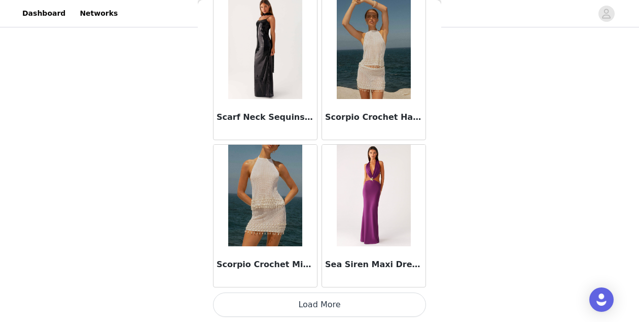
click at [337, 304] on button "Load More" at bounding box center [319, 304] width 213 height 24
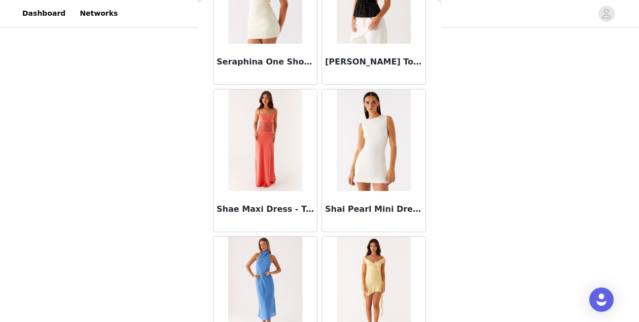
scroll to position [56681, 0]
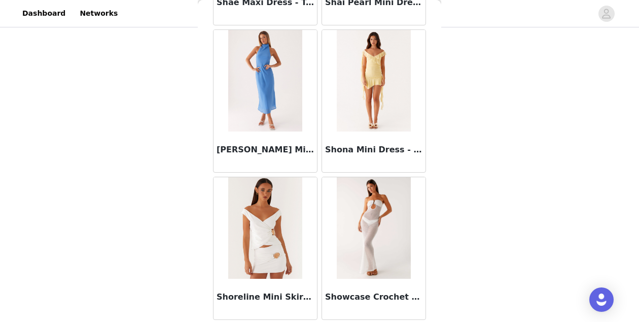
click at [263, 79] on img at bounding box center [265, 80] width 74 height 101
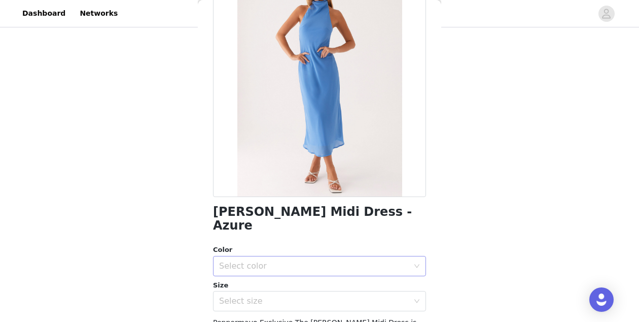
scroll to position [83, 0]
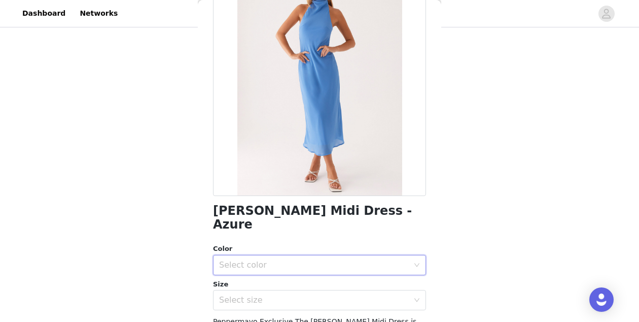
click at [340, 255] on div "Select color" at bounding box center [316, 264] width 194 height 19
click at [328, 270] on li "Azure" at bounding box center [319, 273] width 213 height 16
click at [326, 294] on div "Select size" at bounding box center [316, 299] width 194 height 19
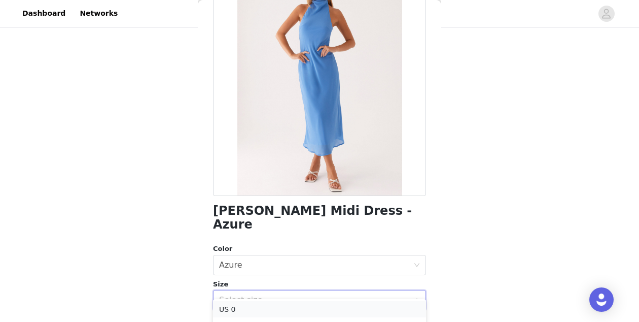
click at [321, 306] on li "US 0" at bounding box center [319, 309] width 213 height 16
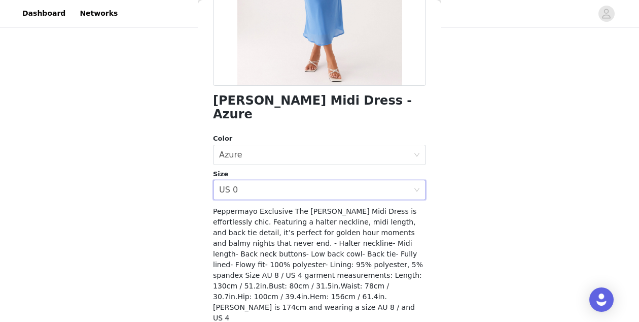
scroll to position [202, 0]
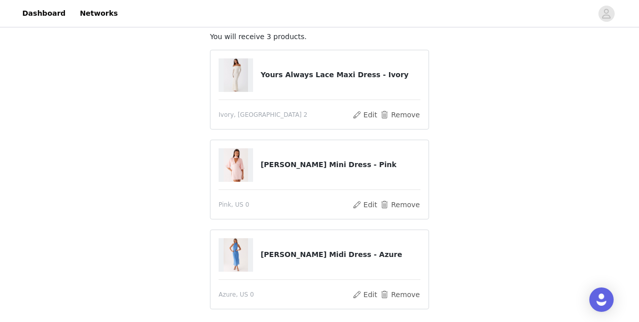
scroll to position [145, 0]
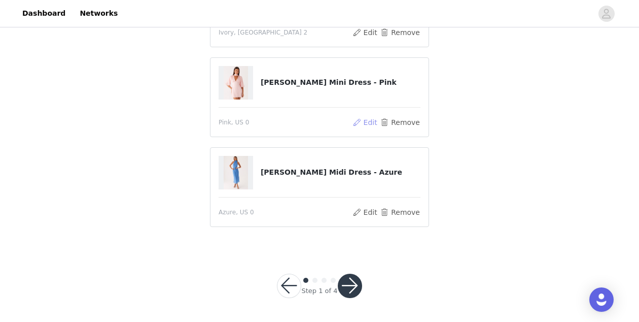
click at [370, 120] on button "Edit" at bounding box center [365, 122] width 26 height 12
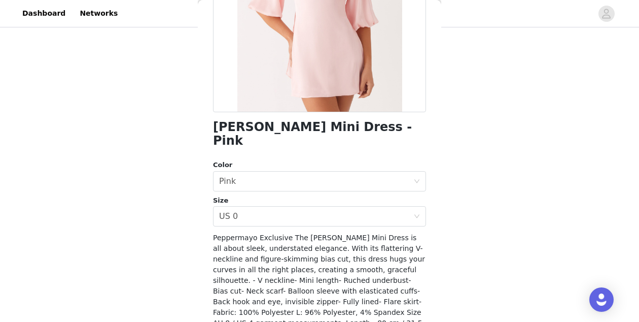
scroll to position [179, 0]
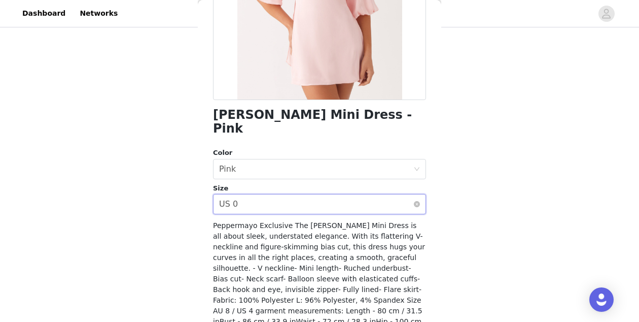
click at [353, 194] on div "Select size US 0" at bounding box center [316, 203] width 194 height 19
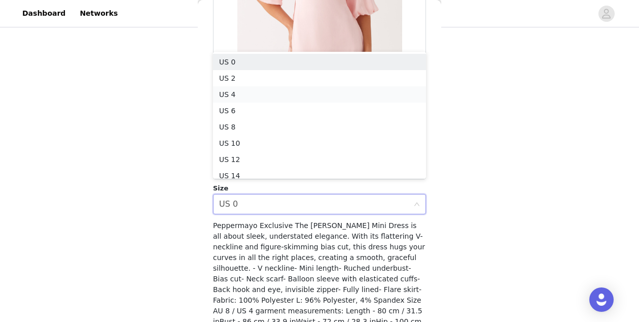
scroll to position [5, 0]
click at [337, 71] on li "US 2" at bounding box center [319, 73] width 213 height 16
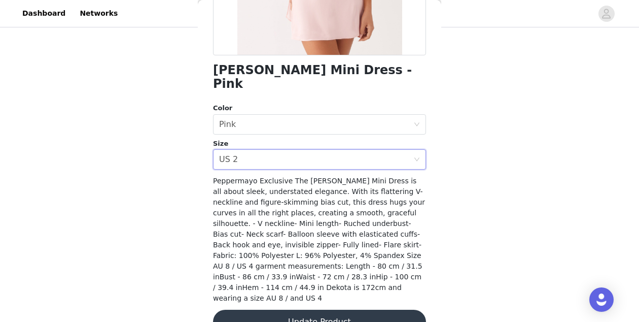
scroll to position [223, 0]
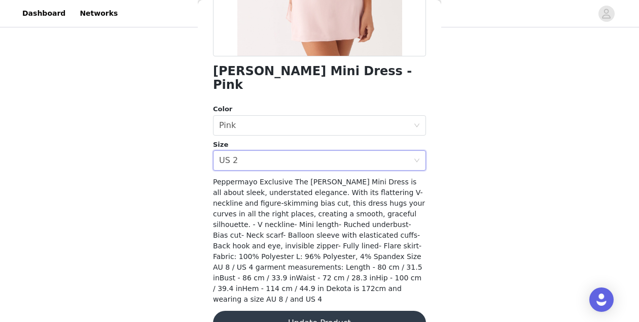
click at [376, 311] on button "Update Product" at bounding box center [319, 323] width 213 height 24
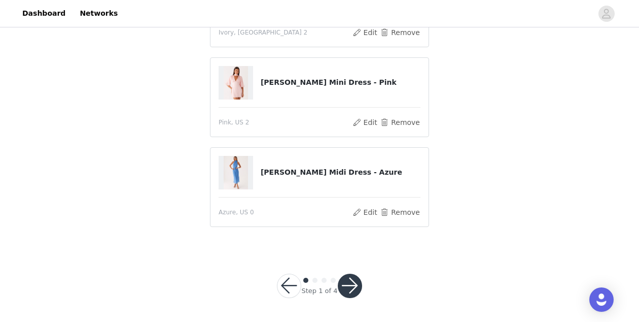
click at [357, 284] on button "button" at bounding box center [350, 286] width 24 height 24
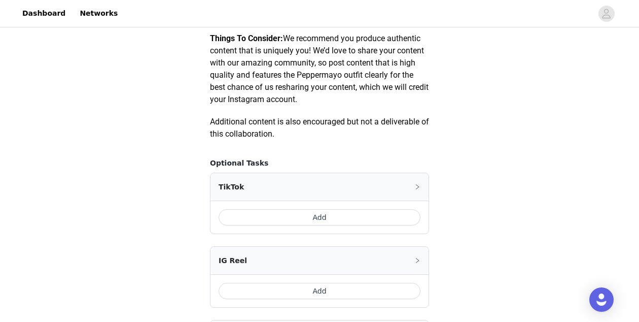
scroll to position [516, 0]
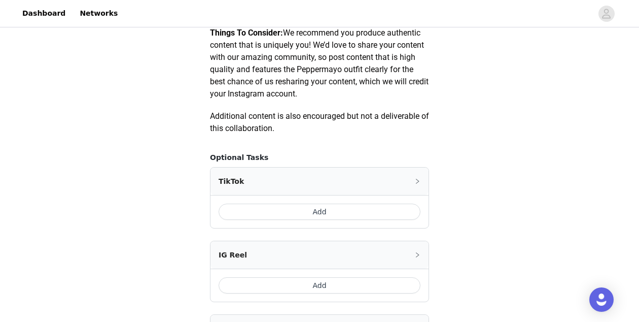
click at [348, 215] on button "Add" at bounding box center [320, 211] width 202 height 16
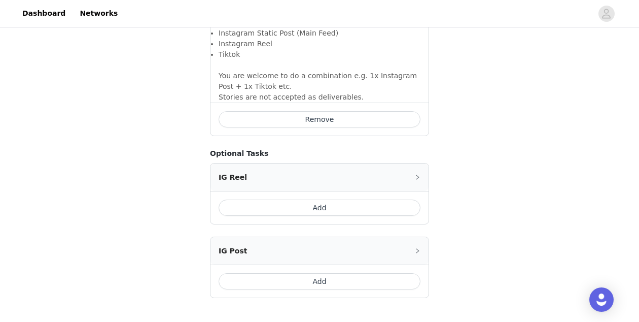
scroll to position [847, 0]
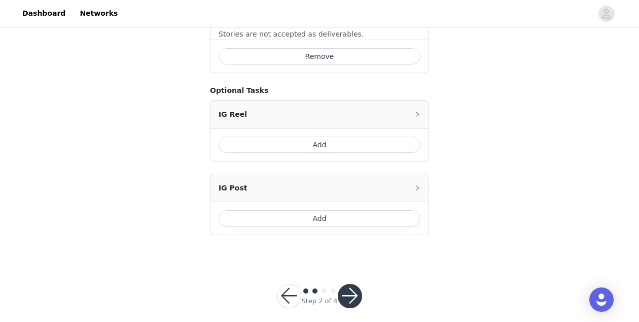
drag, startPoint x: 355, startPoint y: 281, endPoint x: 450, endPoint y: 218, distance: 113.6
click at [391, 210] on button "Add" at bounding box center [320, 218] width 202 height 16
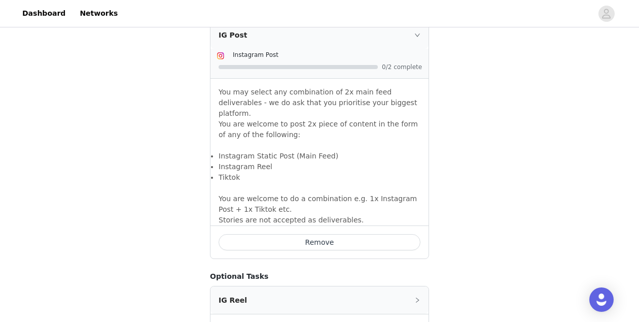
scroll to position [1013, 0]
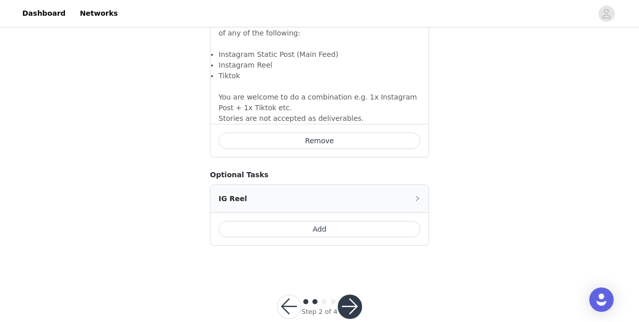
click at [357, 294] on button "button" at bounding box center [350, 306] width 24 height 24
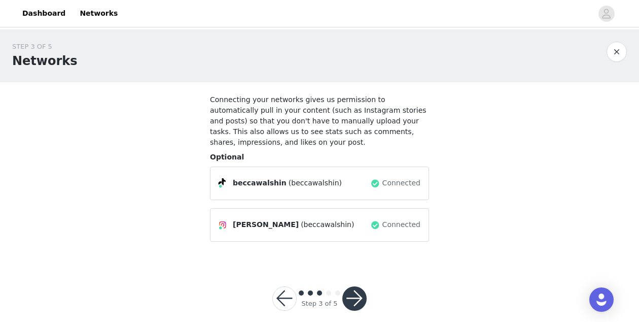
click at [361, 296] on button "button" at bounding box center [355, 298] width 24 height 24
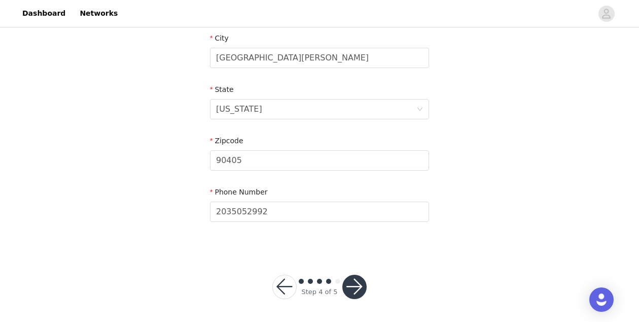
scroll to position [370, 0]
click at [360, 291] on button "button" at bounding box center [355, 286] width 24 height 24
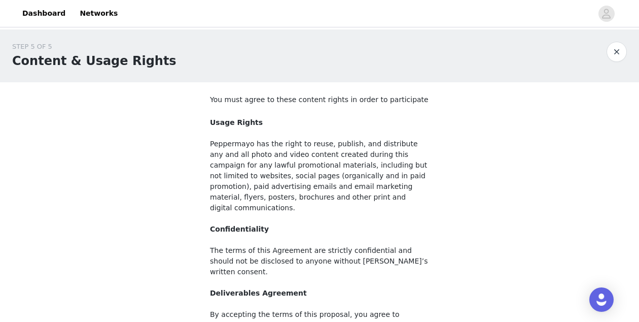
scroll to position [147, 0]
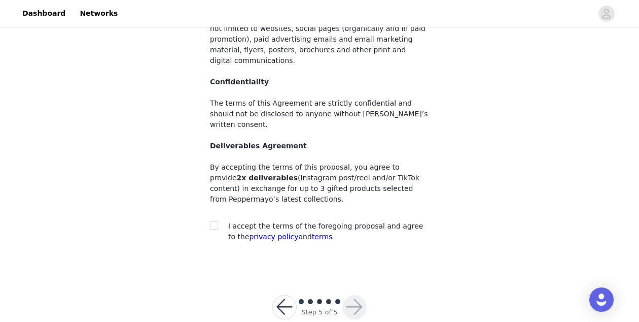
click at [265, 222] on span "I accept the terms of the foregoing proposal and agree to the privacy policy an…" at bounding box center [325, 231] width 195 height 19
click at [214, 221] on input "checkbox" at bounding box center [213, 224] width 7 height 7
checkbox input "true"
click at [357, 295] on button "button" at bounding box center [355, 307] width 24 height 24
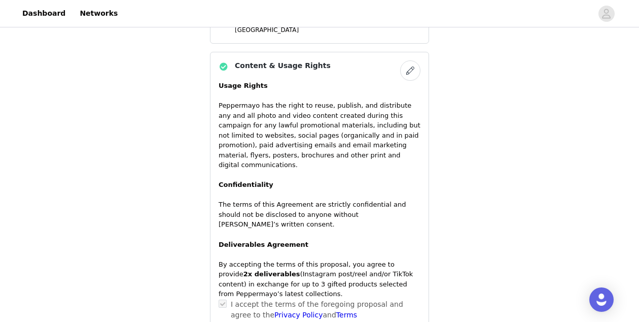
scroll to position [732, 0]
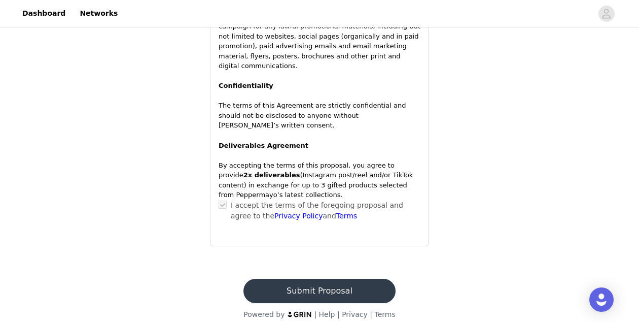
click at [363, 279] on button "Submit Proposal" at bounding box center [320, 291] width 152 height 24
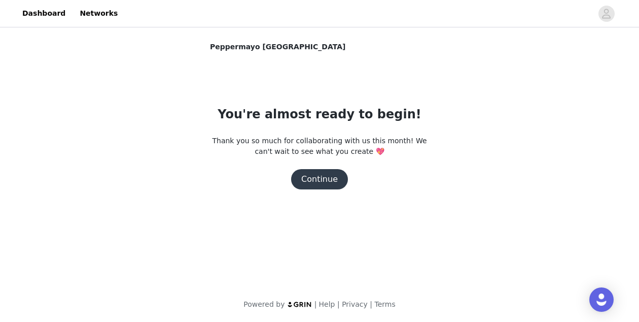
click at [331, 182] on button "Continue" at bounding box center [319, 179] width 57 height 20
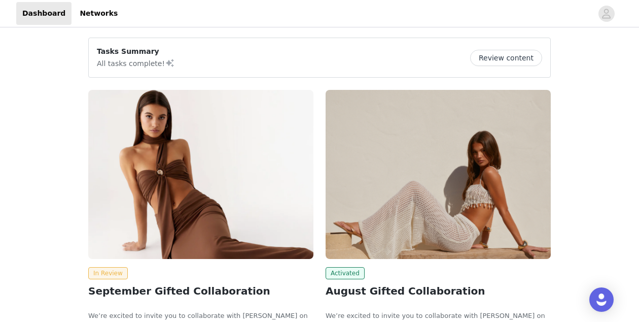
scroll to position [2, 0]
